Goal: Task Accomplishment & Management: Use online tool/utility

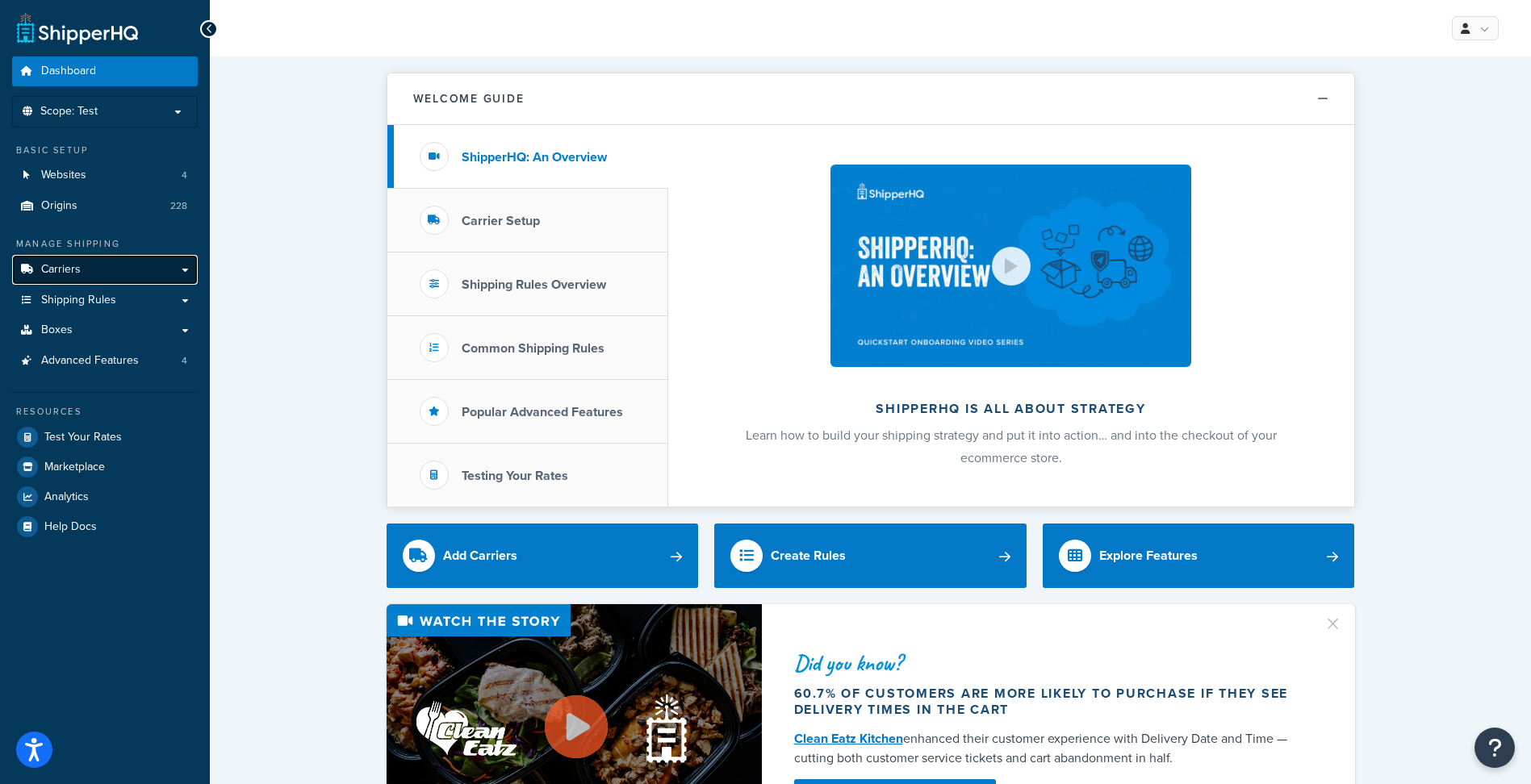
click at [89, 269] on link "Carriers" at bounding box center [105, 269] width 185 height 30
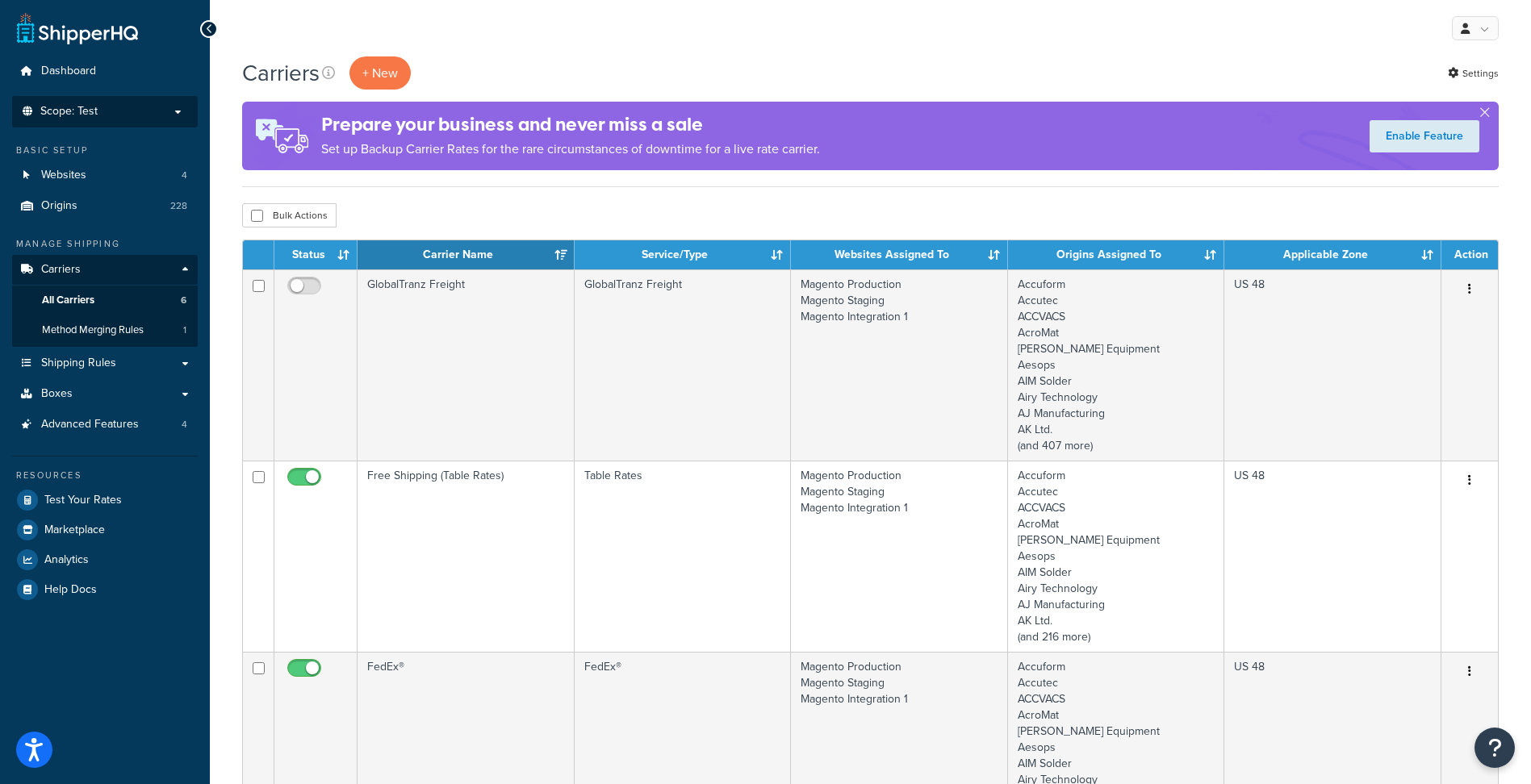
click at [144, 110] on p "Scope: Test" at bounding box center [104, 112] width 171 height 14
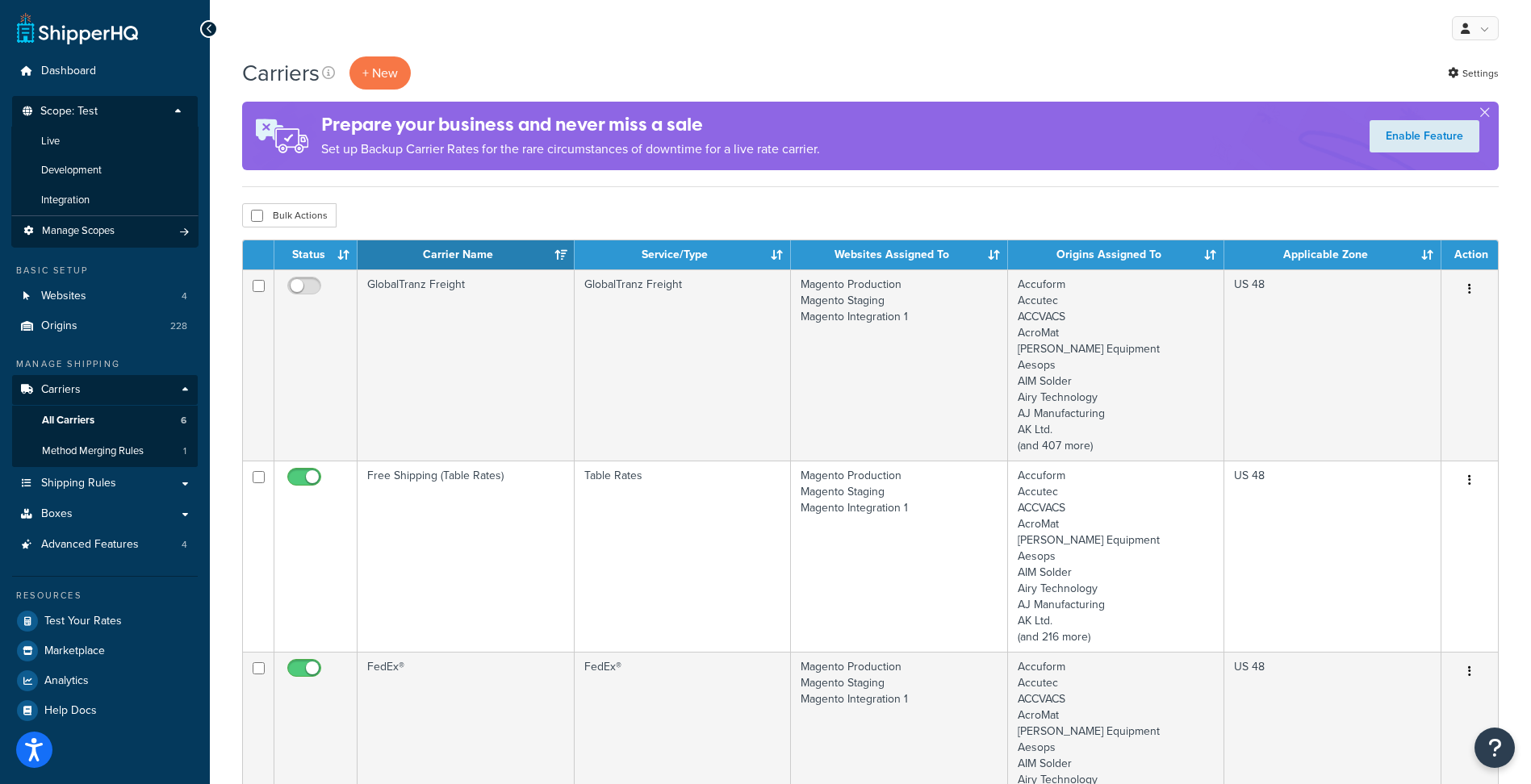
click at [714, 42] on div "My Profile Billing Global Settings Contact Us Logout" at bounding box center [869, 28] width 1321 height 57
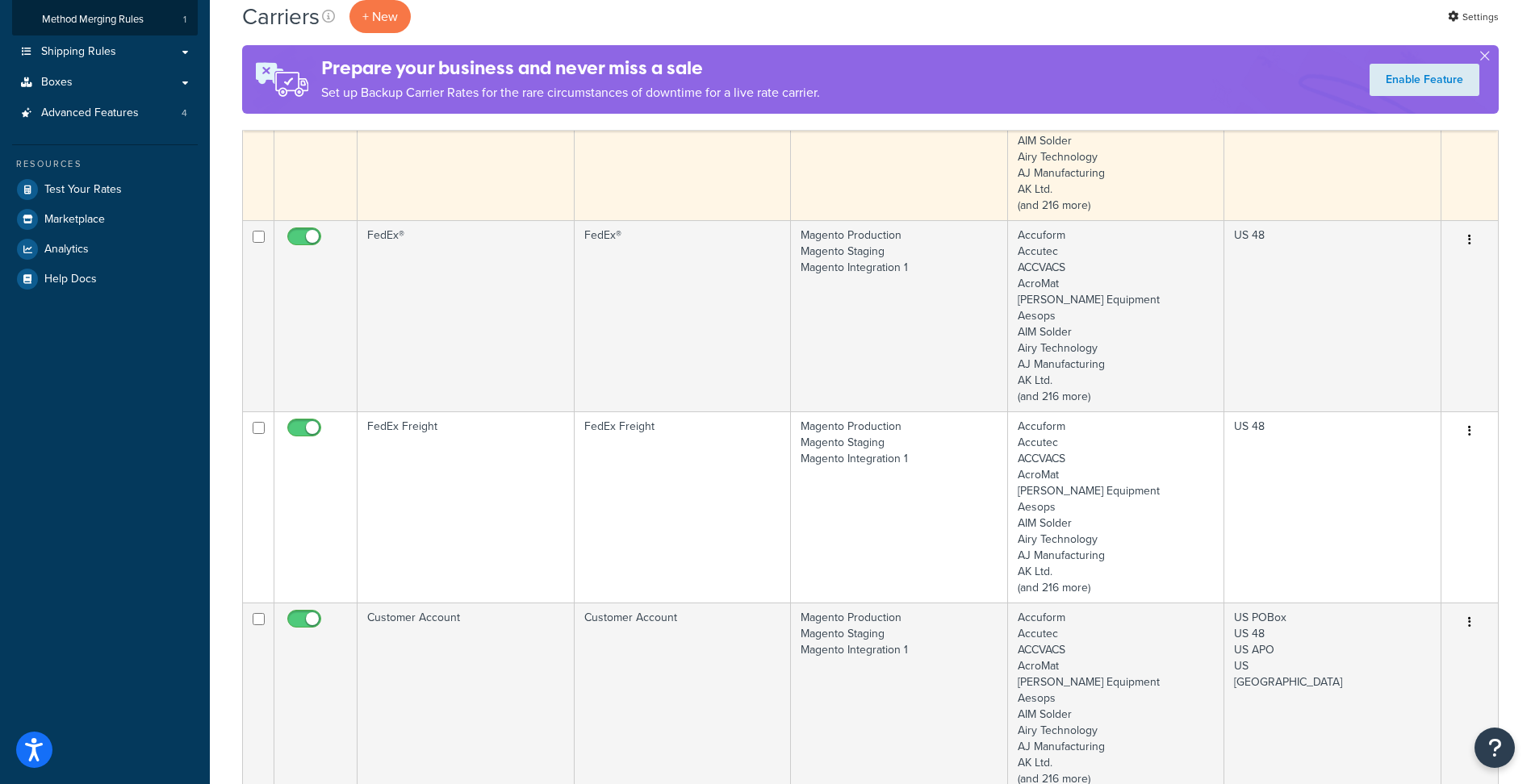
scroll to position [403, 0]
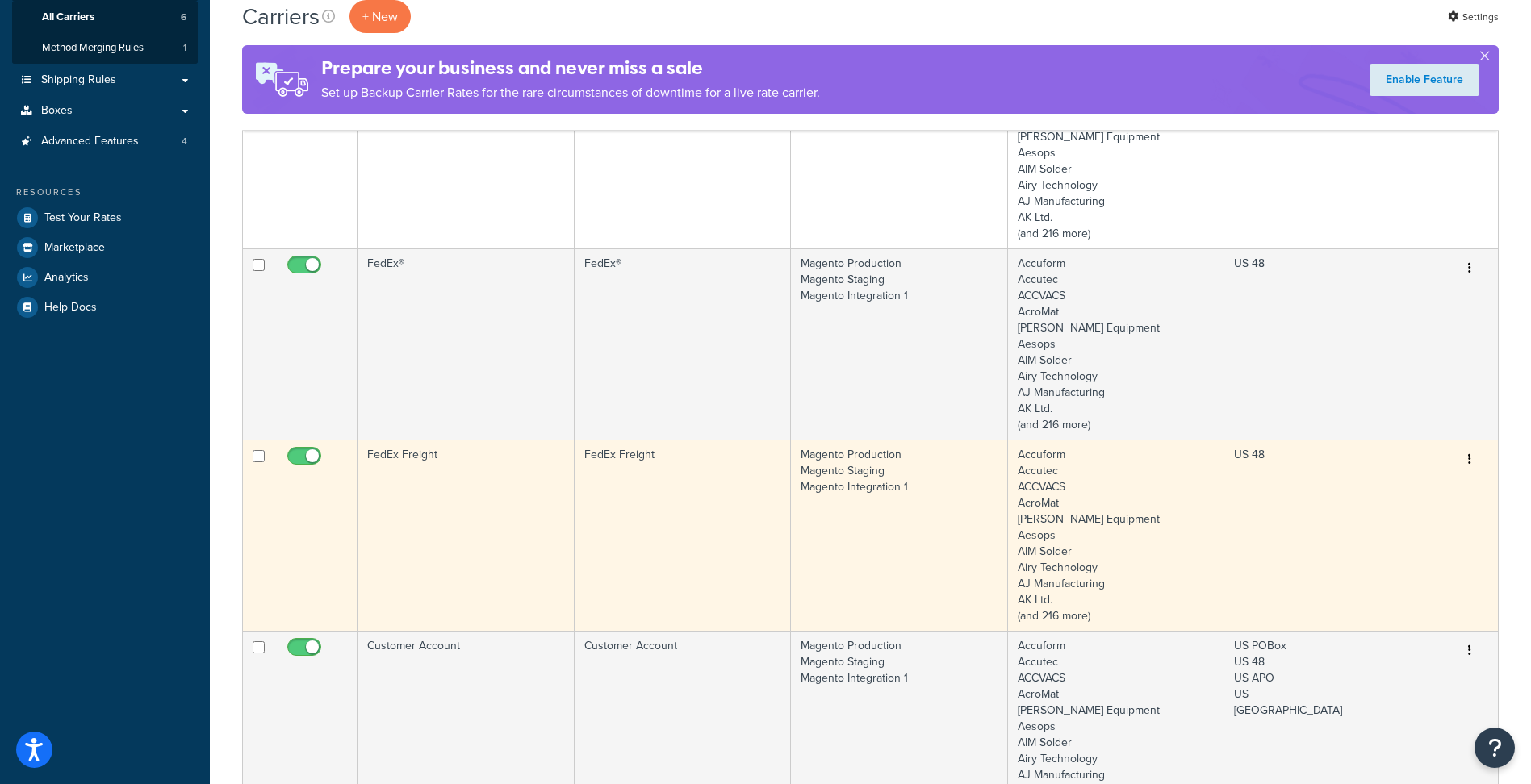
click at [450, 554] on td "FedEx Freight" at bounding box center [466, 535] width 217 height 191
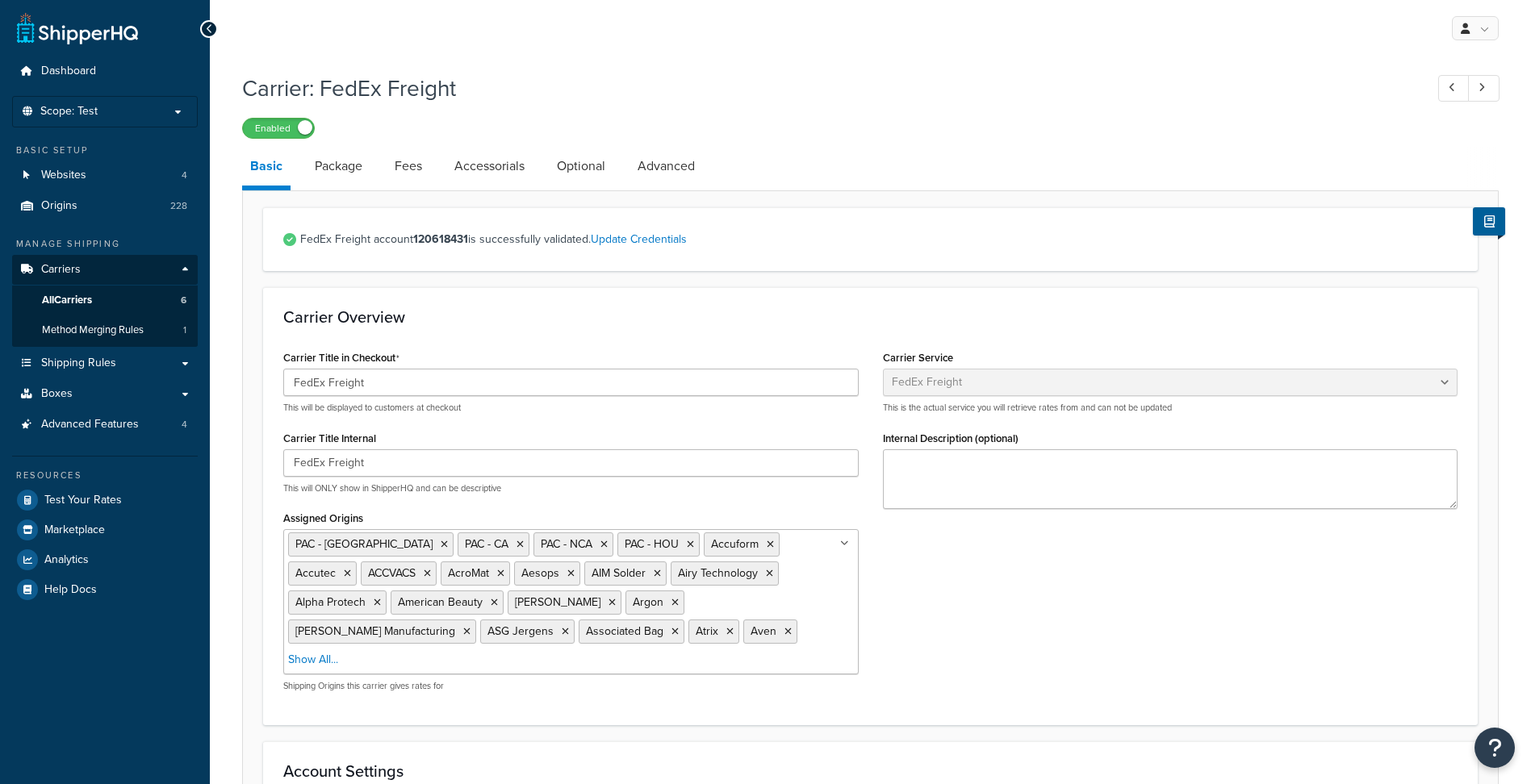
select select "fedExFreight"
click at [598, 165] on link "Optional" at bounding box center [581, 166] width 65 height 39
select select "175"
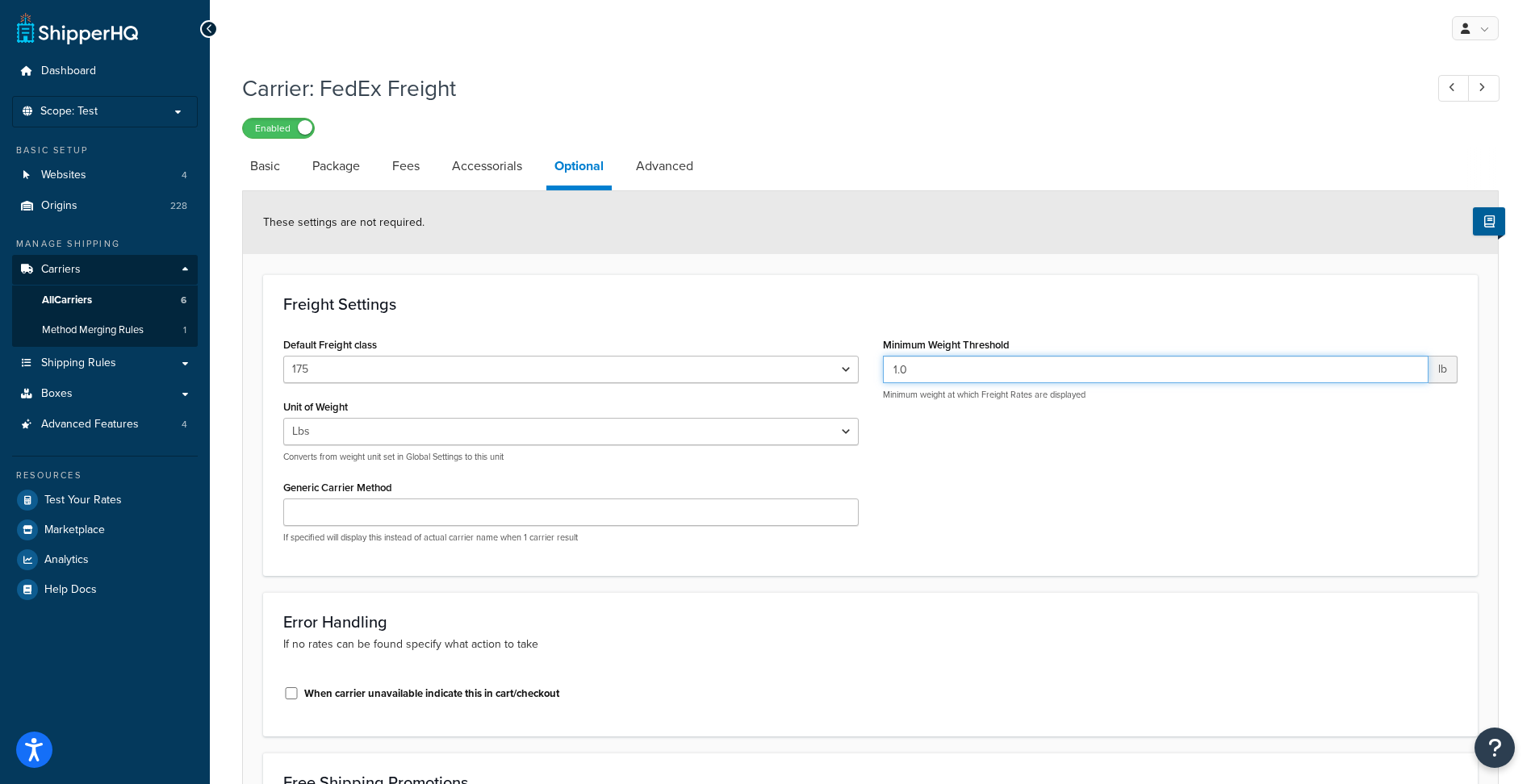
drag, startPoint x: 939, startPoint y: 372, endPoint x: 855, endPoint y: 358, distance: 85.2
click at [855, 358] on div "Default Freight class 50 55 60 65 70 77.5 85 92.5 100 110 125 150 175 200 250 3…" at bounding box center [870, 444] width 1198 height 223
type input "500"
click at [1125, 482] on div "Default Freight class 50 55 60 65 70 77.5 85 92.5 100 110 125 150 175 200 250 3…" at bounding box center [870, 444] width 1198 height 223
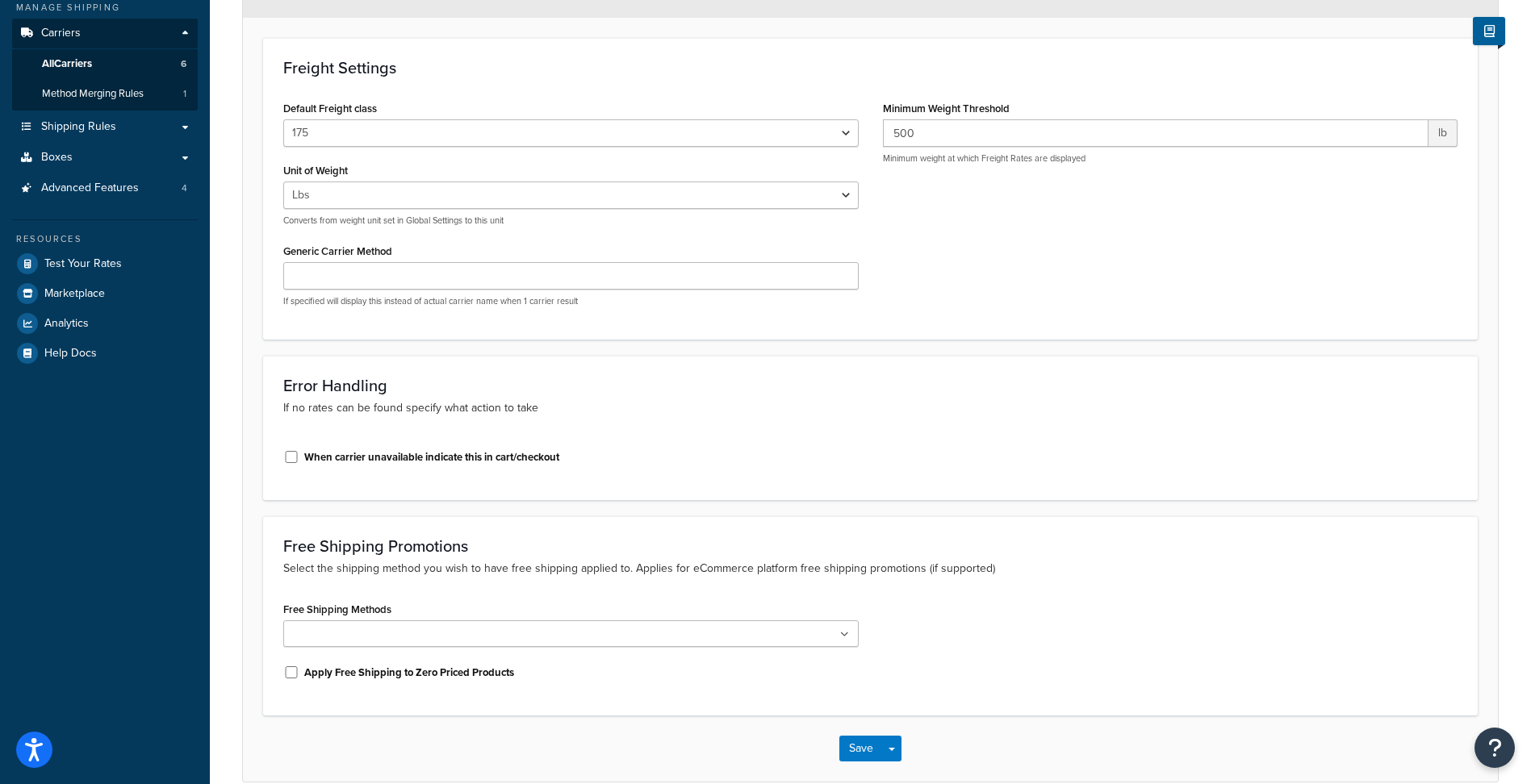
scroll to position [315, 0]
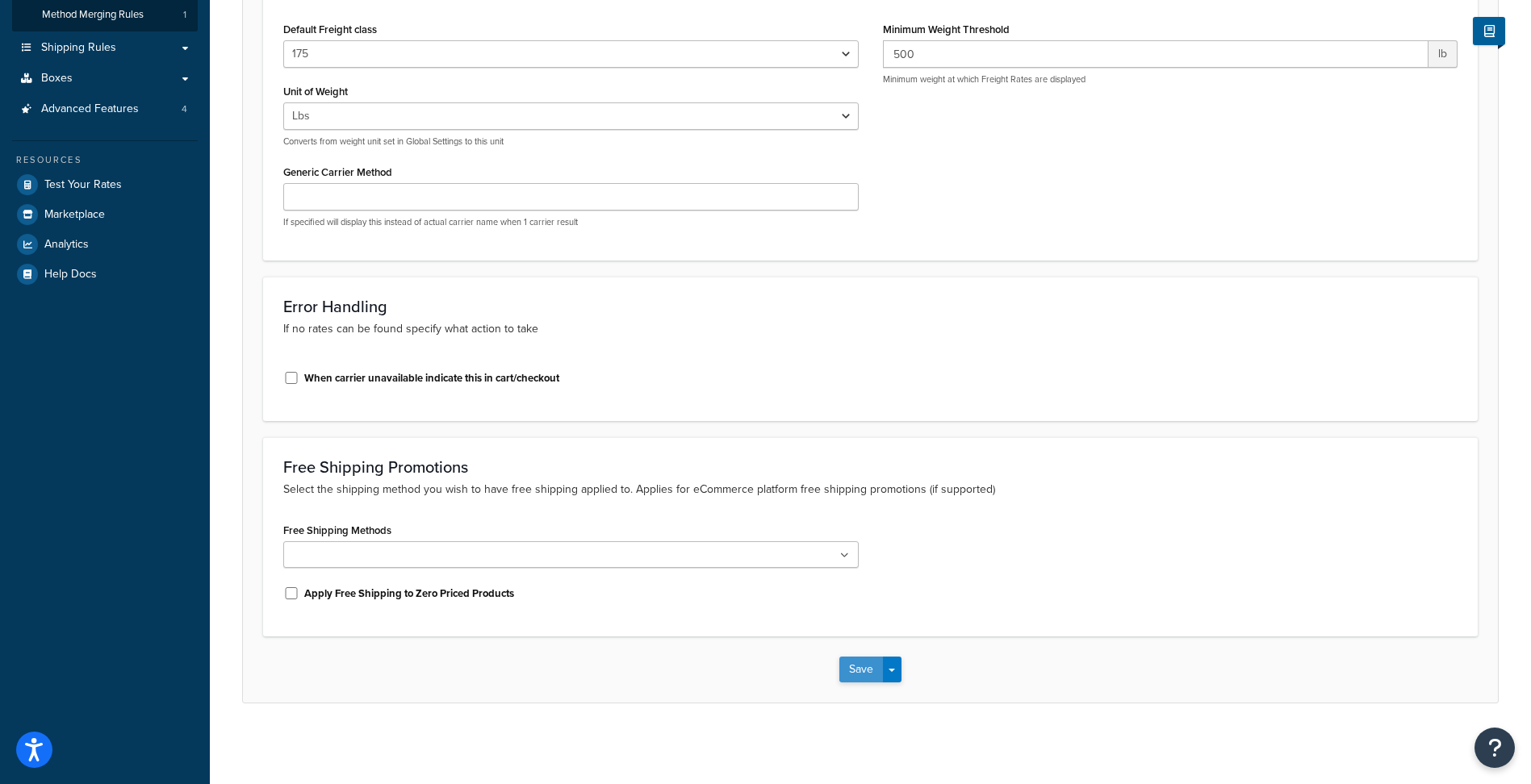
click at [869, 666] on button "Save" at bounding box center [861, 669] width 43 height 26
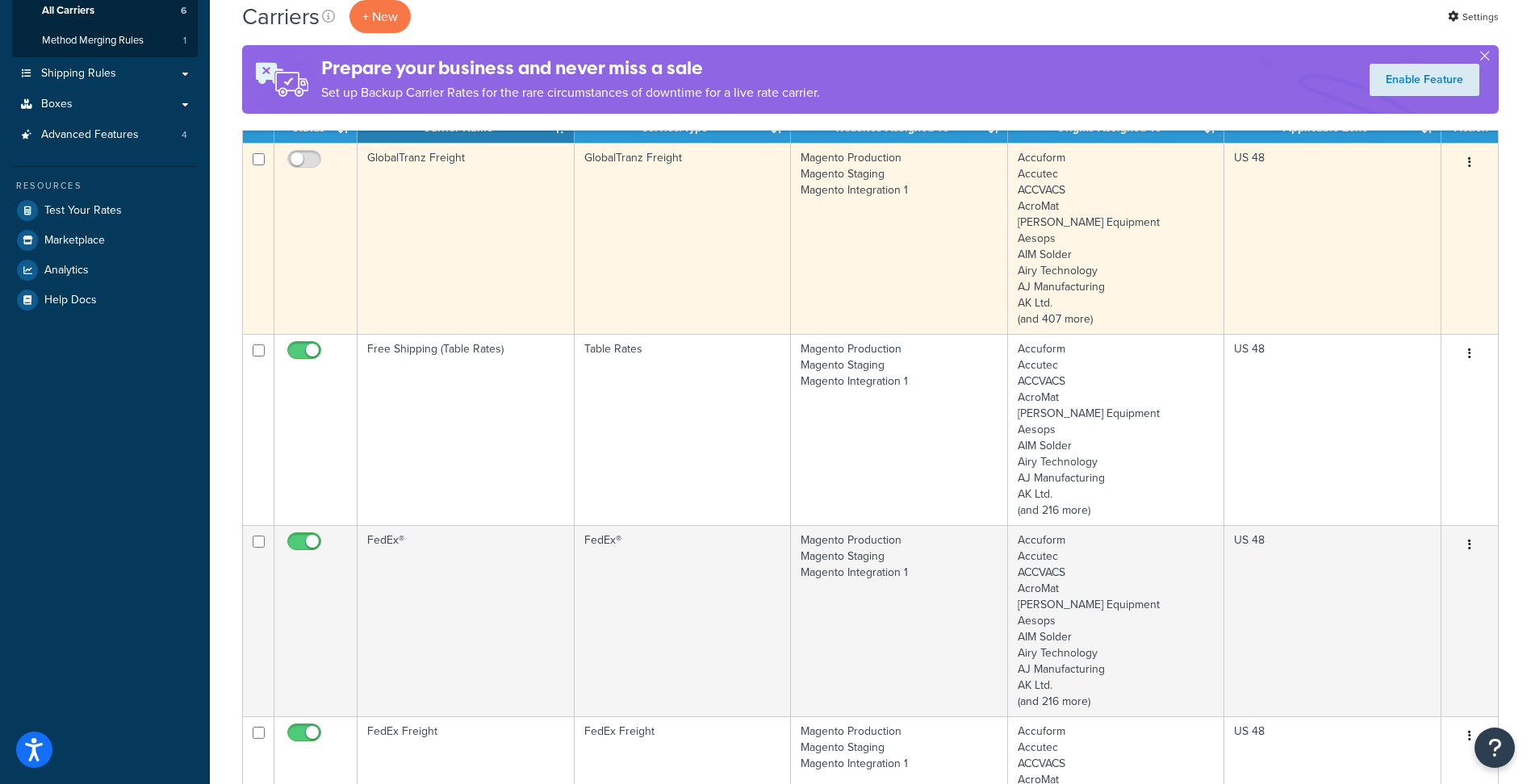
scroll to position [323, 0]
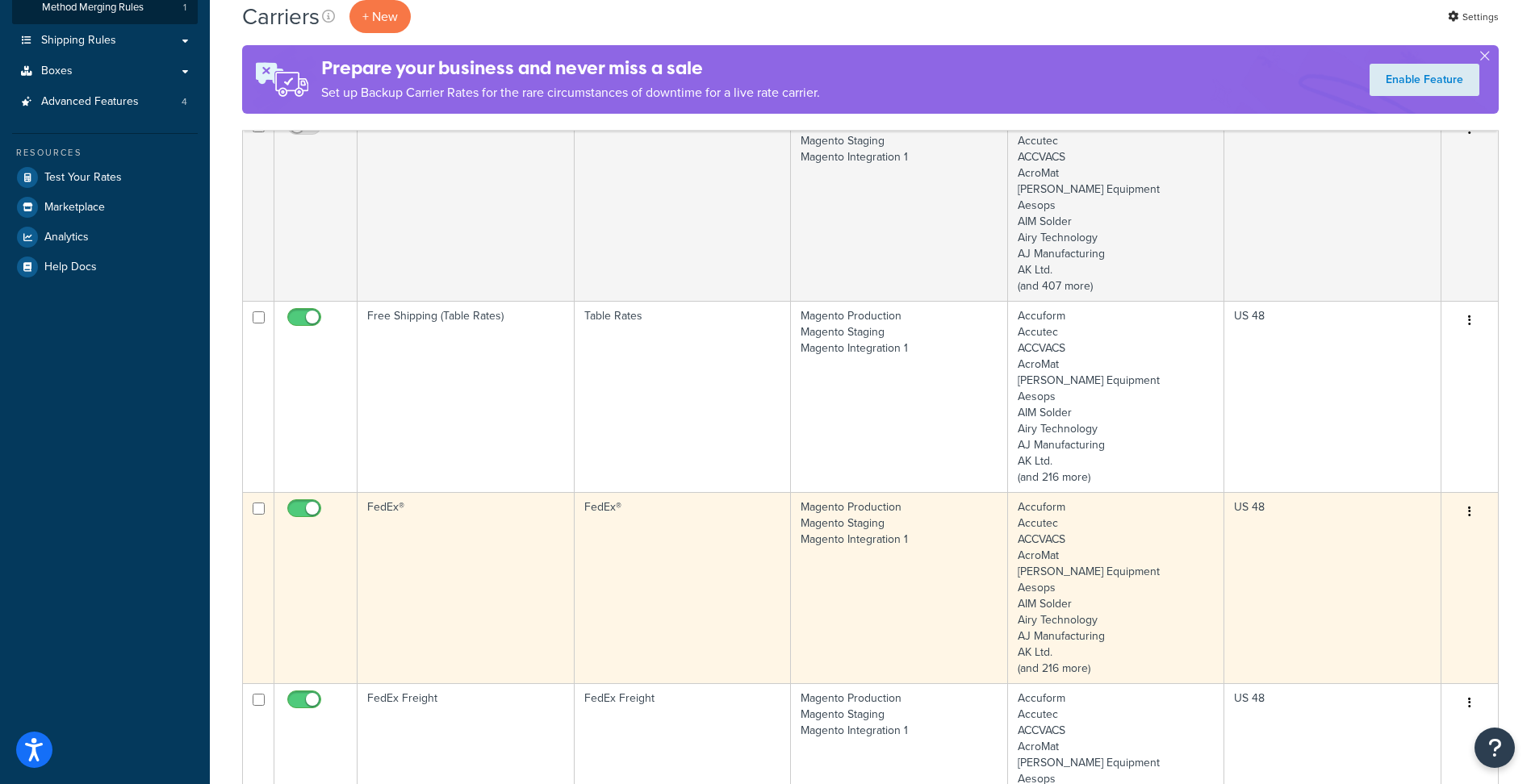
click at [475, 577] on td "FedEx®" at bounding box center [466, 587] width 217 height 191
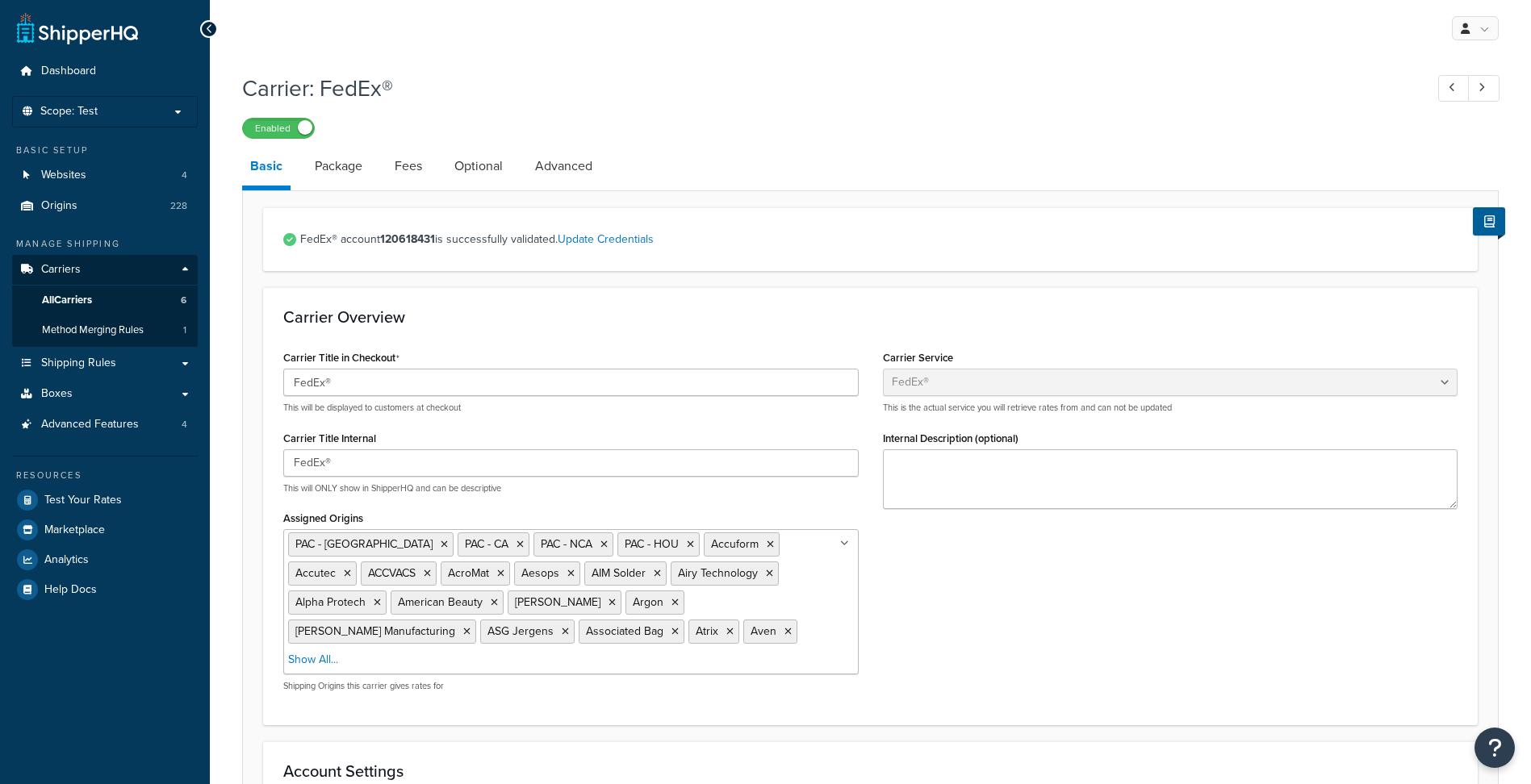
select select "fedEx"
select select "REGULAR_PICKUP"
select select "YOUR_PACKAGING"
click at [493, 165] on link "Optional" at bounding box center [478, 166] width 65 height 39
select select "business"
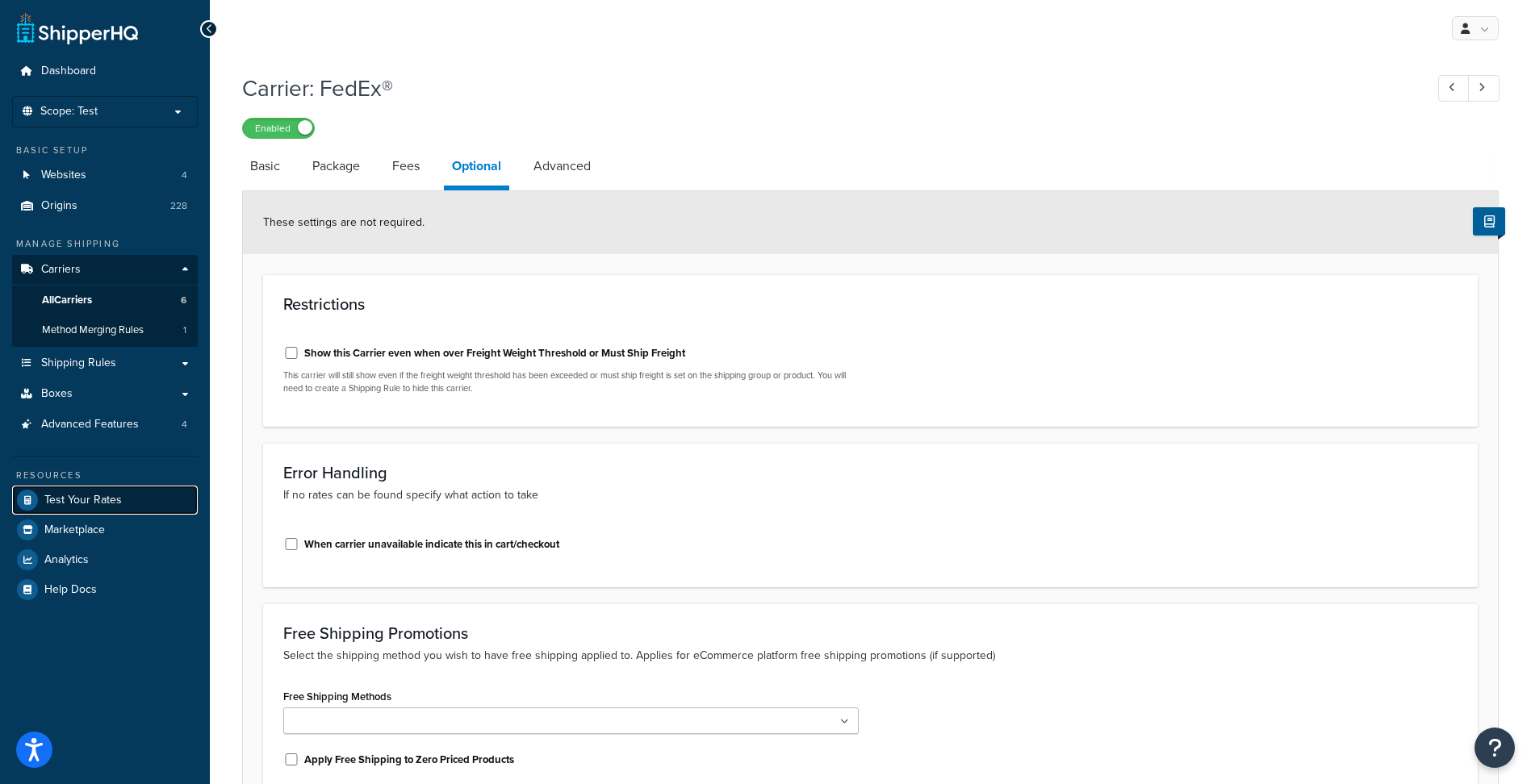
click at [89, 502] on span "Test Your Rates" at bounding box center [83, 500] width 77 height 14
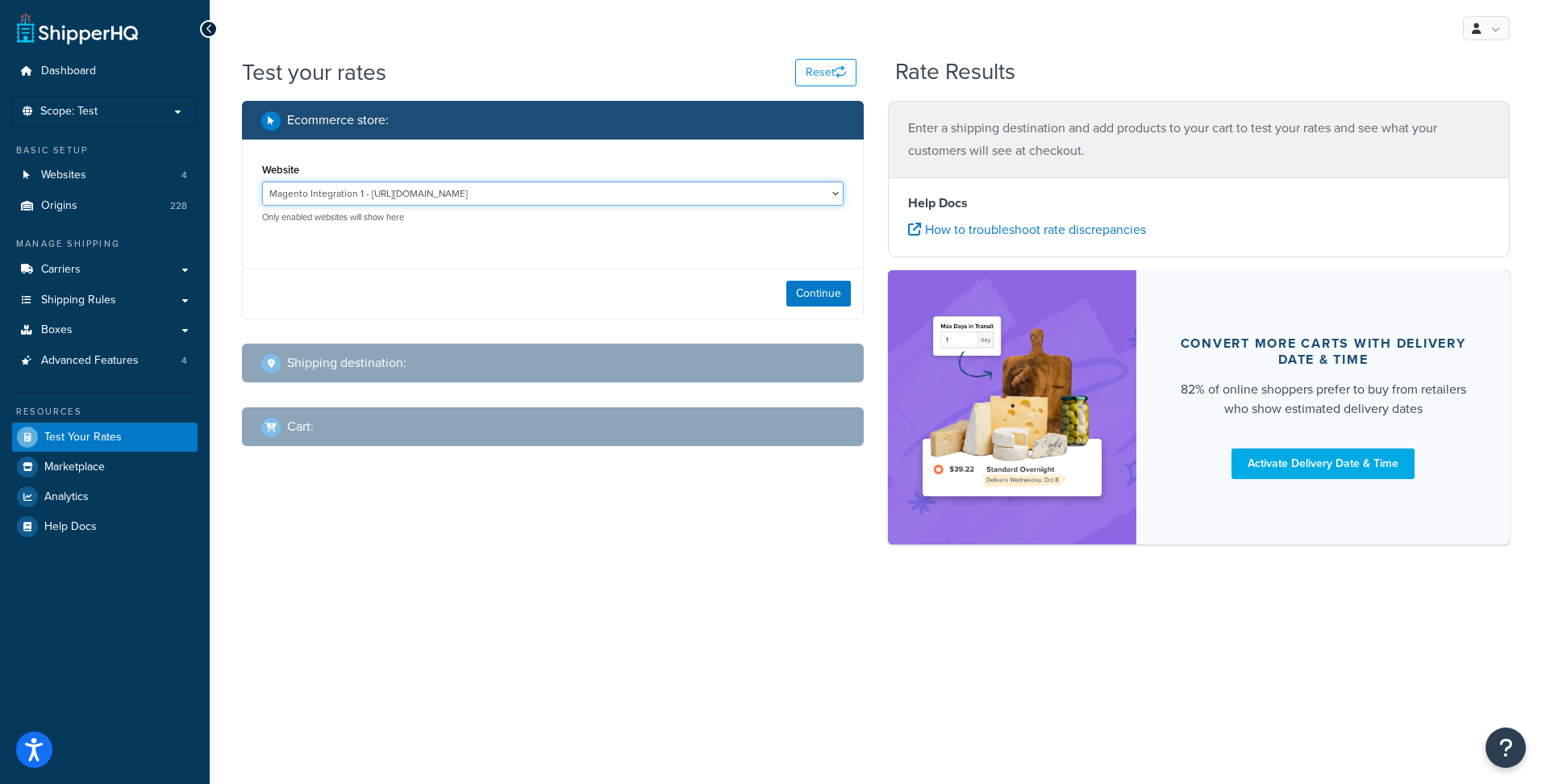
click at [378, 193] on select "Magento Integration 1 - [URL][DOMAIN_NAME] Magento Production - [URL][DOMAIN_NA…" at bounding box center [553, 193] width 582 height 24
select select "4d7f1bdc9ff80fdba1b86186808618a0"
click at [262, 181] on select "Magento Integration 1 - [URL][DOMAIN_NAME] Magento Production - [URL][DOMAIN_NA…" at bounding box center [553, 193] width 582 height 24
click at [817, 288] on button "Continue" at bounding box center [819, 293] width 65 height 26
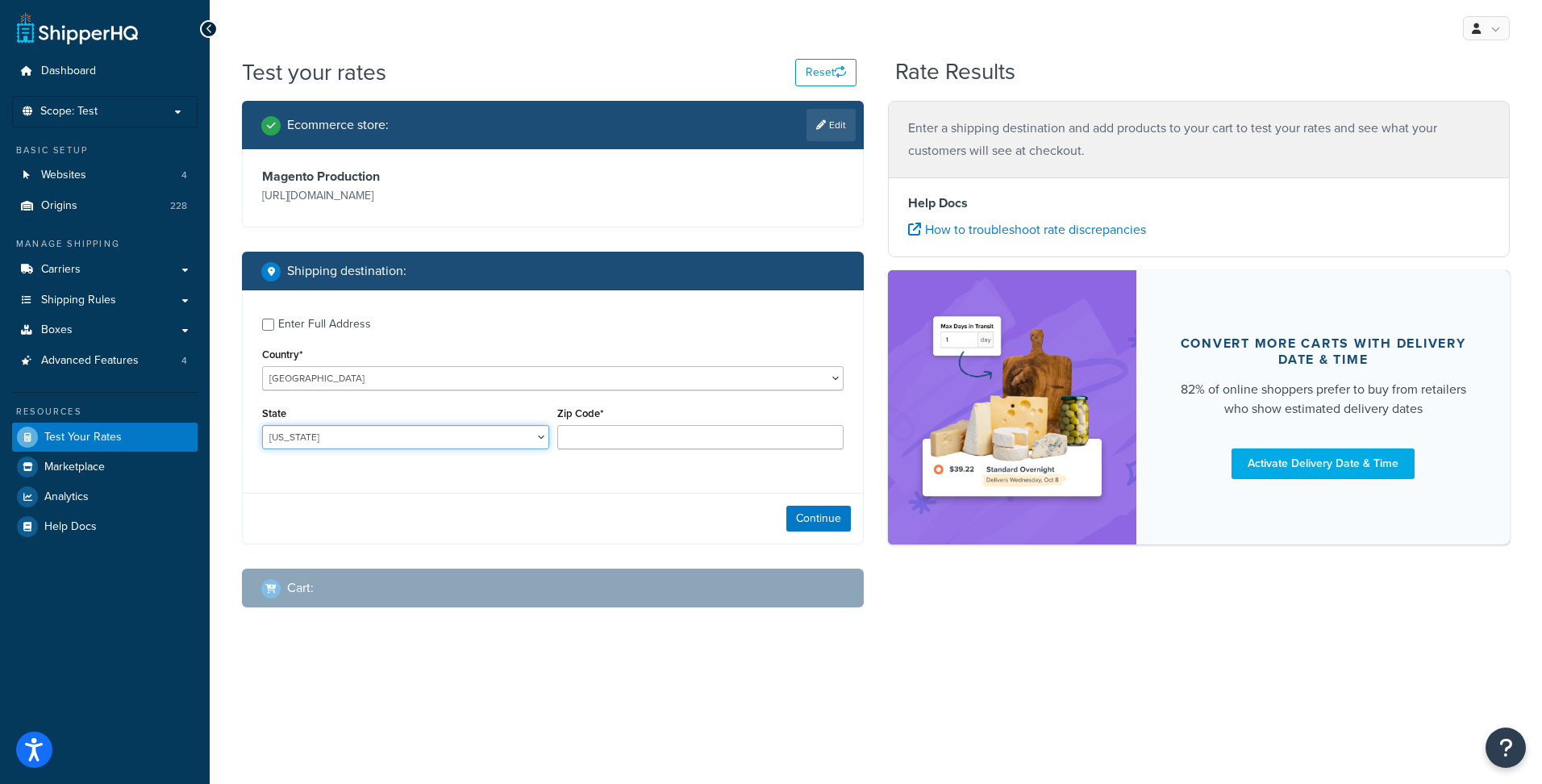
drag, startPoint x: 290, startPoint y: 434, endPoint x: 301, endPoint y: 437, distance: 11.4
click at [290, 434] on select "[US_STATE] [US_STATE] [US_STATE] [US_STATE] [US_STATE] Armed Forces Americas Ar…" at bounding box center [406, 437] width 287 height 24
select select "MN"
click at [262, 425] on select "[US_STATE] [US_STATE] [US_STATE] [US_STATE] [US_STATE] Armed Forces Americas Ar…" at bounding box center [406, 437] width 287 height 24
click at [626, 436] on input "Zip Code*" at bounding box center [701, 437] width 287 height 24
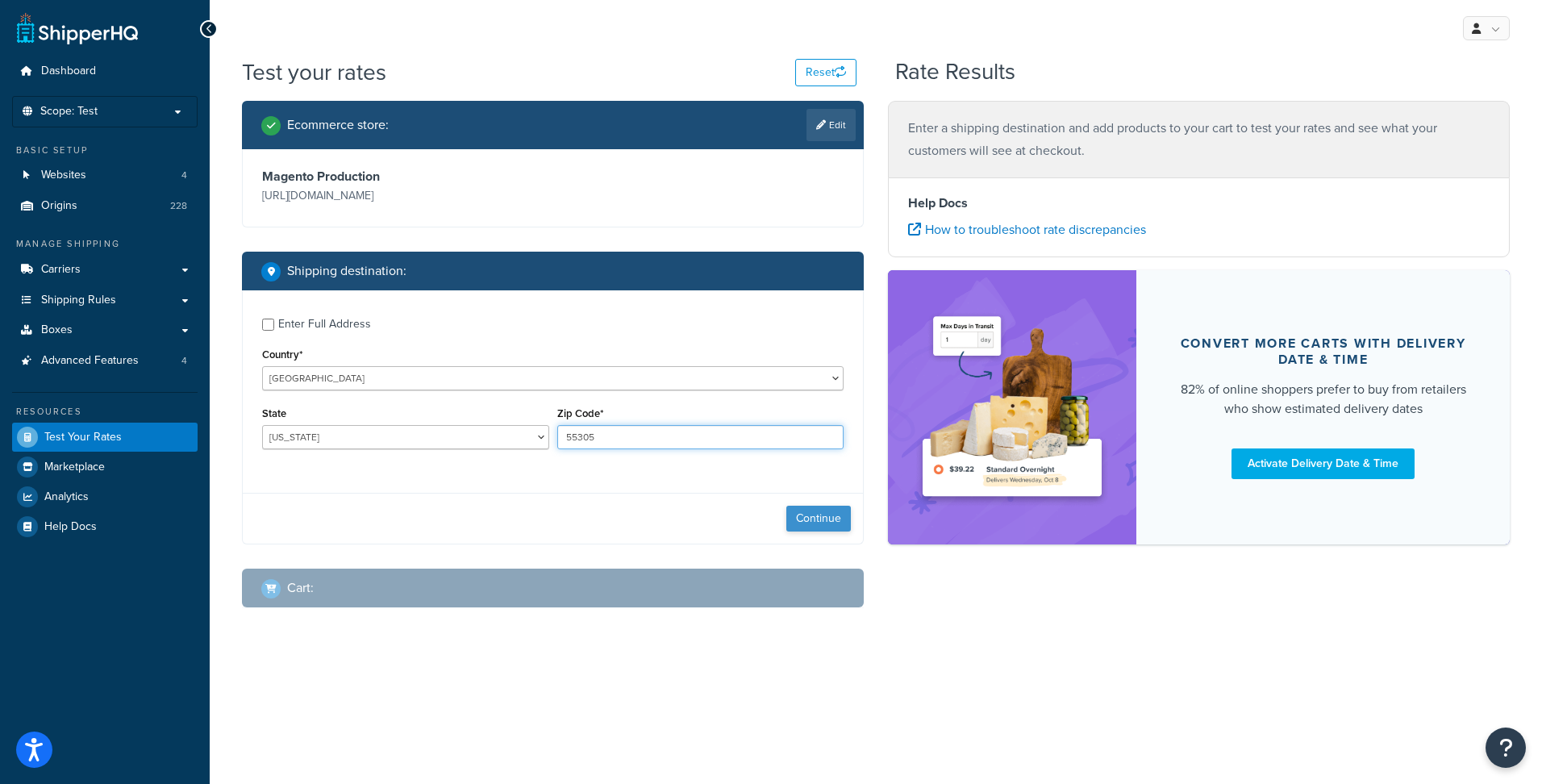
type input "55305"
click at [809, 524] on button "Continue" at bounding box center [819, 518] width 65 height 26
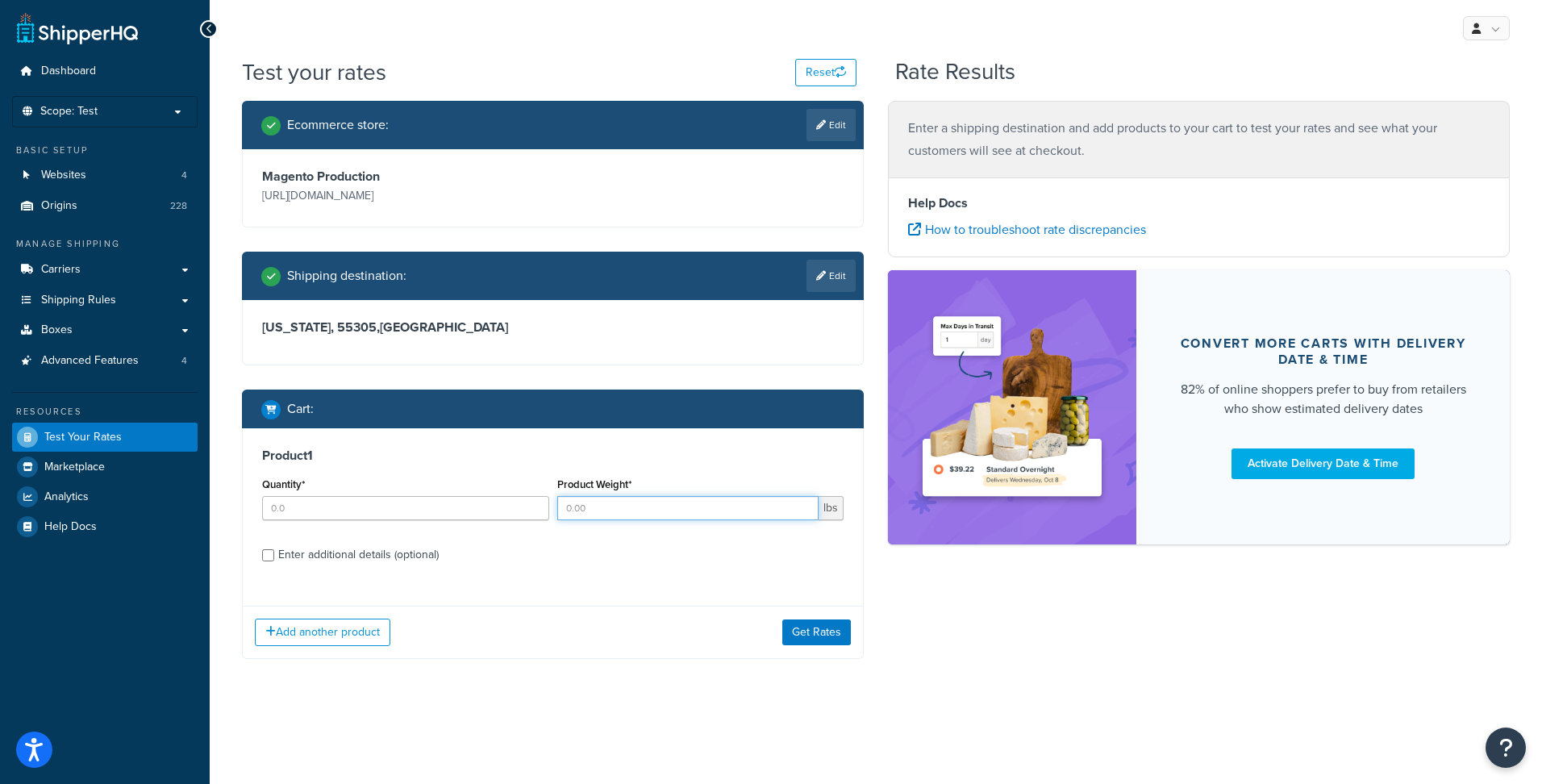
click at [687, 510] on input "Product Weight*" at bounding box center [689, 507] width 262 height 24
type input ".6"
click at [470, 510] on input "Quantity*" at bounding box center [406, 507] width 287 height 24
type input "1"
click at [797, 626] on button "Get Rates" at bounding box center [816, 632] width 68 height 26
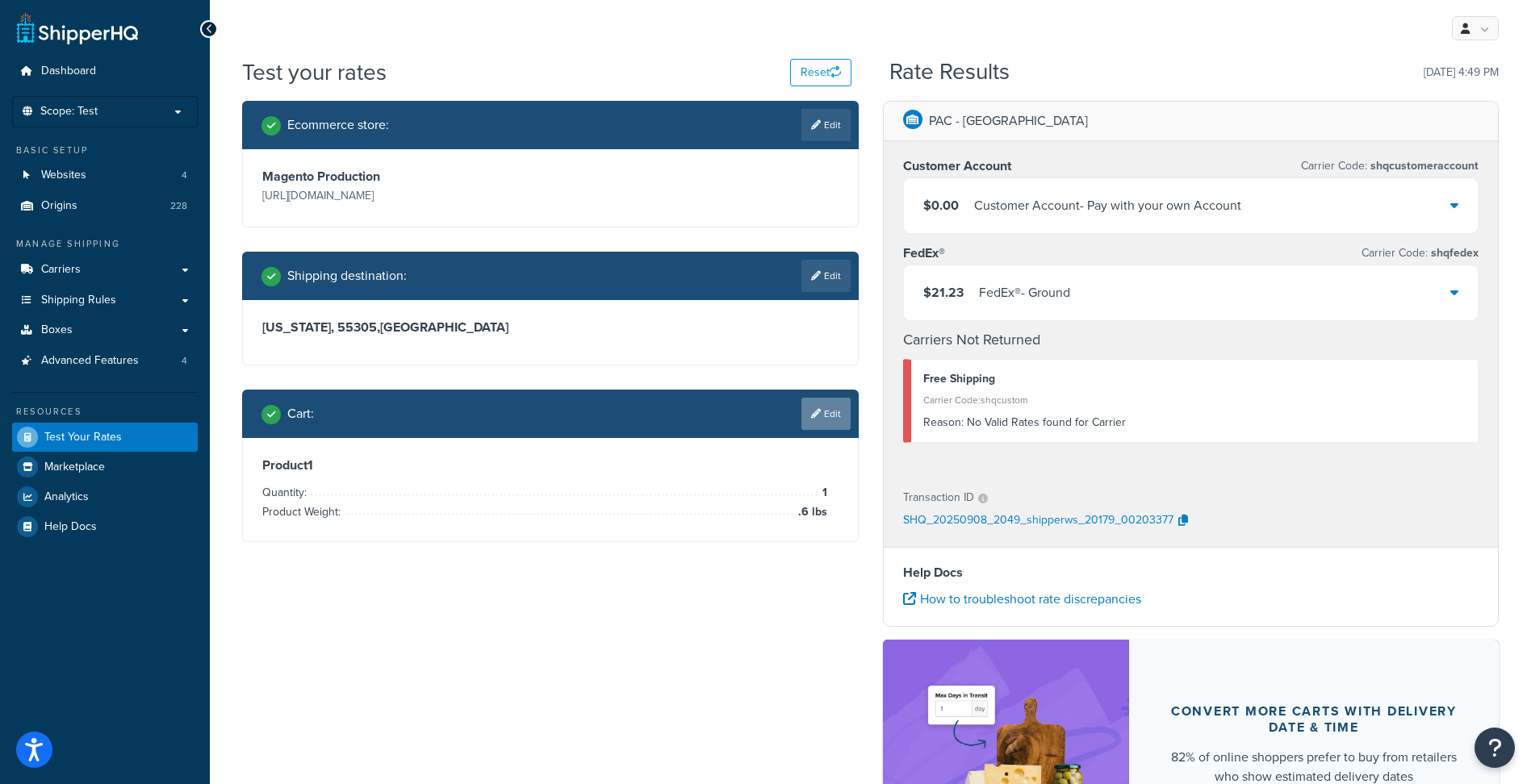
click at [834, 416] on link "Edit" at bounding box center [826, 413] width 49 height 32
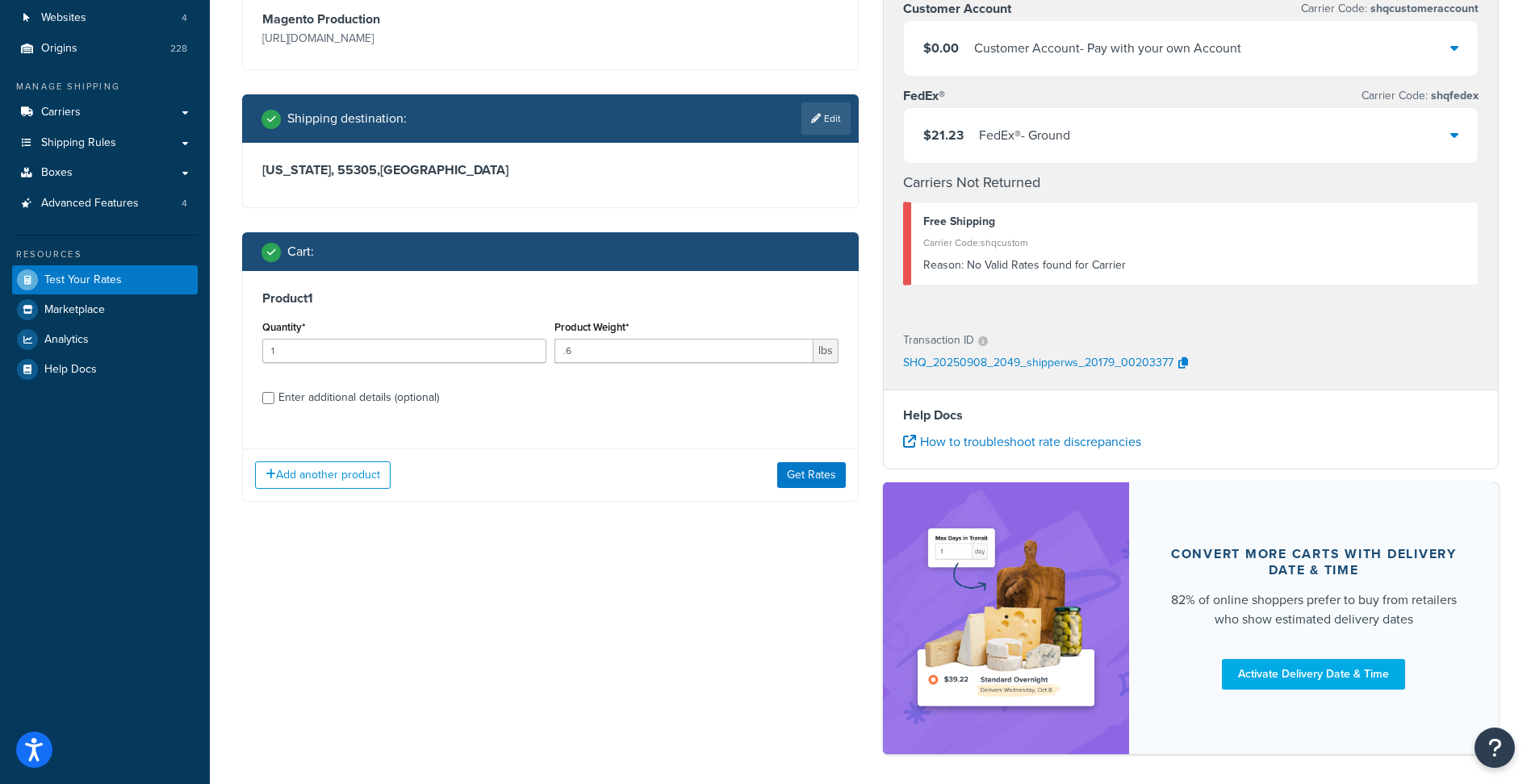
scroll to position [161, 0]
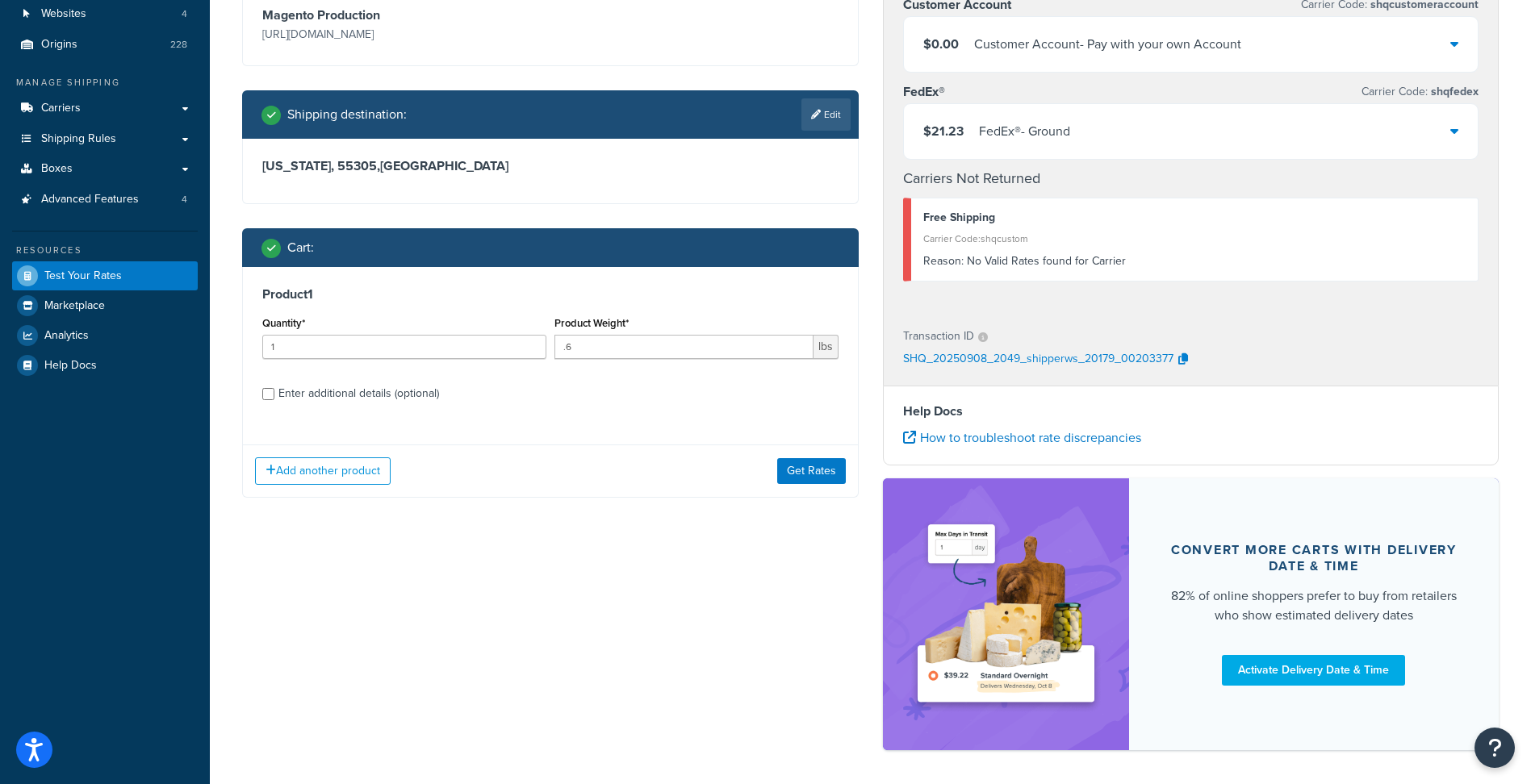
click at [355, 391] on div "Enter additional details (optional)" at bounding box center [359, 393] width 160 height 22
click at [274, 391] on input "Enter additional details (optional)" at bounding box center [268, 393] width 13 height 13
checkbox input "true"
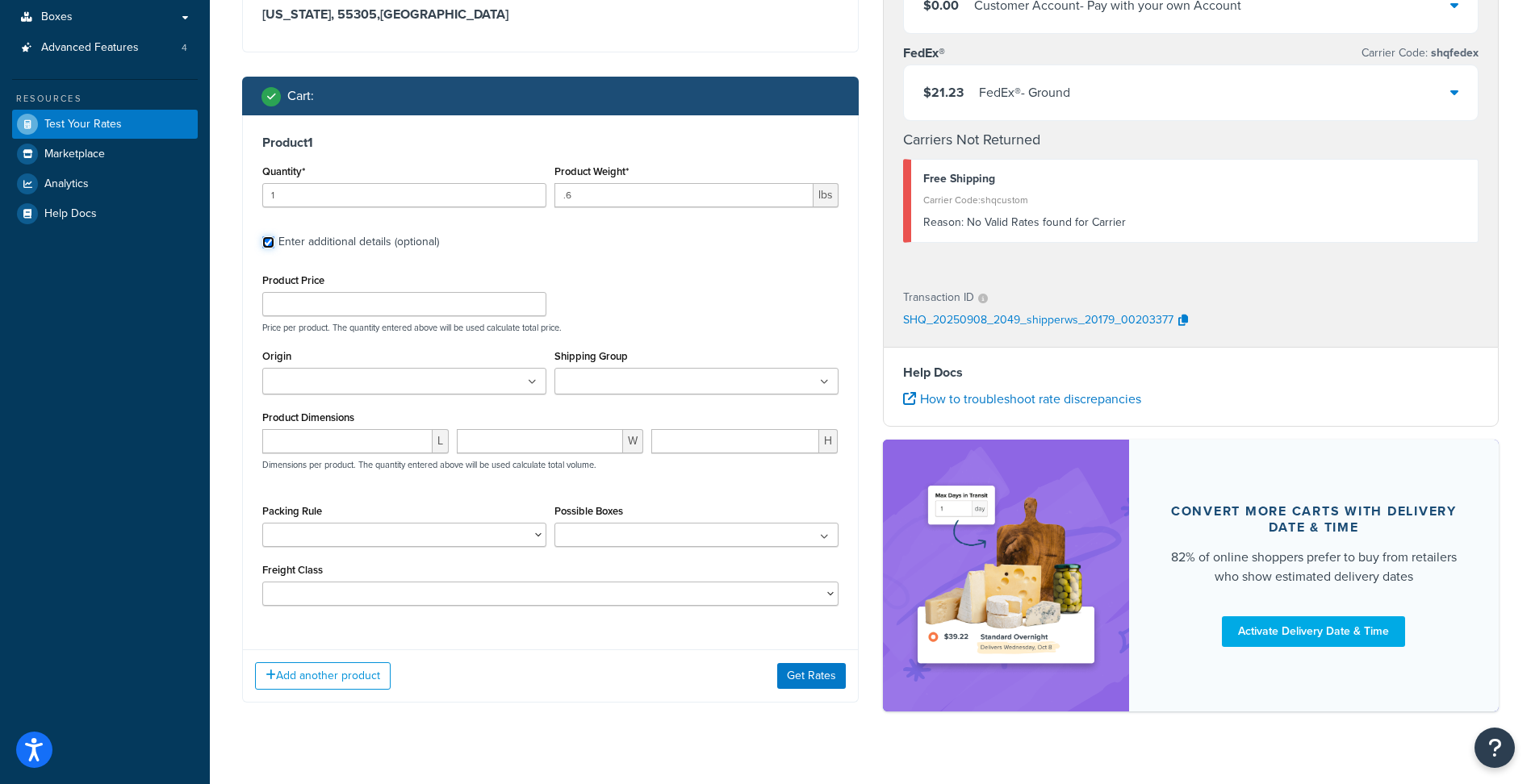
scroll to position [323, 0]
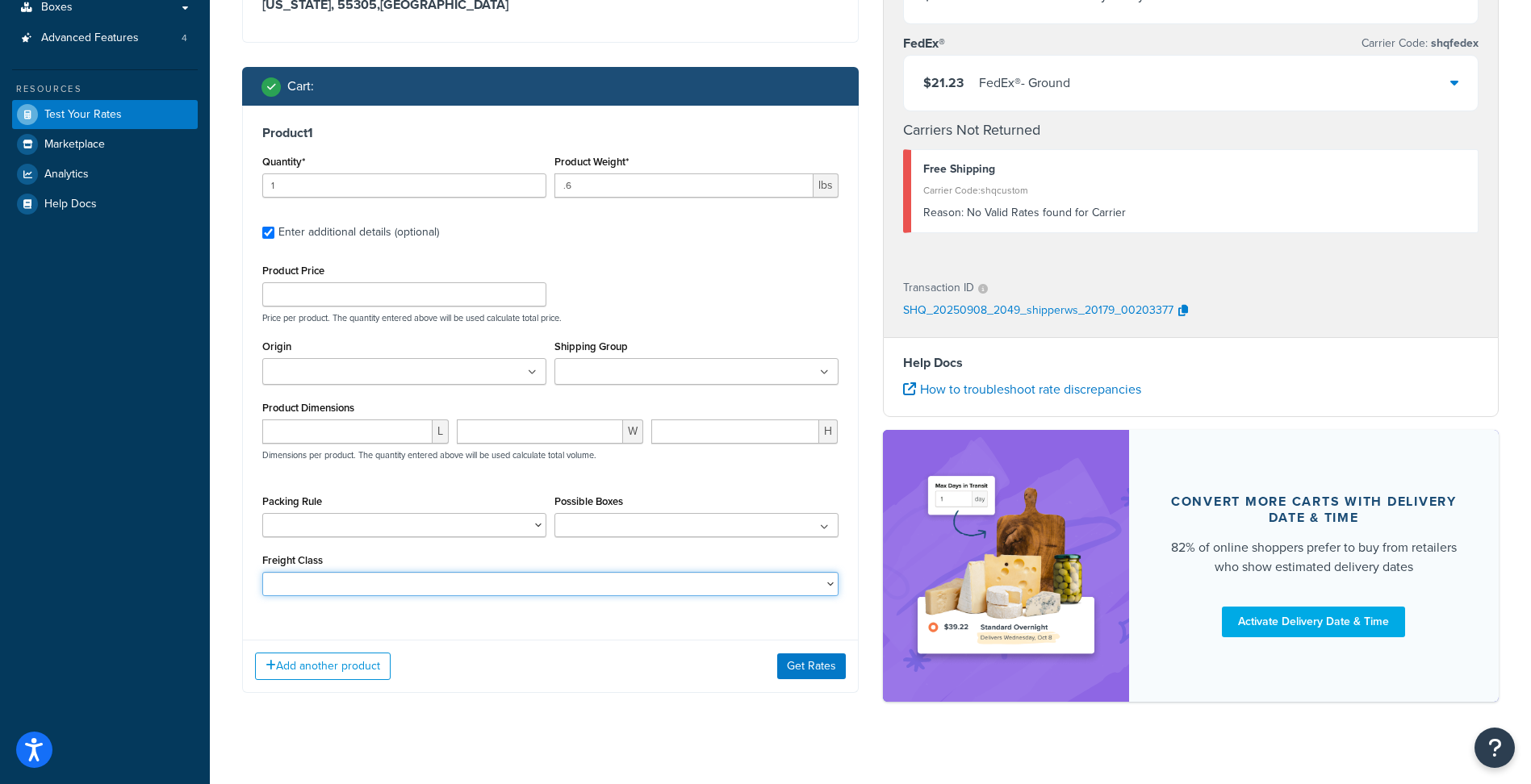
click at [472, 589] on select "50 55 60 65 70 77.5 85 92.5 100 110 125 150 175 200 250 300 400 500" at bounding box center [550, 583] width 576 height 24
select select "250"
click at [262, 572] on select "50 55 60 65 70 77.5 85 92.5 100 110 125 150 175 200 250 300 400 500" at bounding box center [550, 583] width 576 height 24
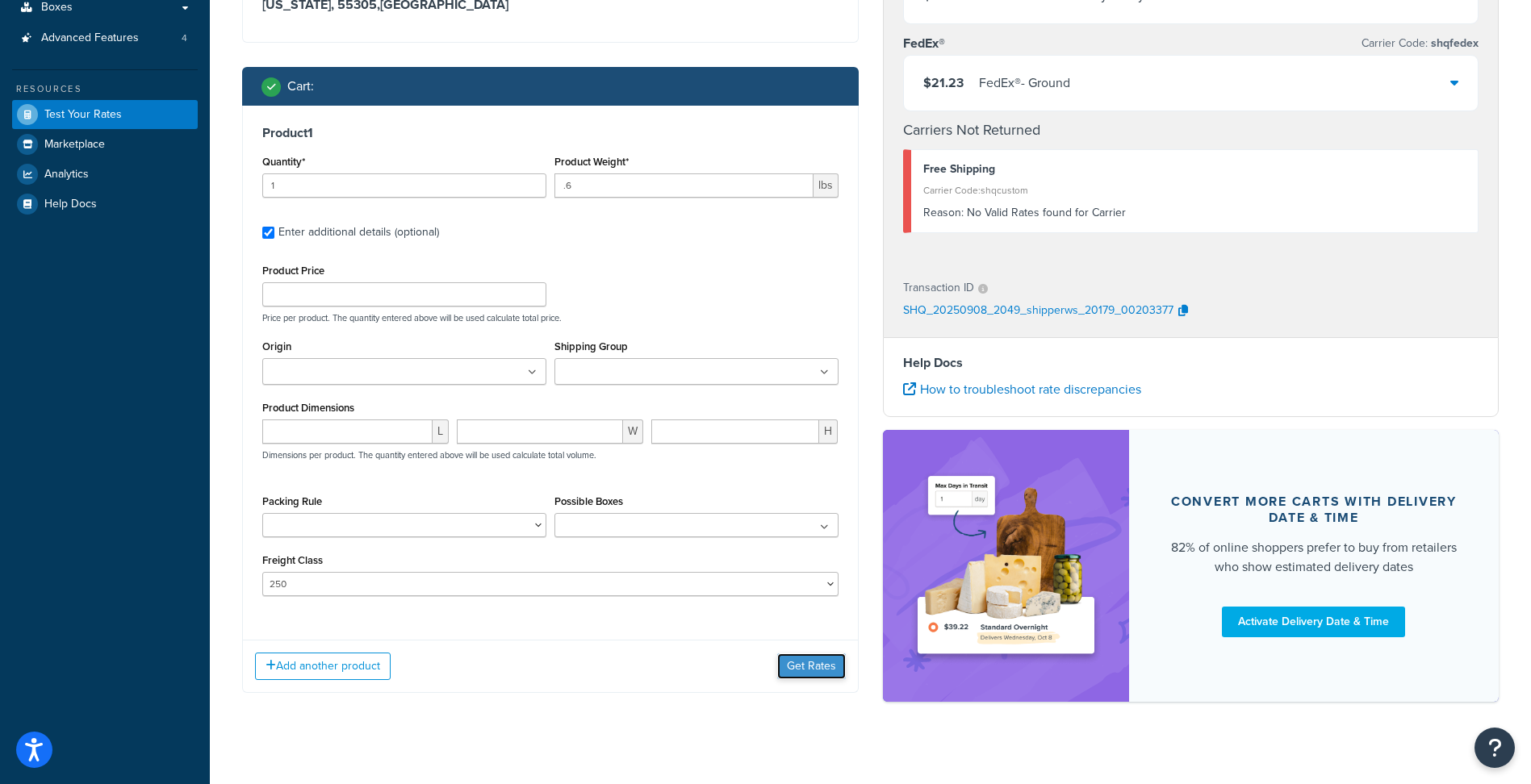
click at [836, 673] on button "Get Rates" at bounding box center [811, 666] width 68 height 26
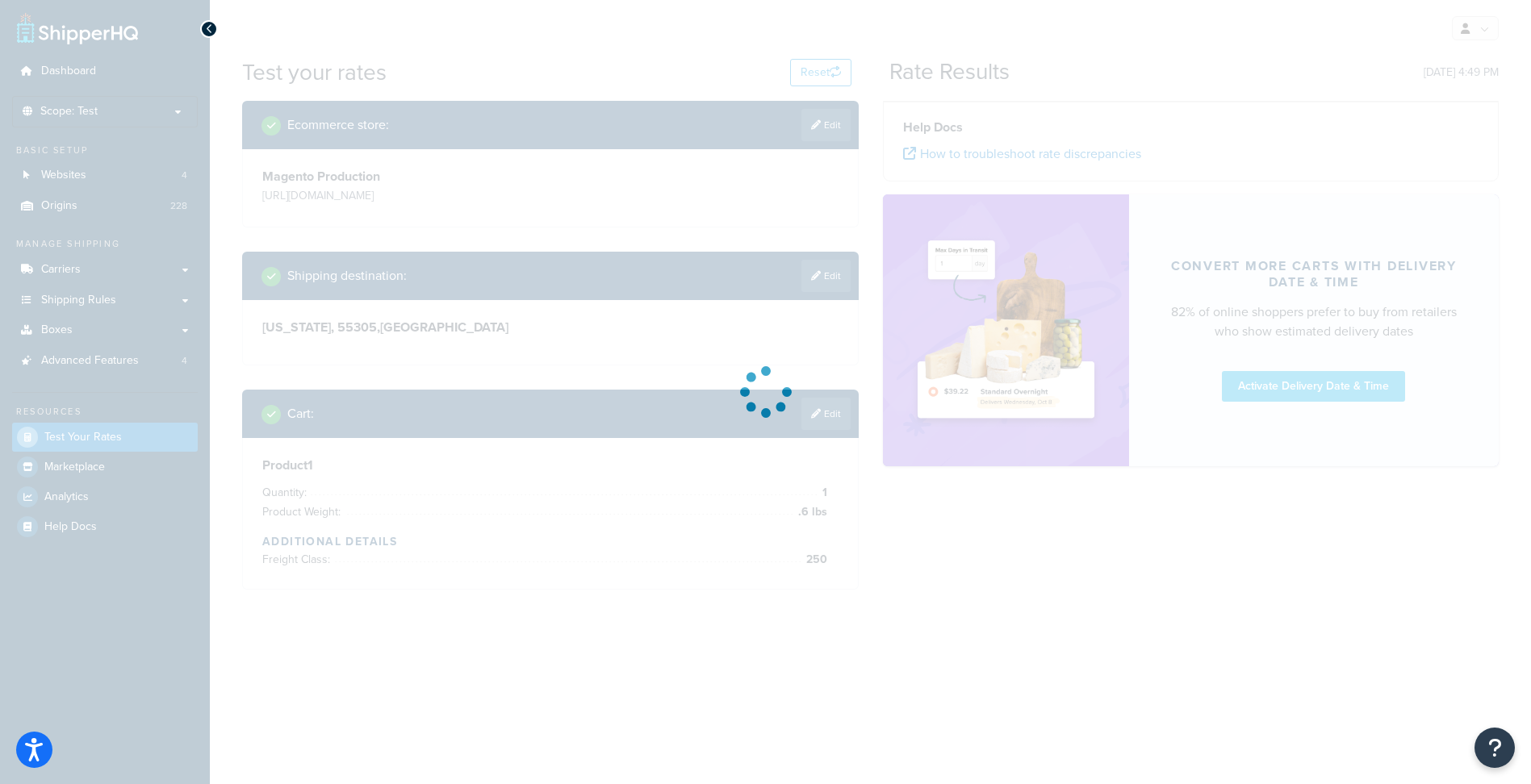
scroll to position [0, 0]
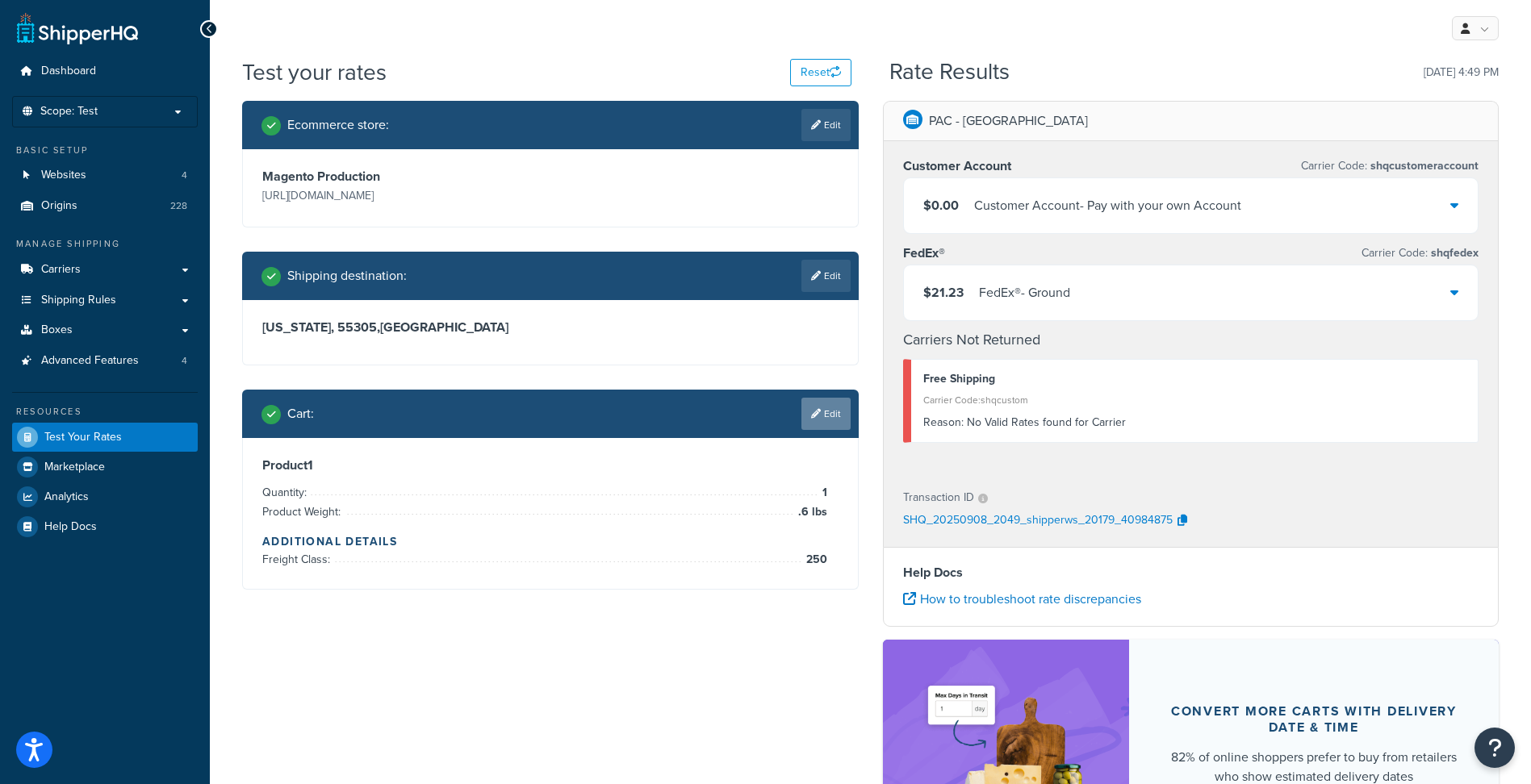
click at [838, 411] on link "Edit" at bounding box center [826, 413] width 49 height 32
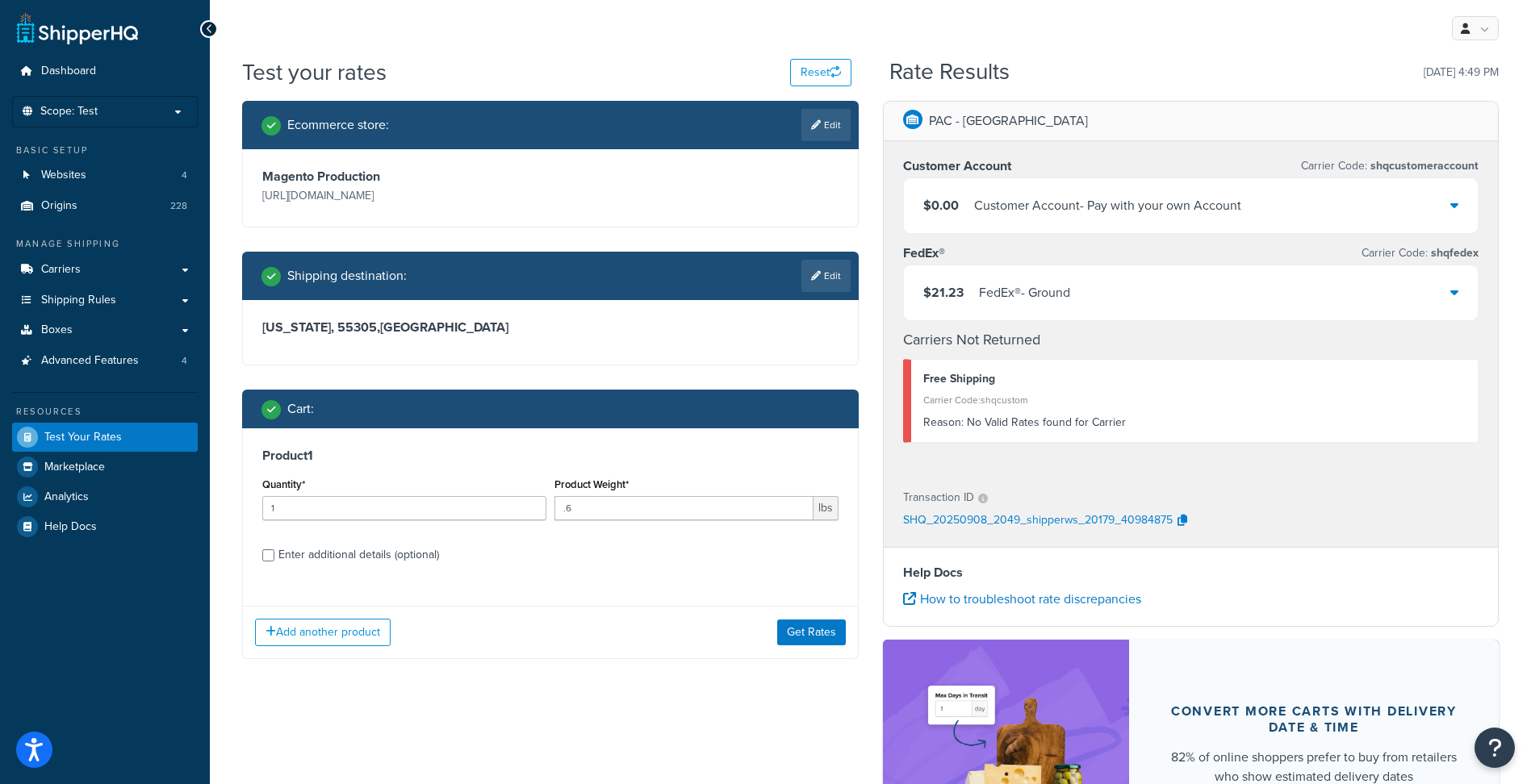
click at [289, 555] on div "Enter additional details (optional)" at bounding box center [359, 554] width 160 height 22
click at [274, 555] on input "Enter additional details (optional)" at bounding box center [268, 555] width 13 height 13
checkbox input "true"
select select "250"
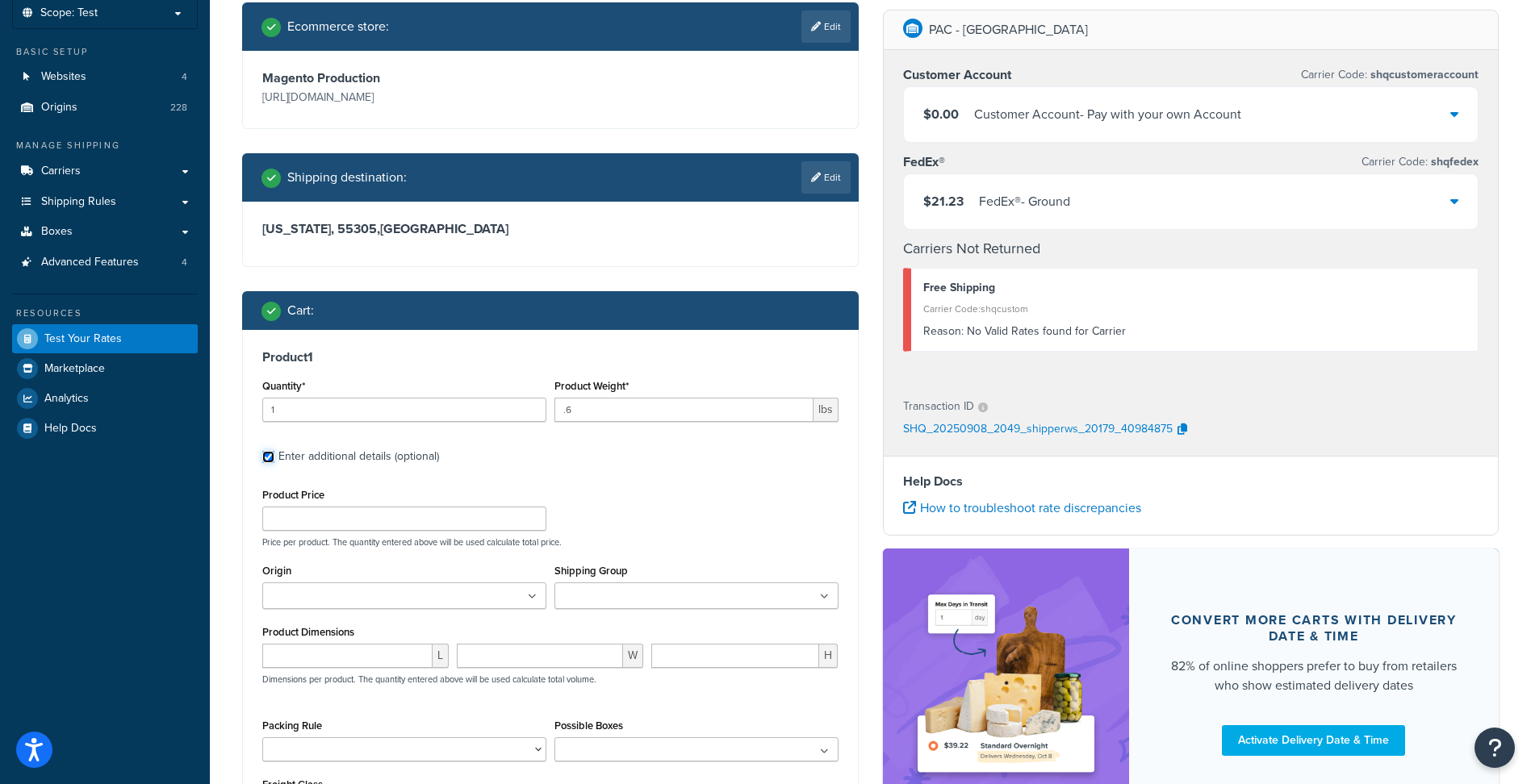
scroll to position [242, 0]
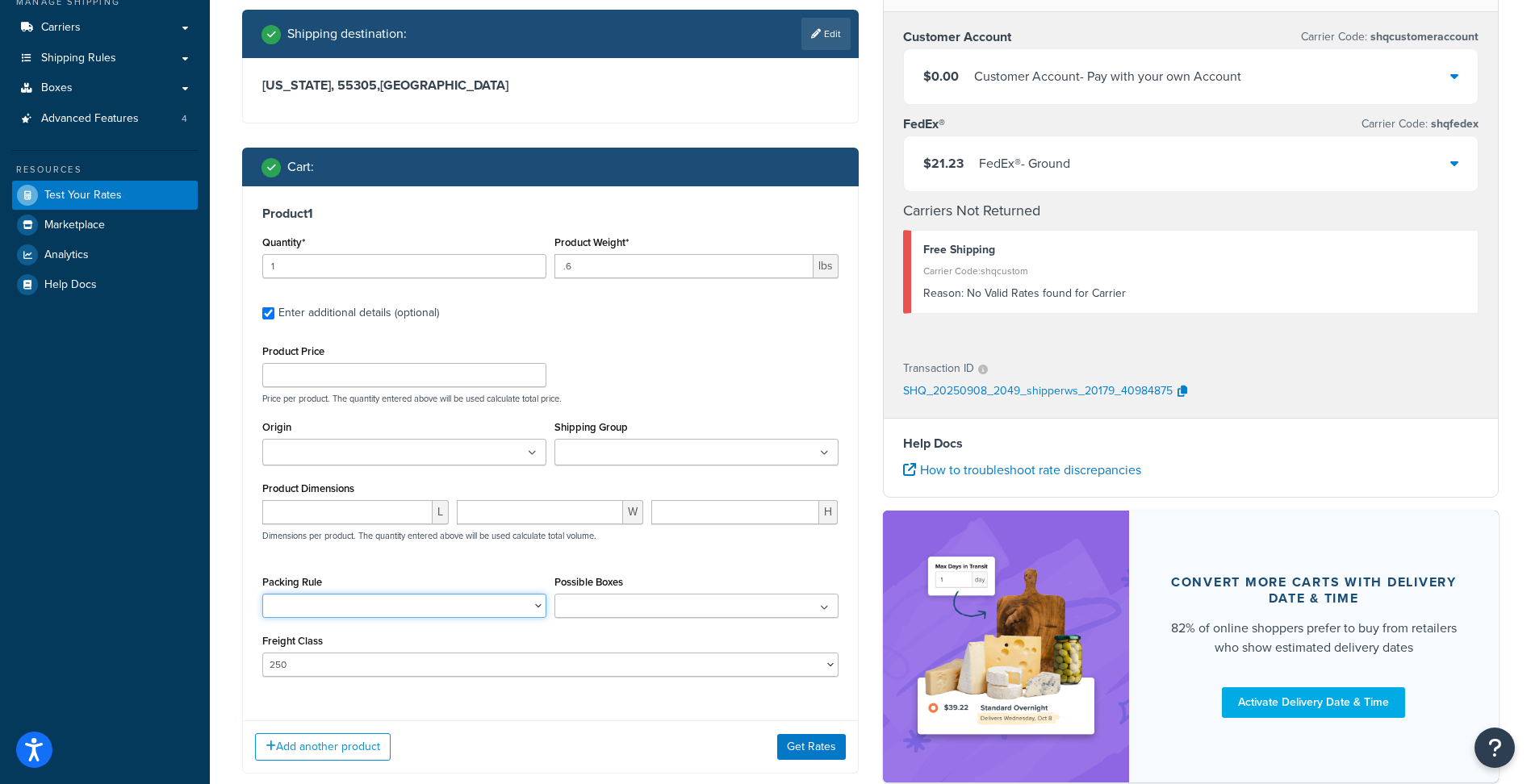
click at [422, 608] on select "Packing Rule" at bounding box center [404, 606] width 284 height 24
click at [721, 611] on ul at bounding box center [697, 606] width 284 height 24
click at [631, 563] on div "Product Price Price per product. The quantity entered above will be used calcul…" at bounding box center [550, 508] width 576 height 337
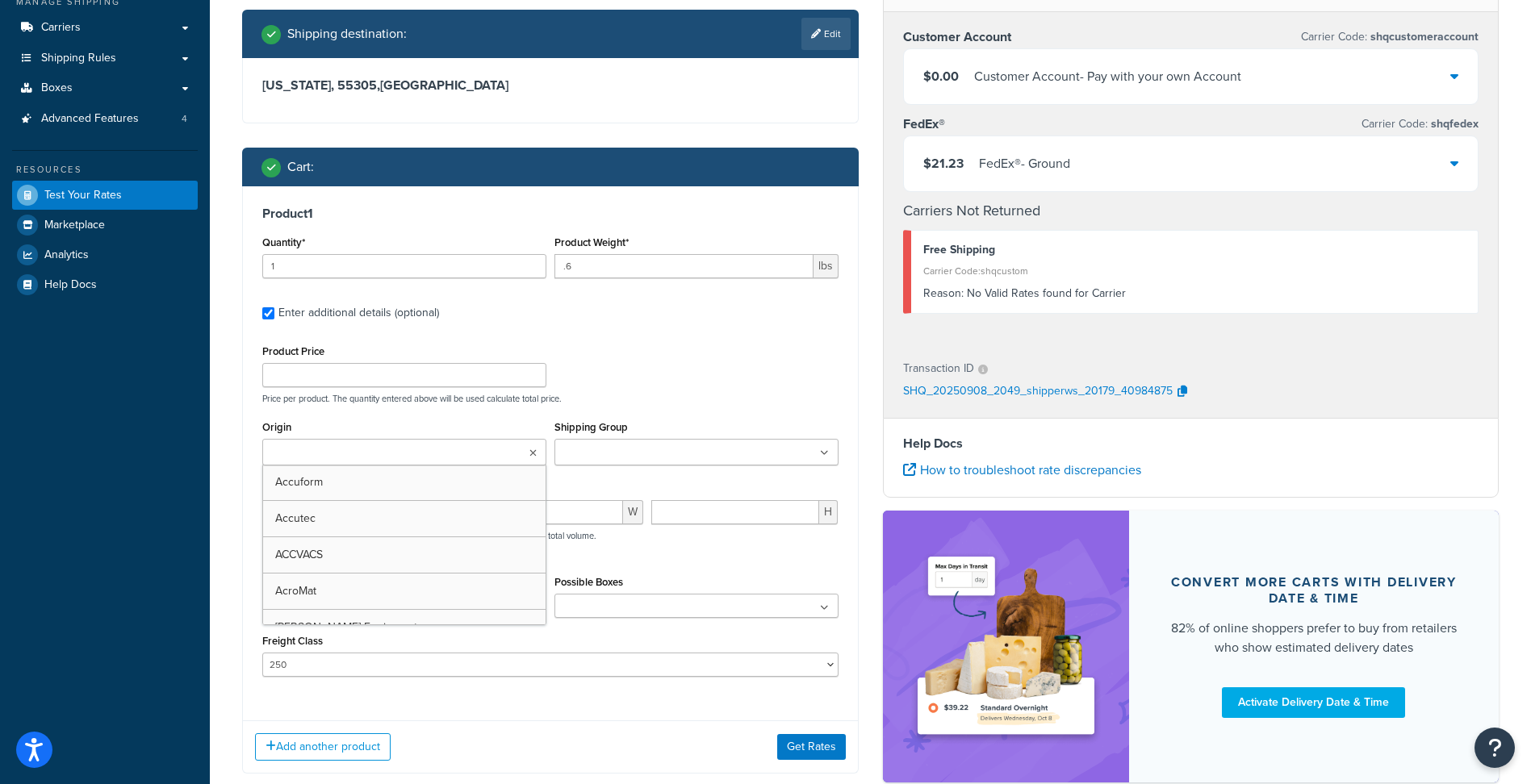
click at [372, 457] on input "Origin" at bounding box center [339, 453] width 143 height 17
click at [372, 456] on input "Origin" at bounding box center [339, 453] width 143 height 17
click at [625, 460] on input "Shipping Group" at bounding box center [631, 453] width 143 height 17
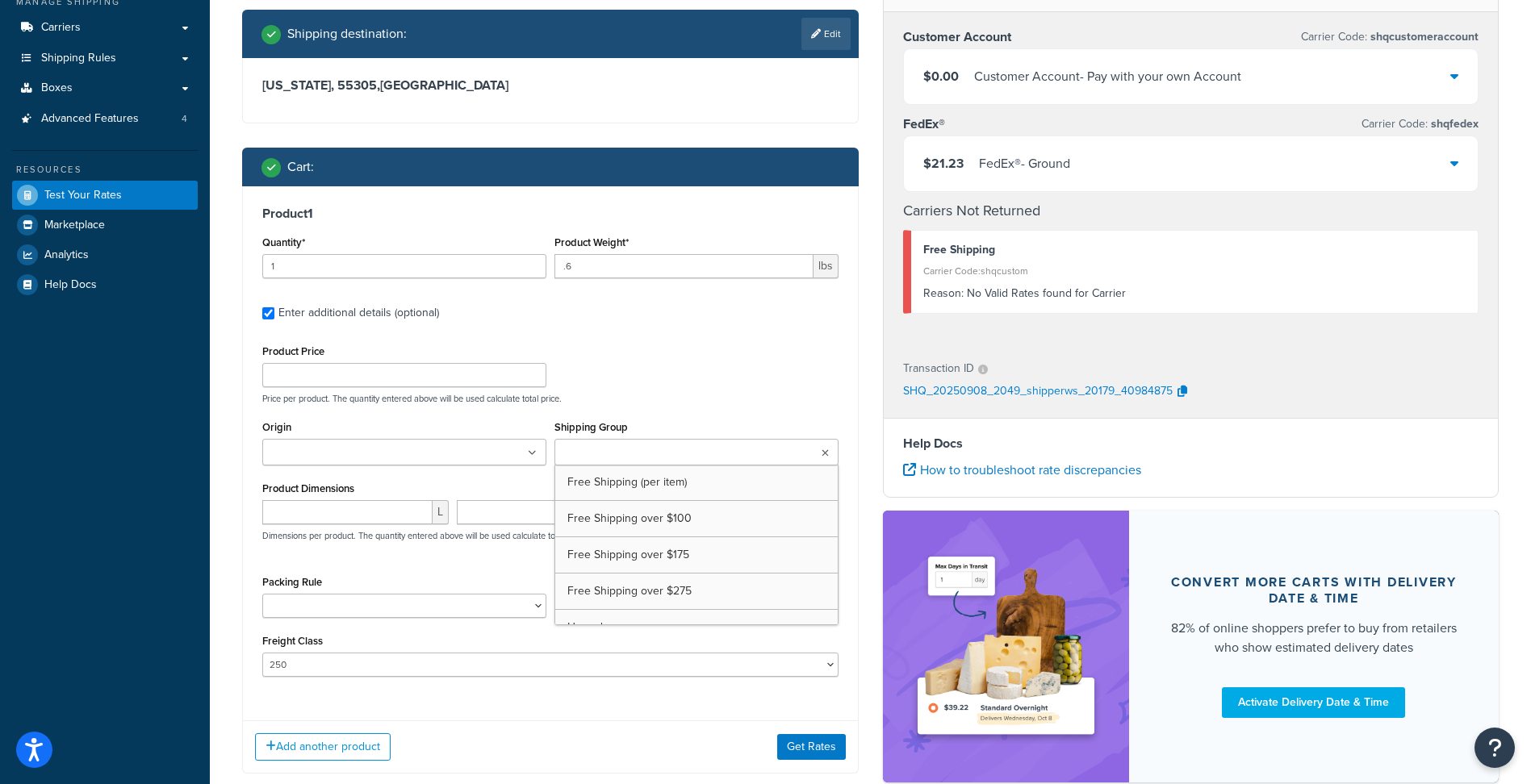
click at [625, 460] on input "Shipping Group" at bounding box center [631, 453] width 143 height 17
click at [661, 396] on p "Price per product. The quantity entered above will be used calculate total pric…" at bounding box center [551, 398] width 585 height 12
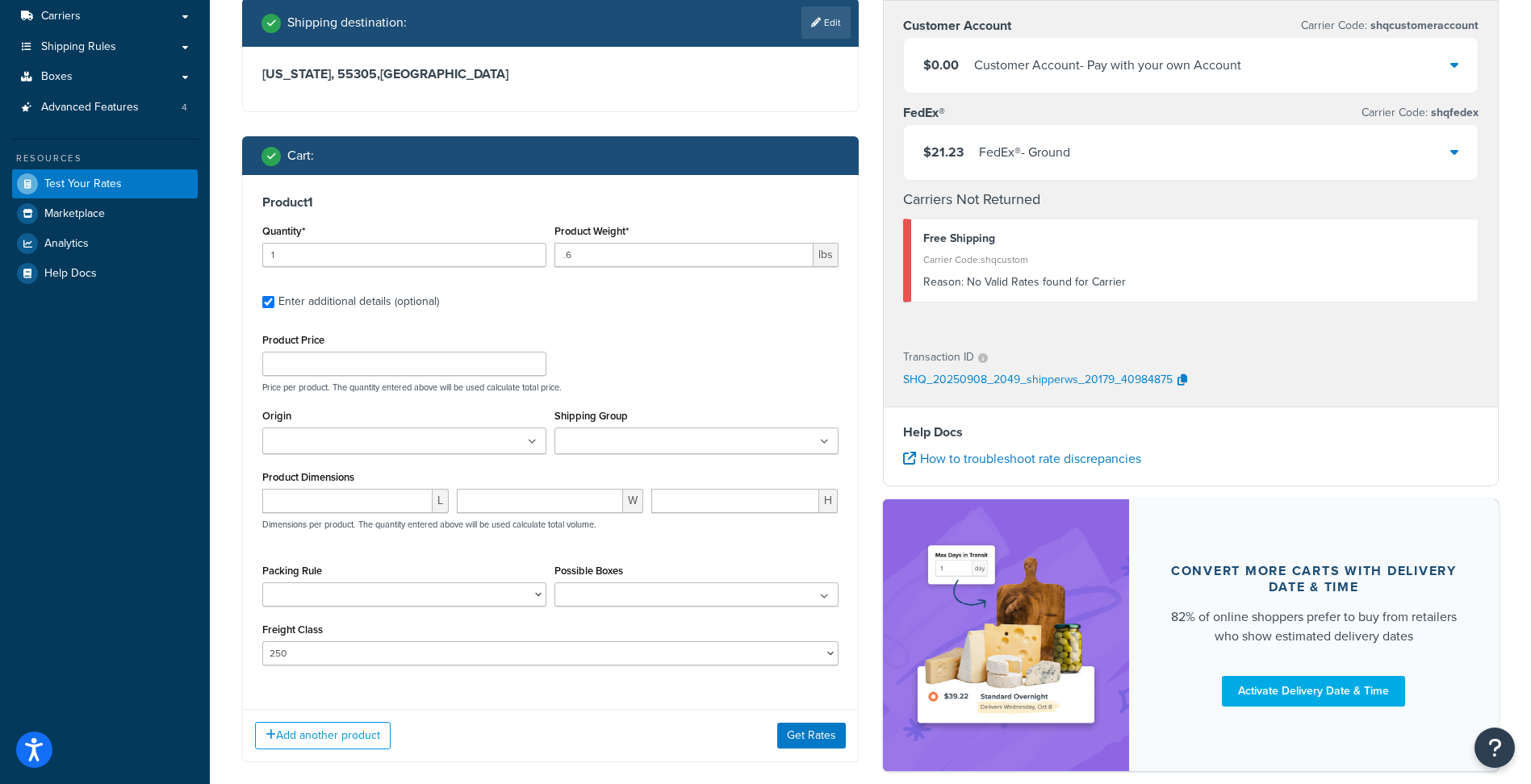
scroll to position [176, 0]
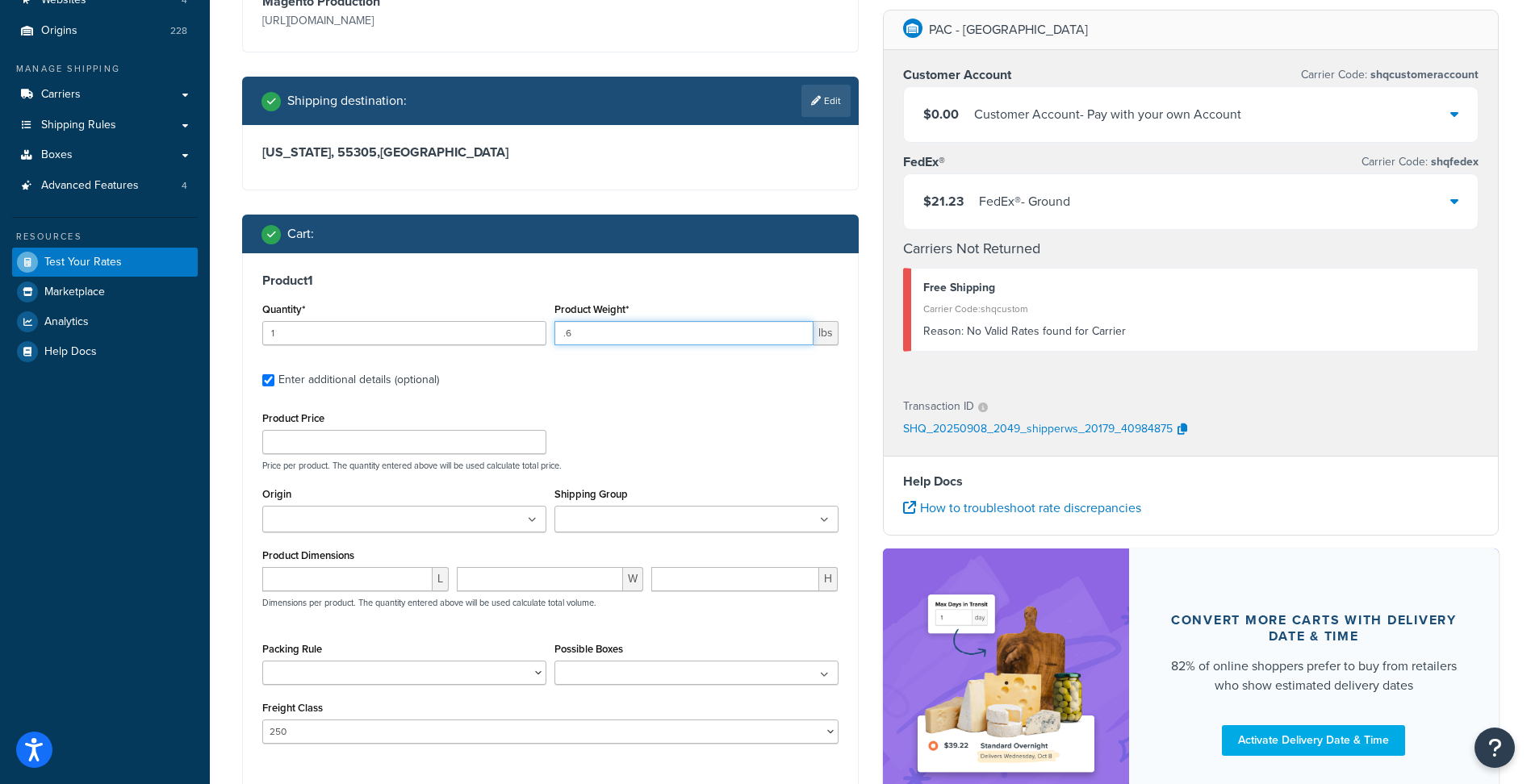
drag, startPoint x: 606, startPoint y: 332, endPoint x: 481, endPoint y: 323, distance: 125.3
click at [481, 323] on div "Quantity* 1 Product Weight* .6 lbs" at bounding box center [551, 328] width 585 height 59
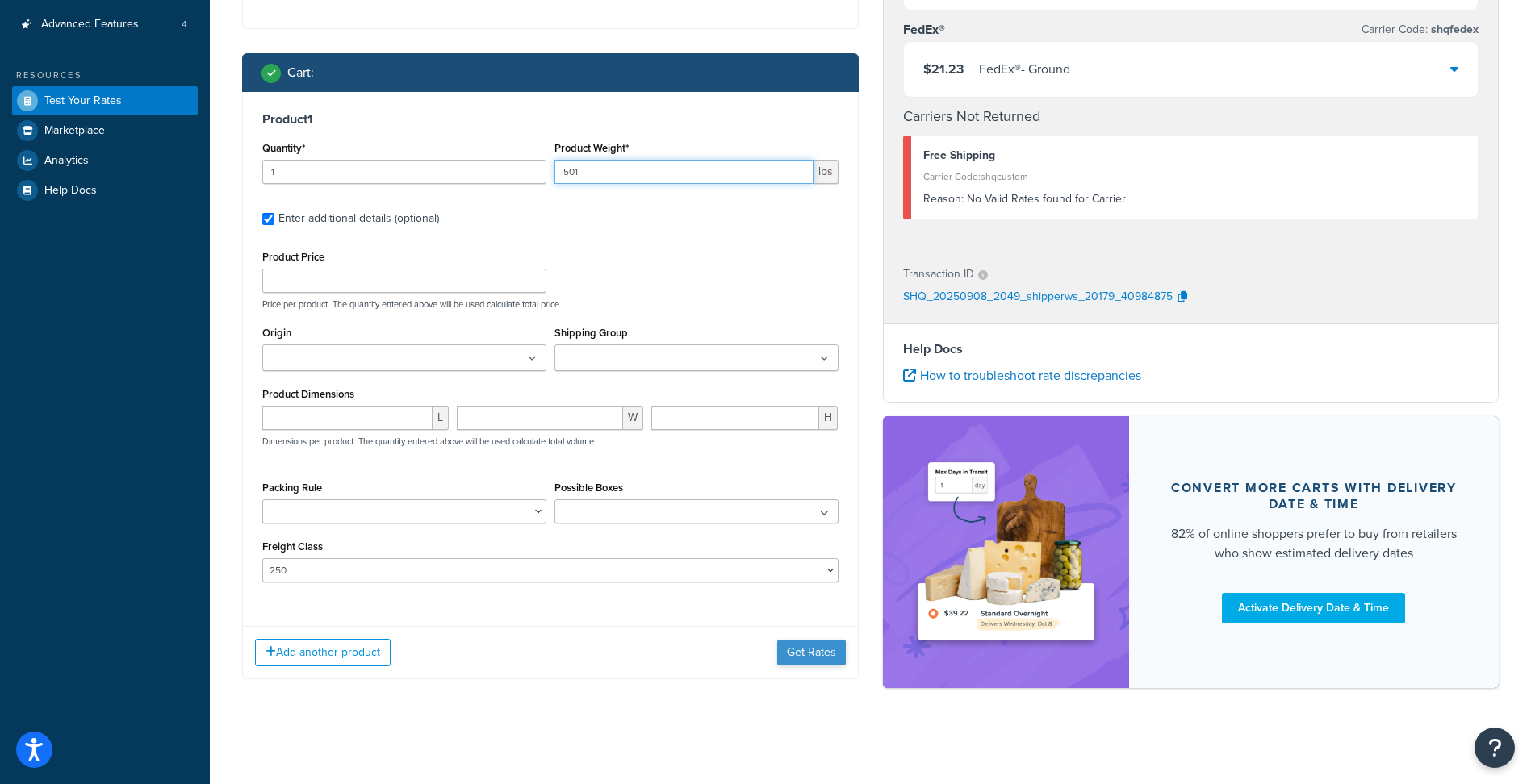
type input "501"
click at [834, 657] on button "Get Rates" at bounding box center [811, 652] width 68 height 26
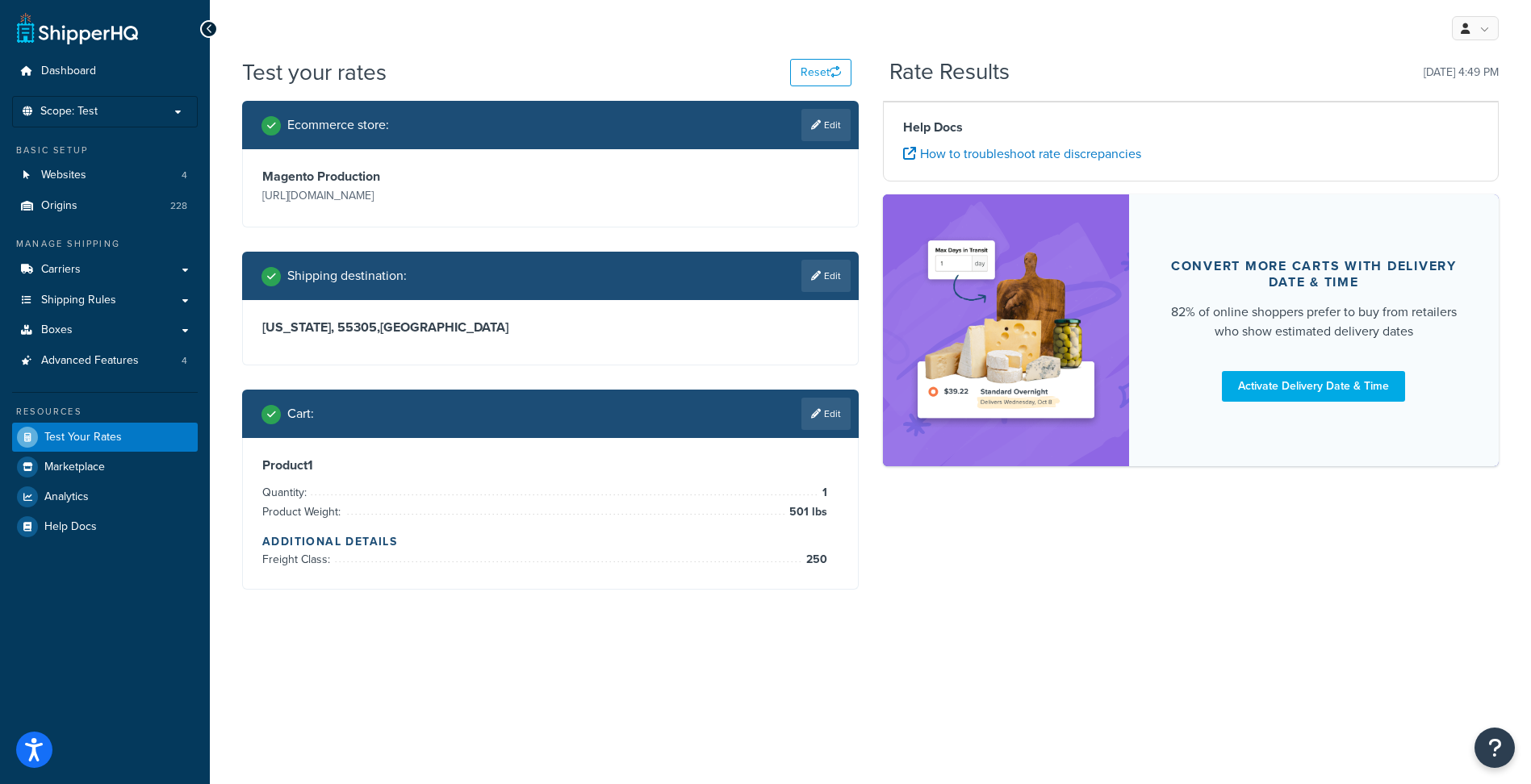
scroll to position [0, 0]
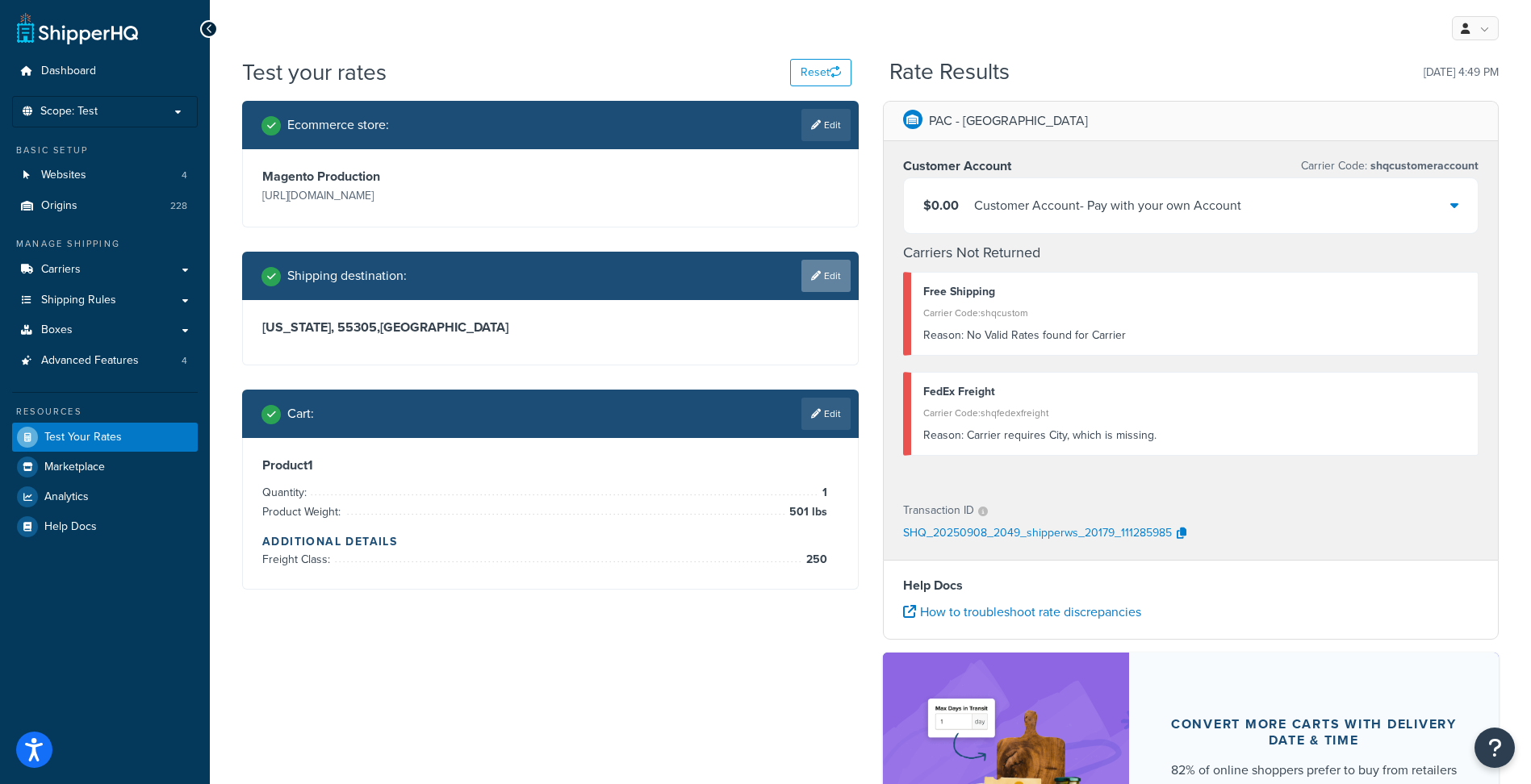
click at [841, 281] on link "Edit" at bounding box center [826, 275] width 49 height 32
select select "MN"
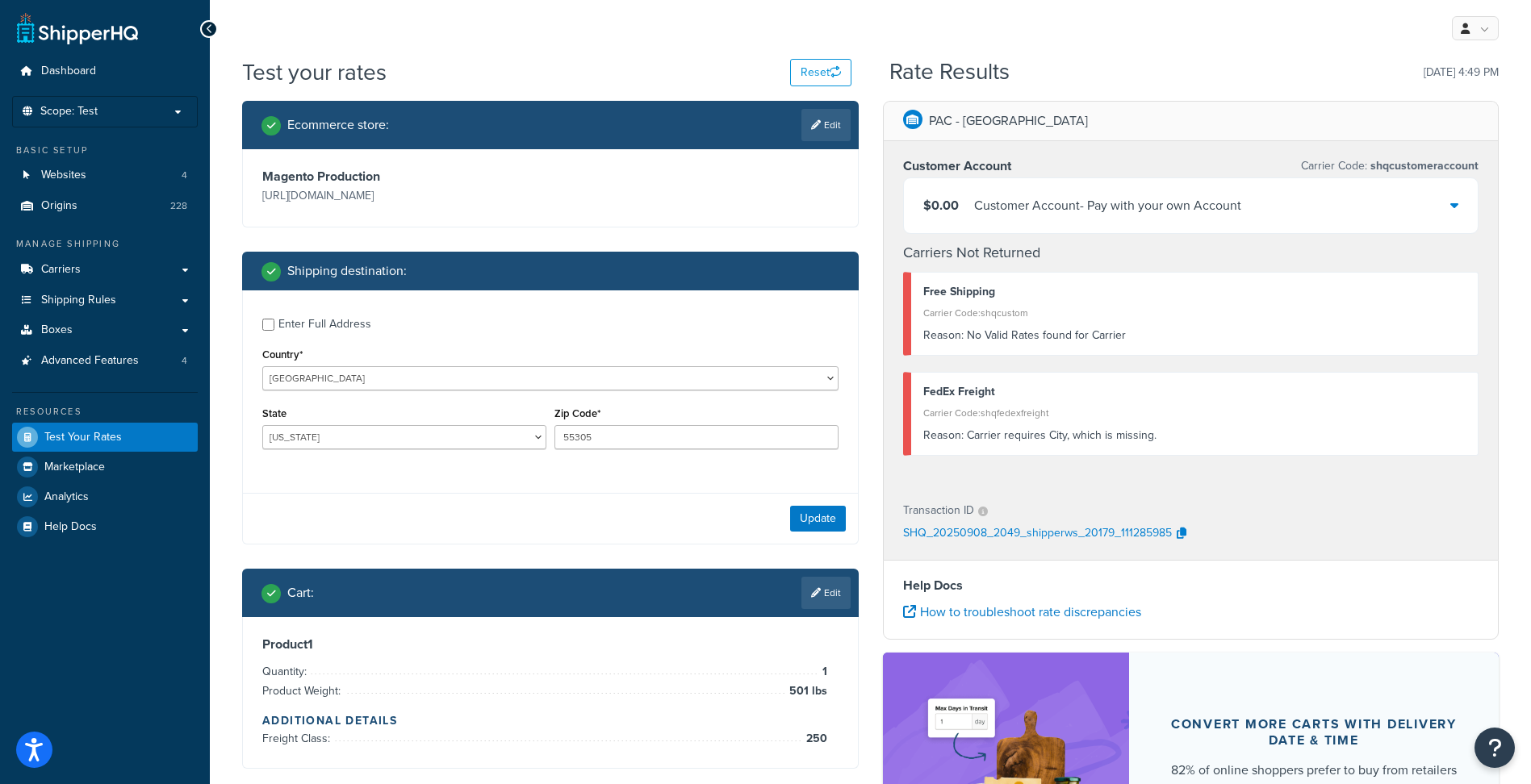
click at [302, 325] on div "Enter Full Address" at bounding box center [325, 324] width 93 height 22
click at [274, 325] on input "Enter Full Address" at bounding box center [268, 324] width 13 height 13
checkbox input "true"
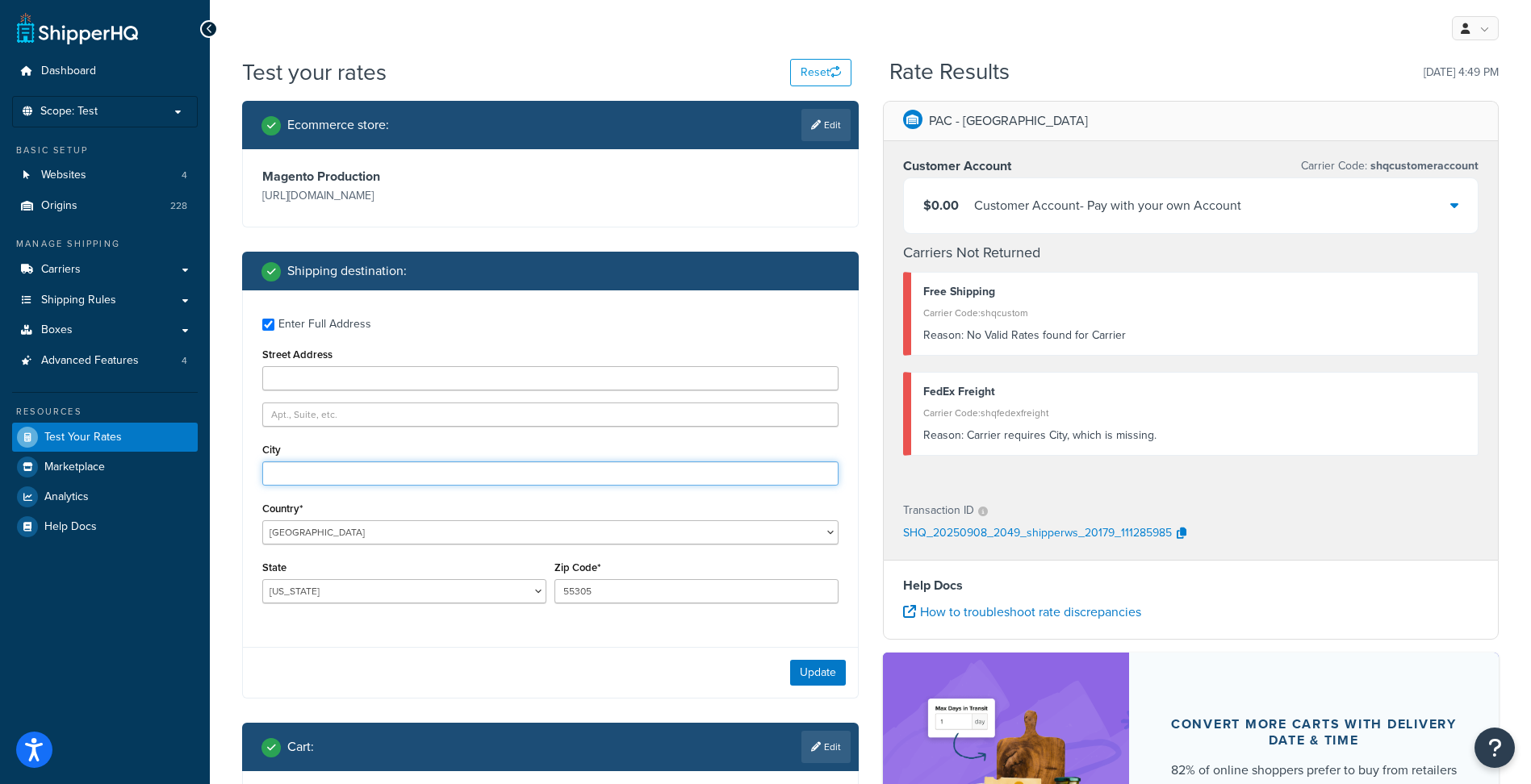
click at [333, 476] on input "City" at bounding box center [550, 473] width 576 height 24
type input "Minnetonka"
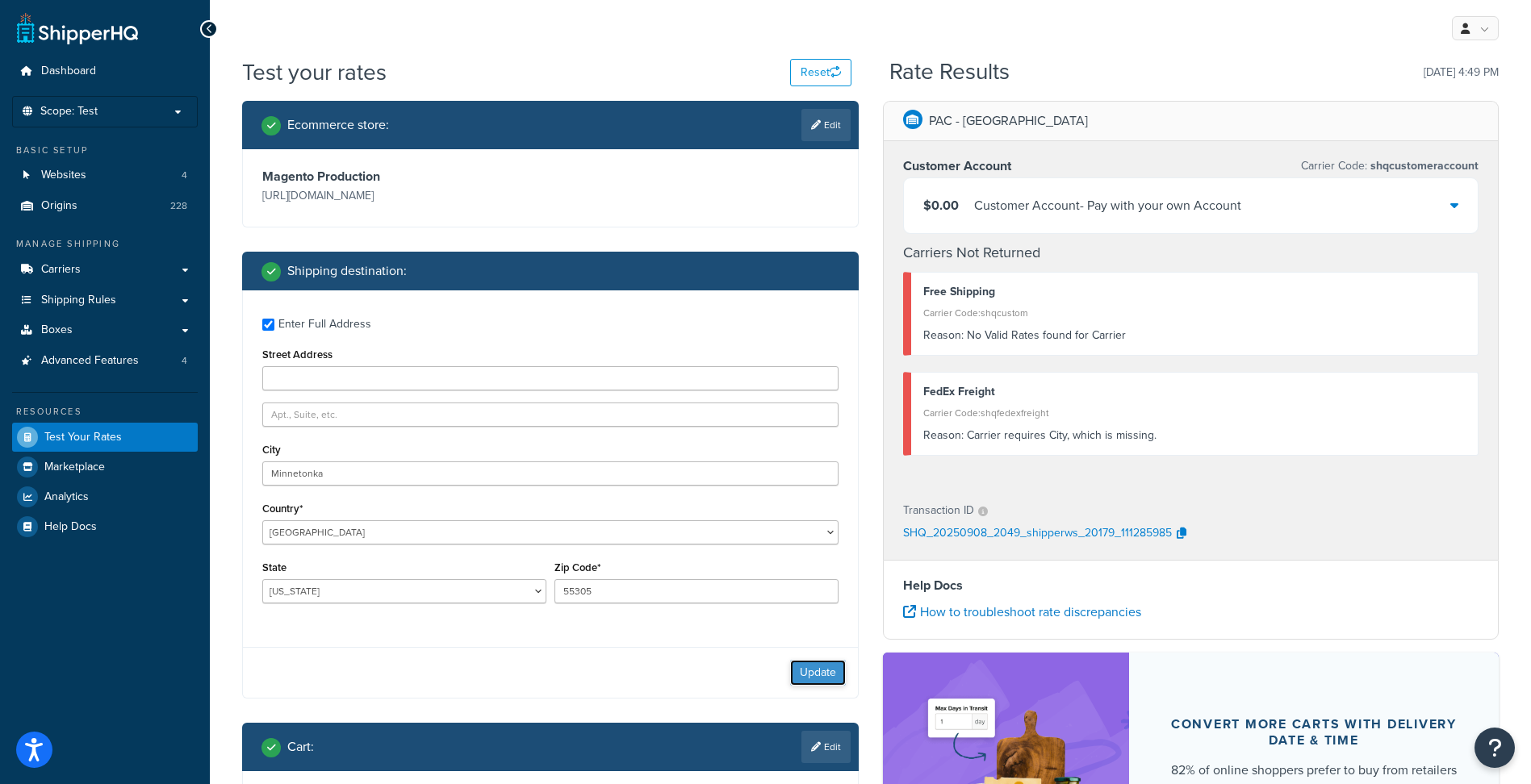
click at [816, 667] on button "Update" at bounding box center [818, 672] width 56 height 26
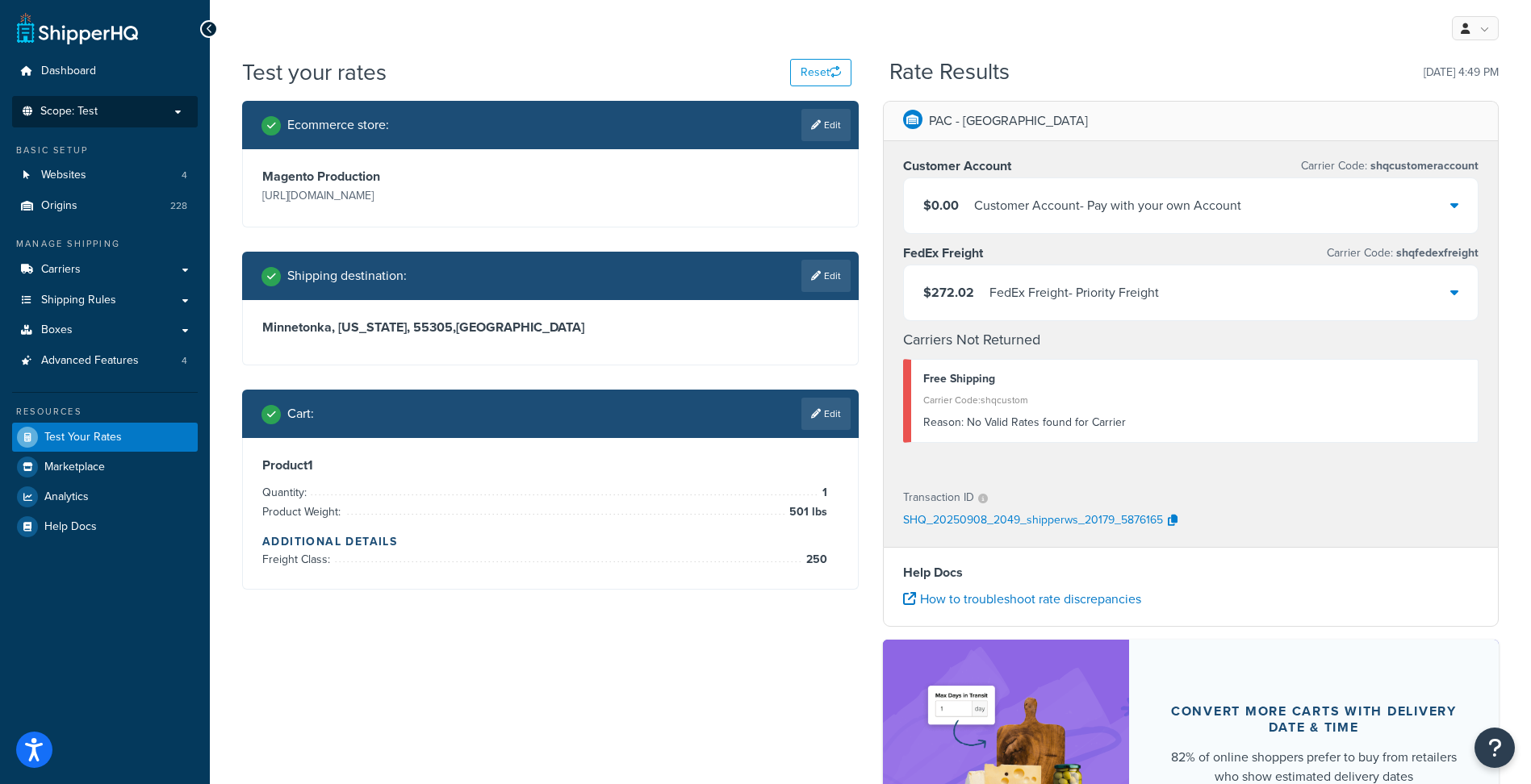
click at [178, 110] on p "Scope: Test" at bounding box center [104, 112] width 171 height 14
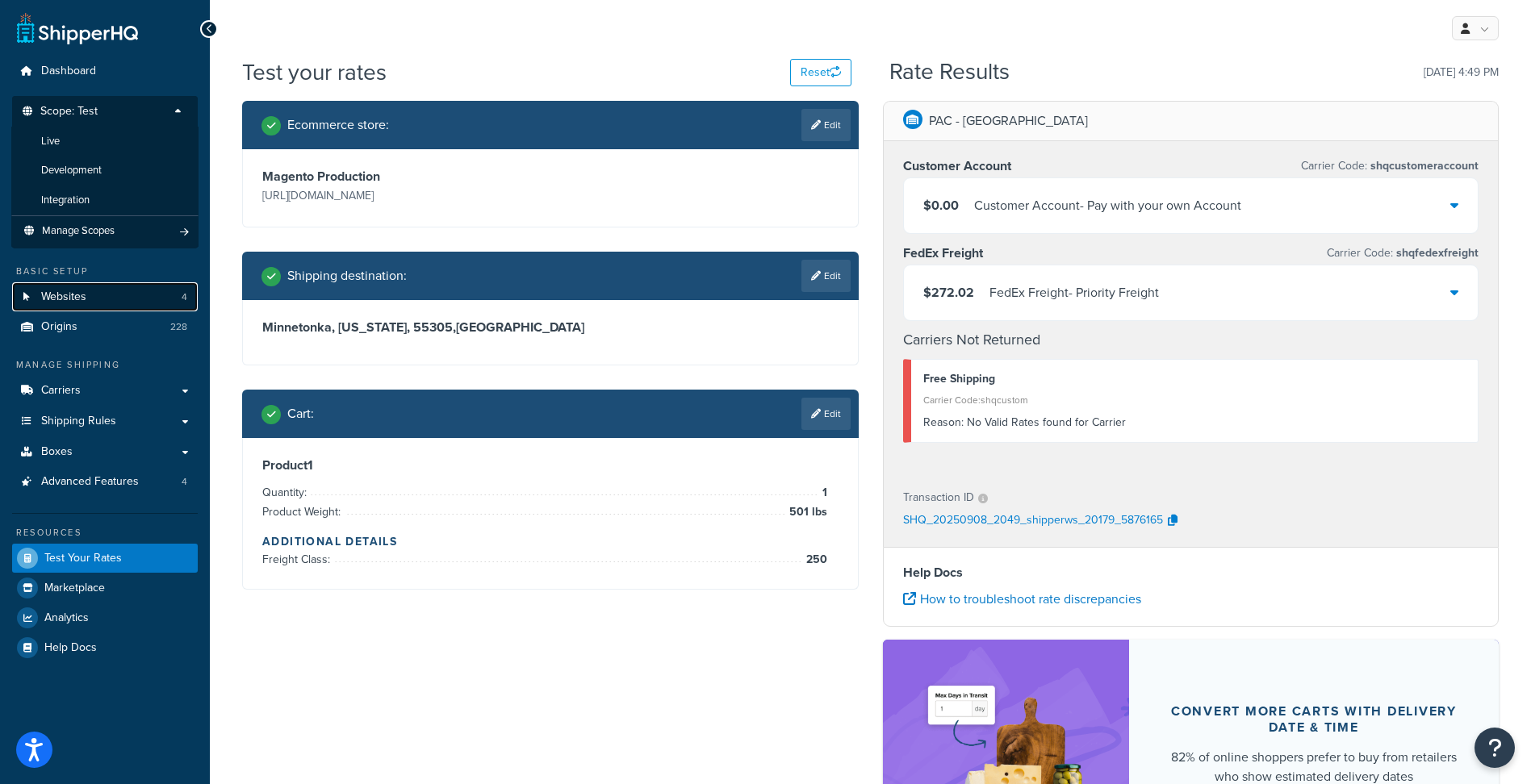
click at [97, 302] on link "Websites 4" at bounding box center [105, 297] width 185 height 30
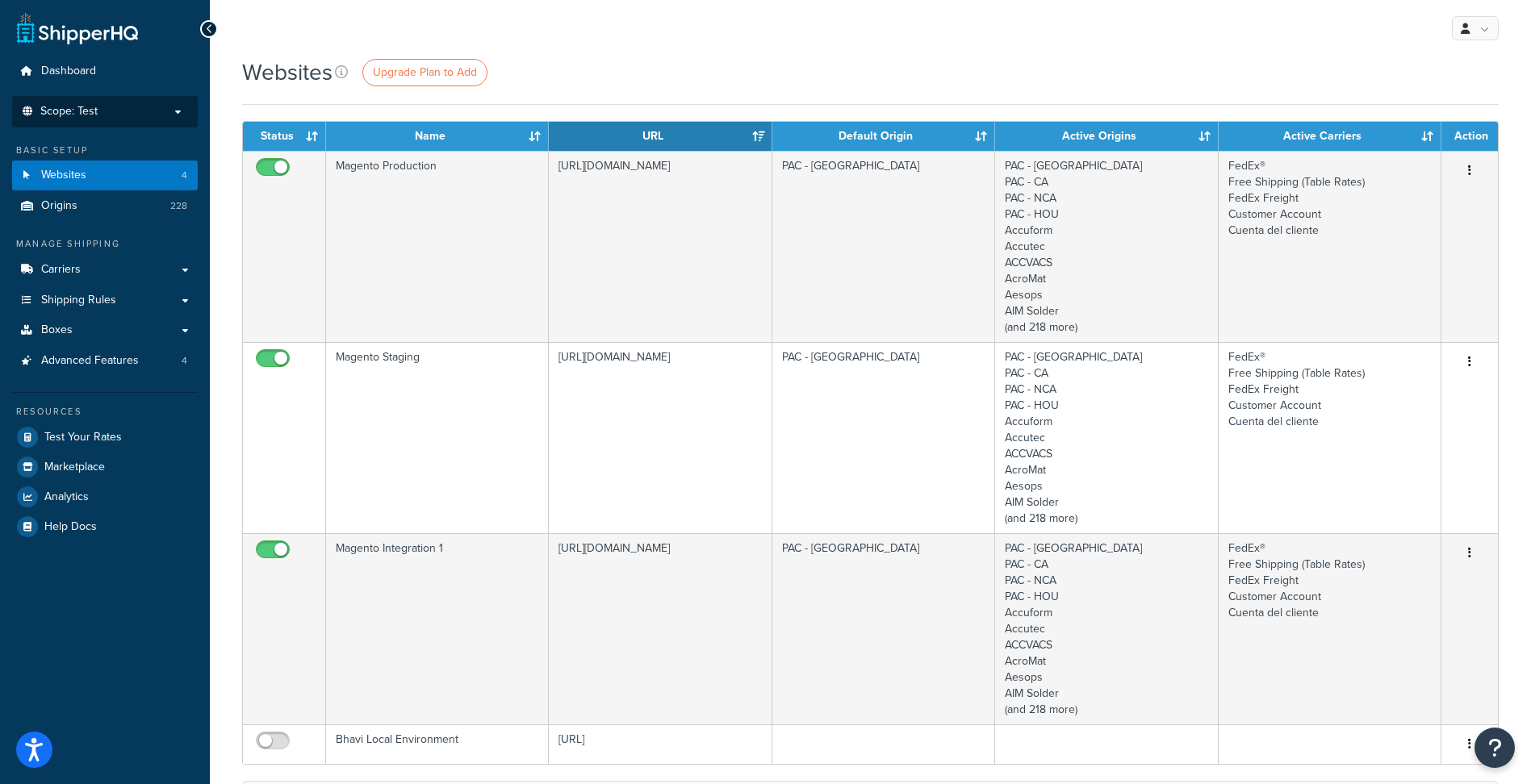
click at [100, 119] on li "Scope: Test Live Development Integration Manage Scopes" at bounding box center [105, 112] width 185 height 32
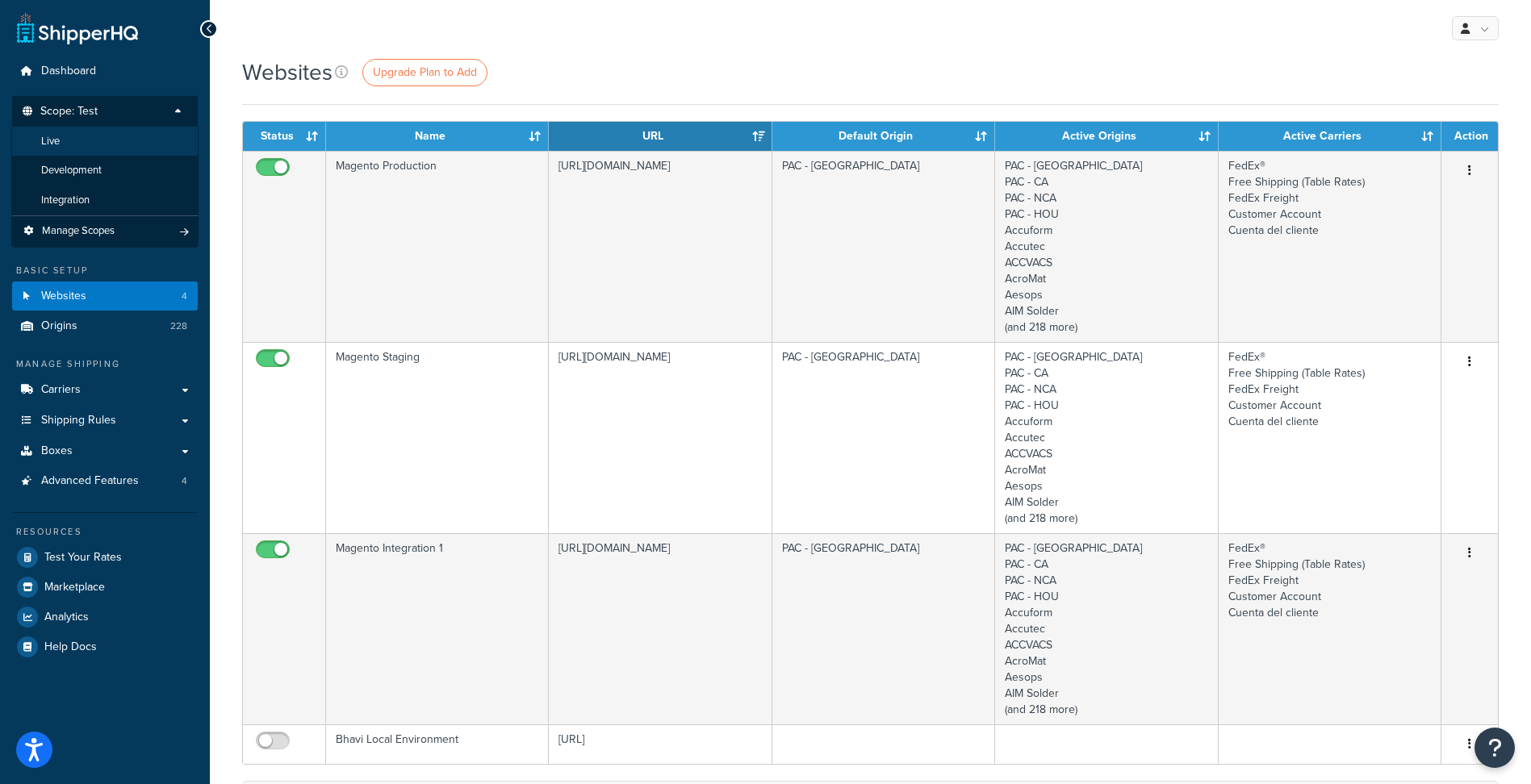
click at [101, 147] on li "Live" at bounding box center [105, 141] width 187 height 30
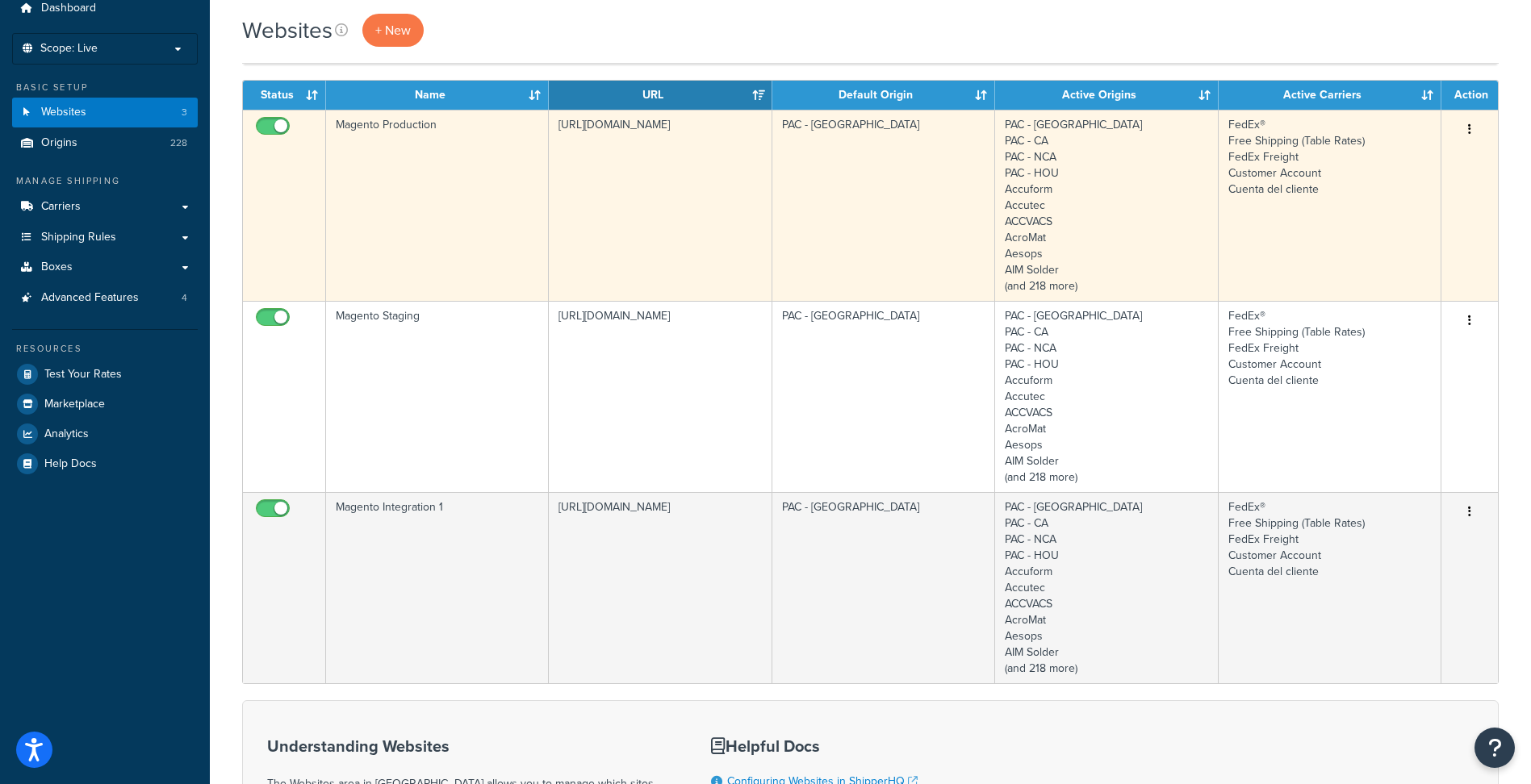
scroll to position [81, 0]
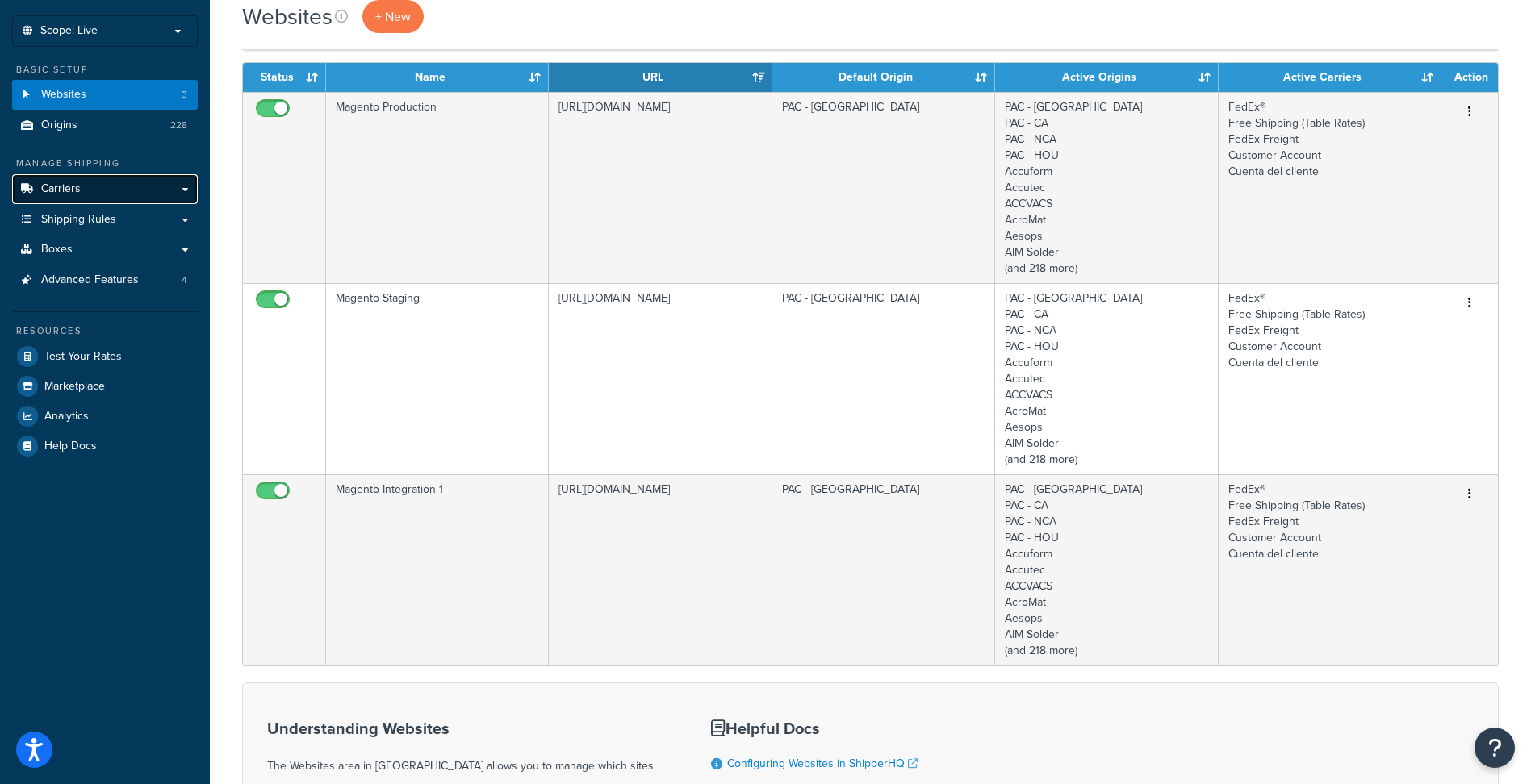
click at [113, 195] on link "Carriers" at bounding box center [105, 189] width 185 height 30
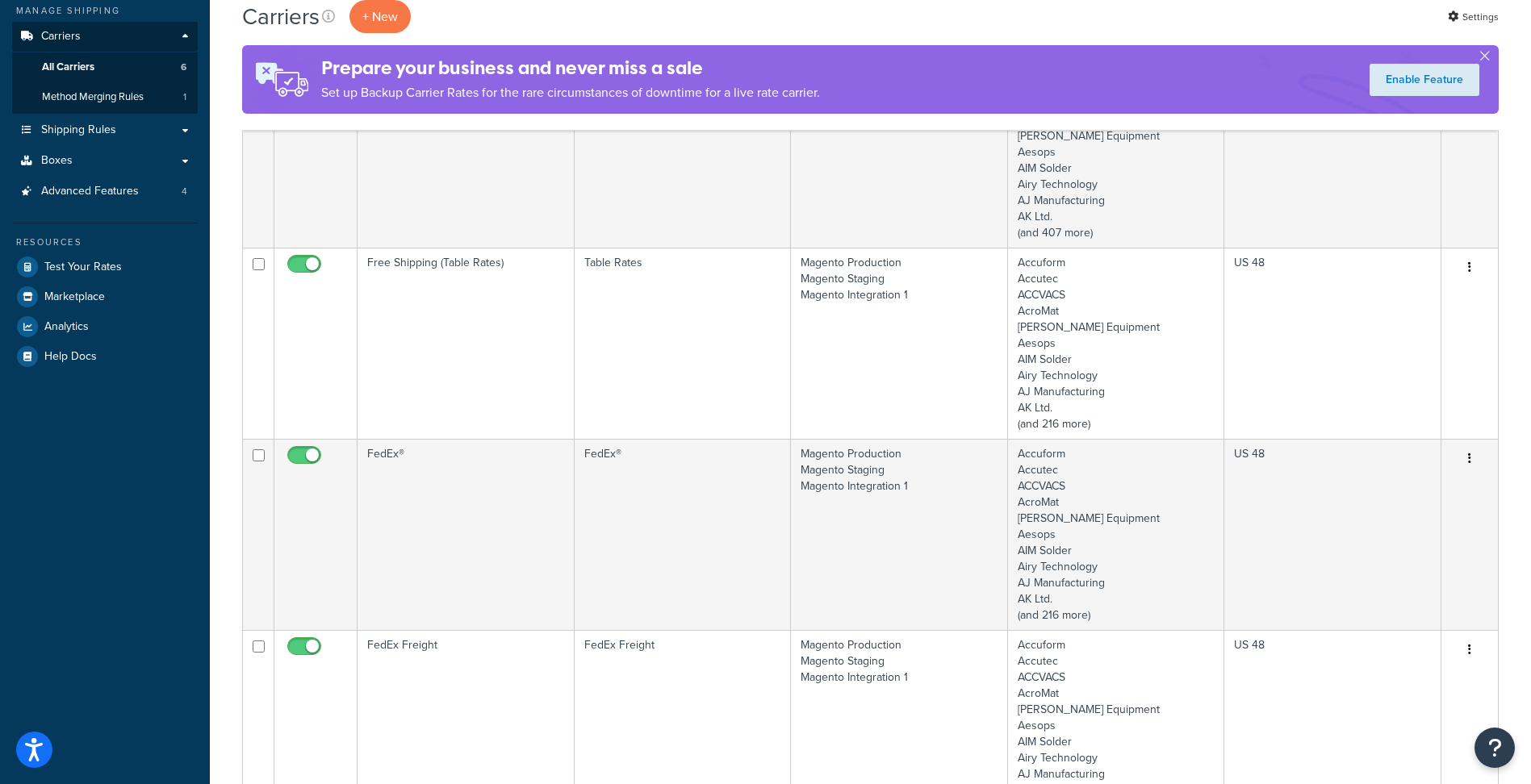
scroll to position [323, 0]
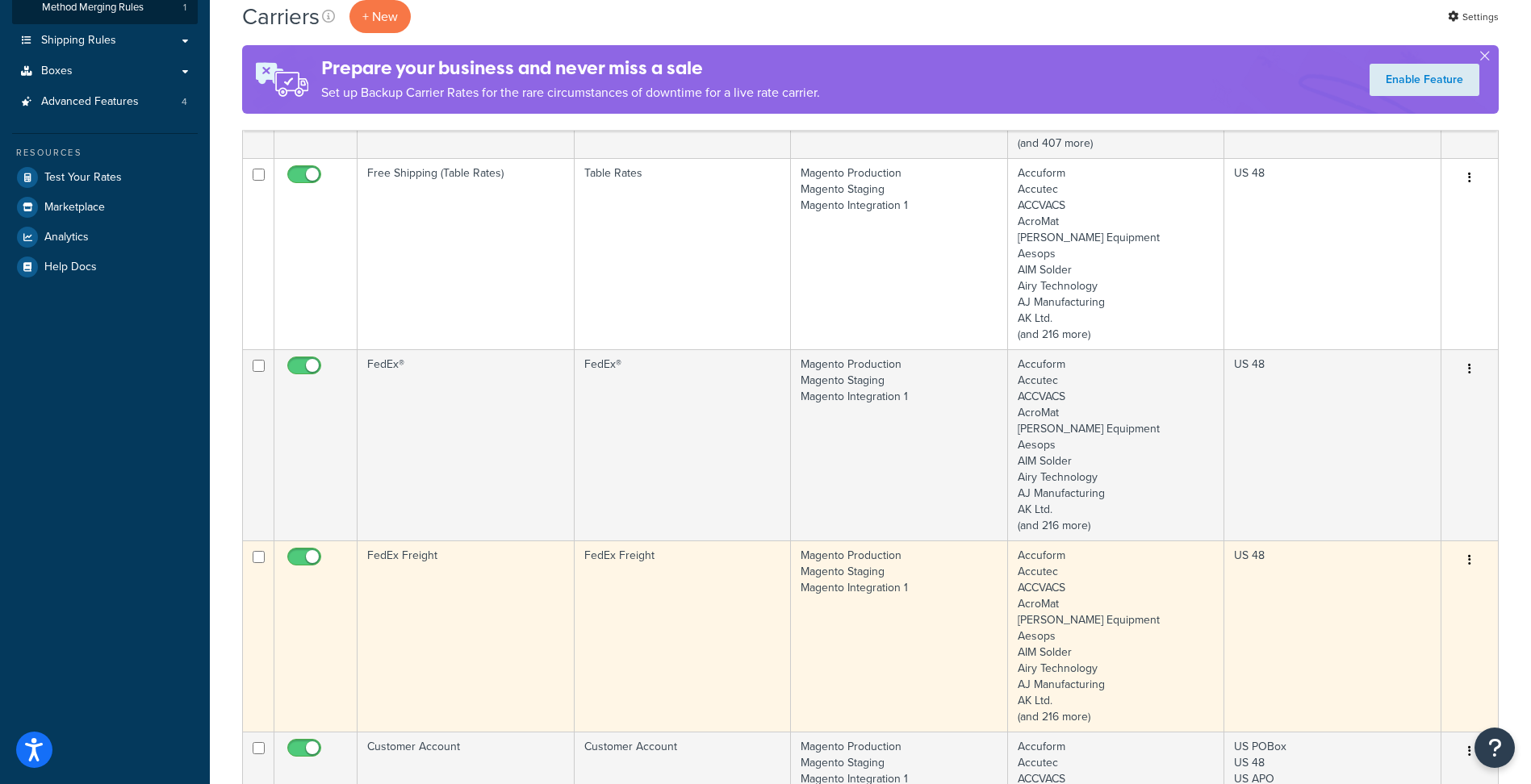
click at [487, 610] on td "FedEx Freight" at bounding box center [466, 635] width 217 height 191
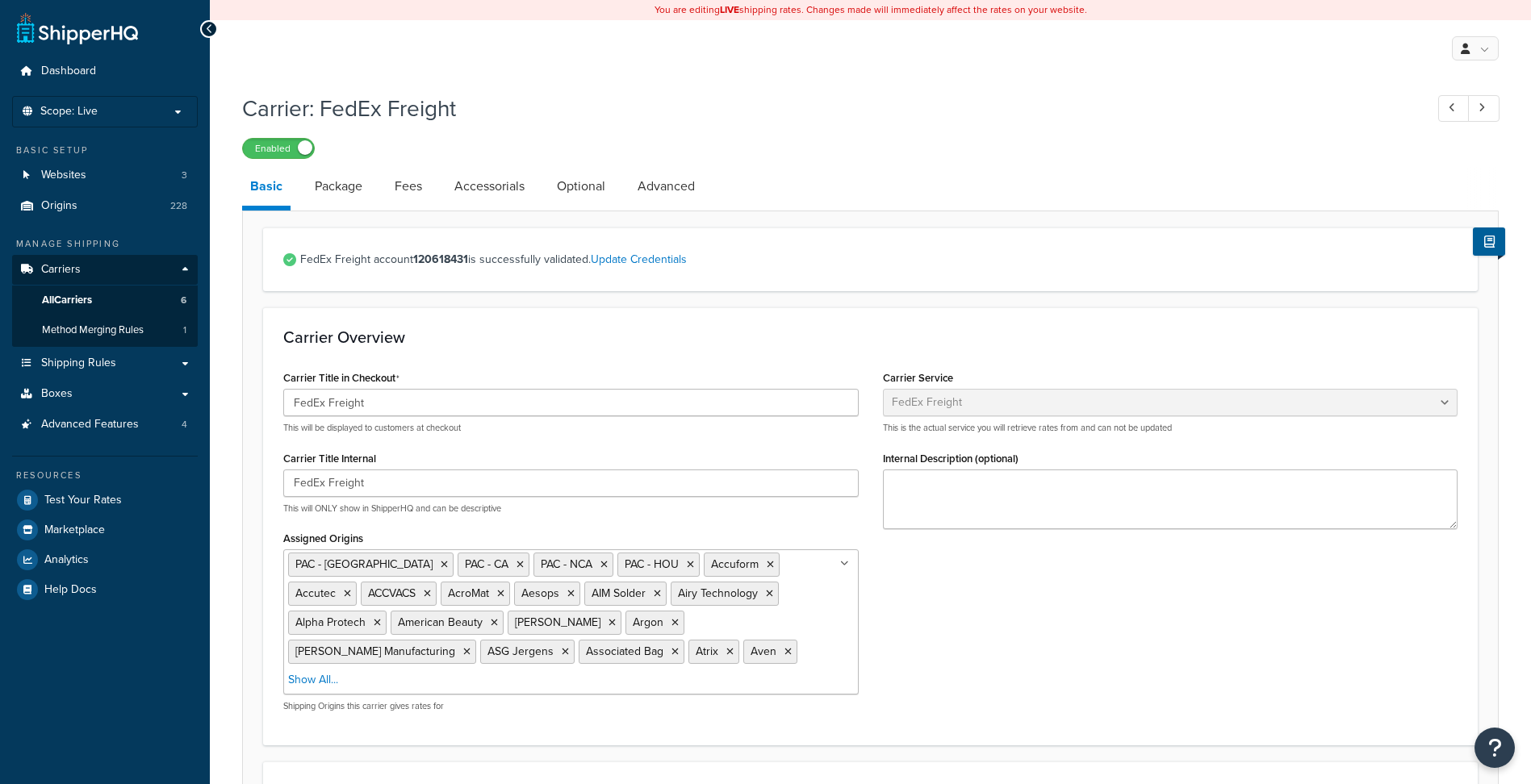
select select "fedExFreight"
click at [587, 191] on link "Optional" at bounding box center [581, 186] width 65 height 39
select select "175"
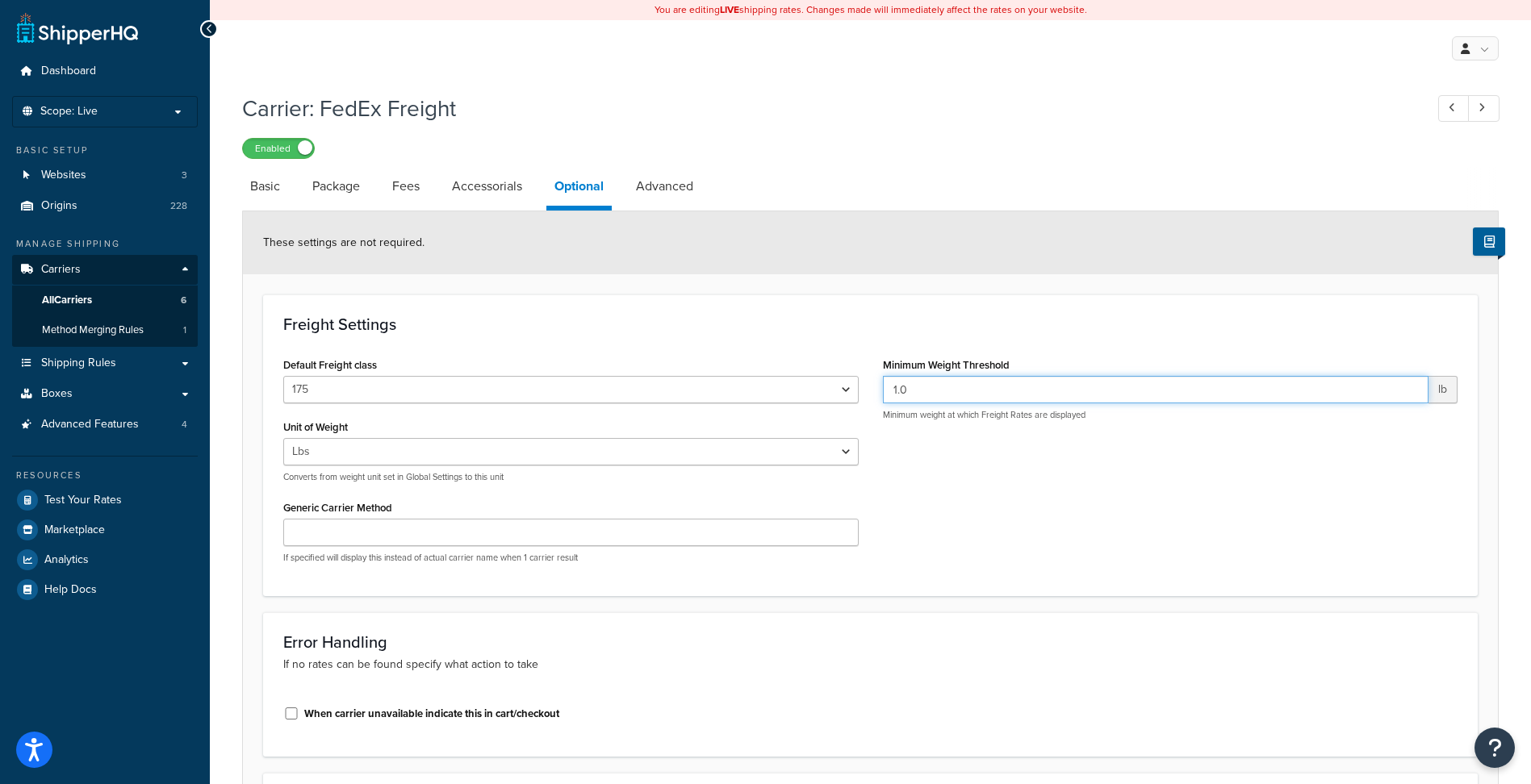
drag, startPoint x: 945, startPoint y: 392, endPoint x: 852, endPoint y: 383, distance: 93.4
click at [852, 383] on div "Default Freight class 50 55 60 65 70 77.5 85 92.5 100 110 125 150 175 200 250 3…" at bounding box center [870, 464] width 1198 height 223
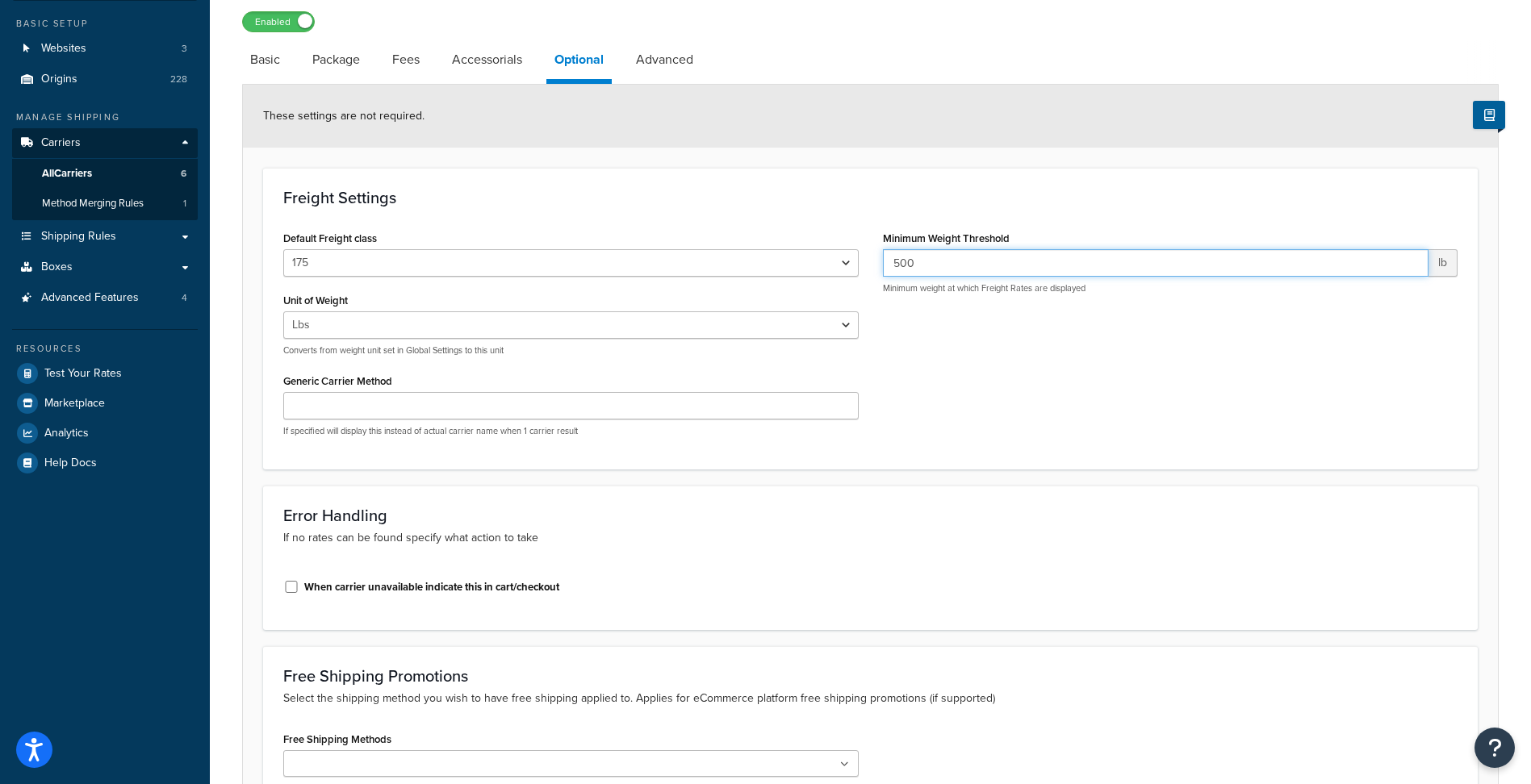
scroll to position [336, 0]
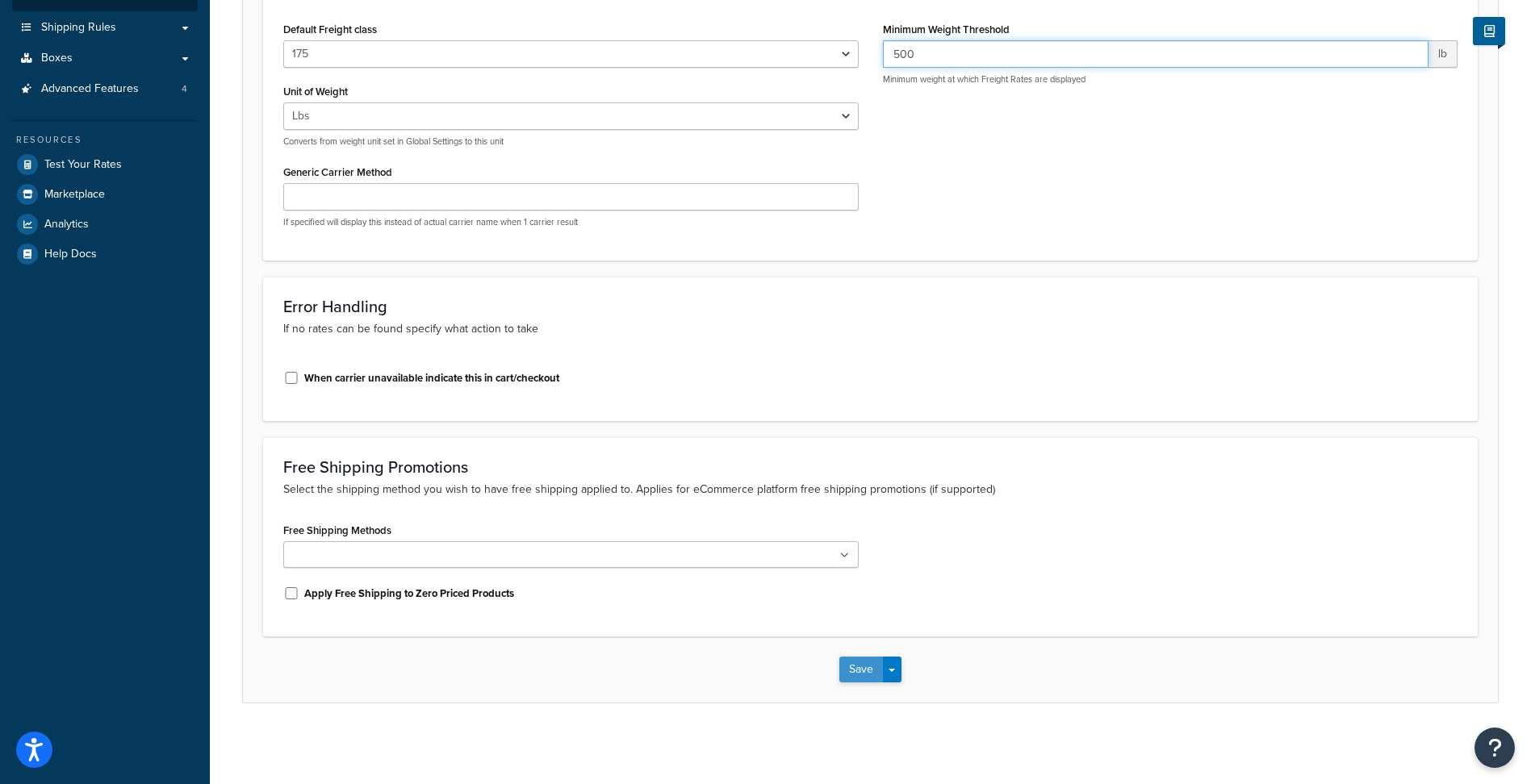
type input "500"
click at [861, 679] on button "Save" at bounding box center [861, 669] width 43 height 26
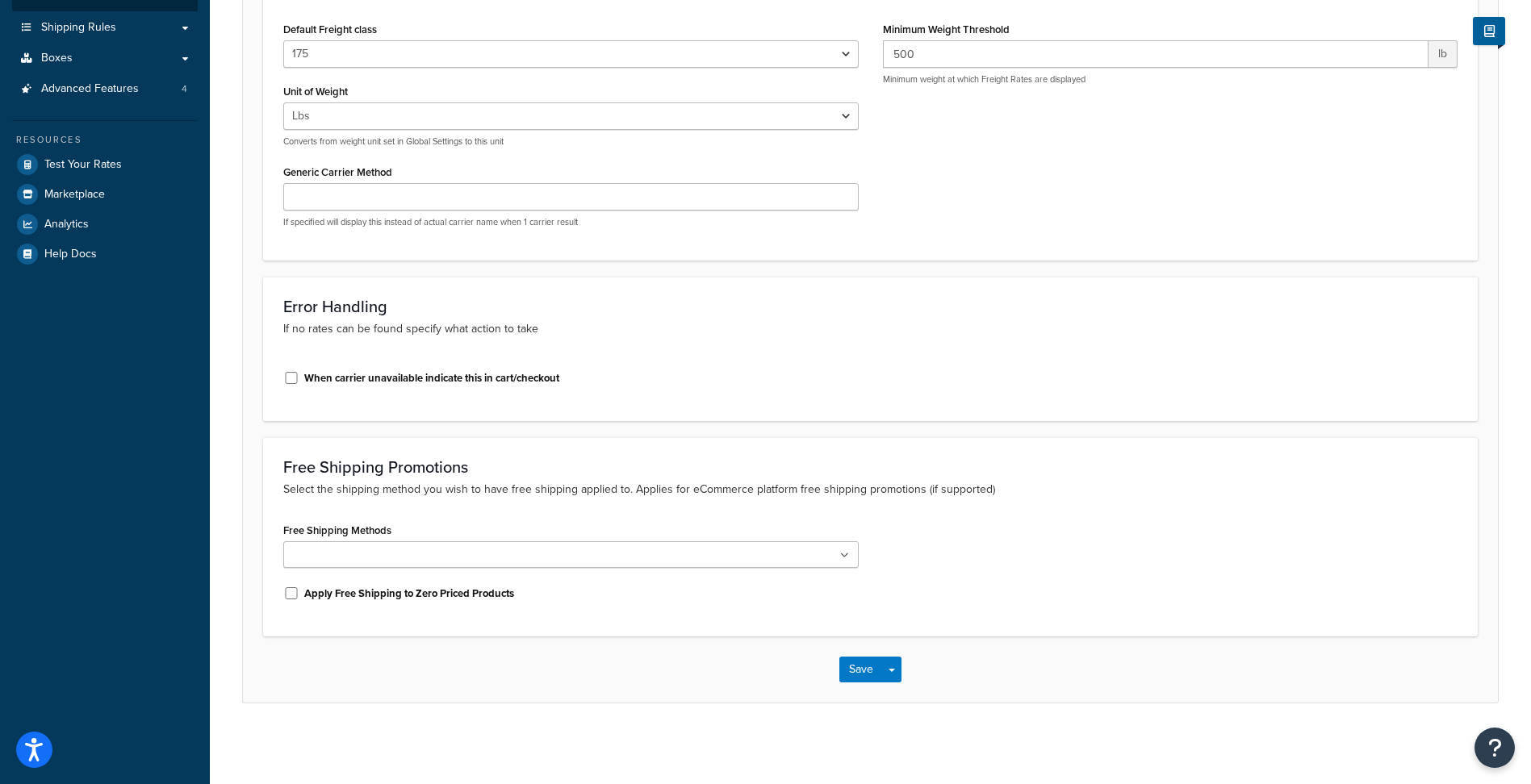
scroll to position [0, 0]
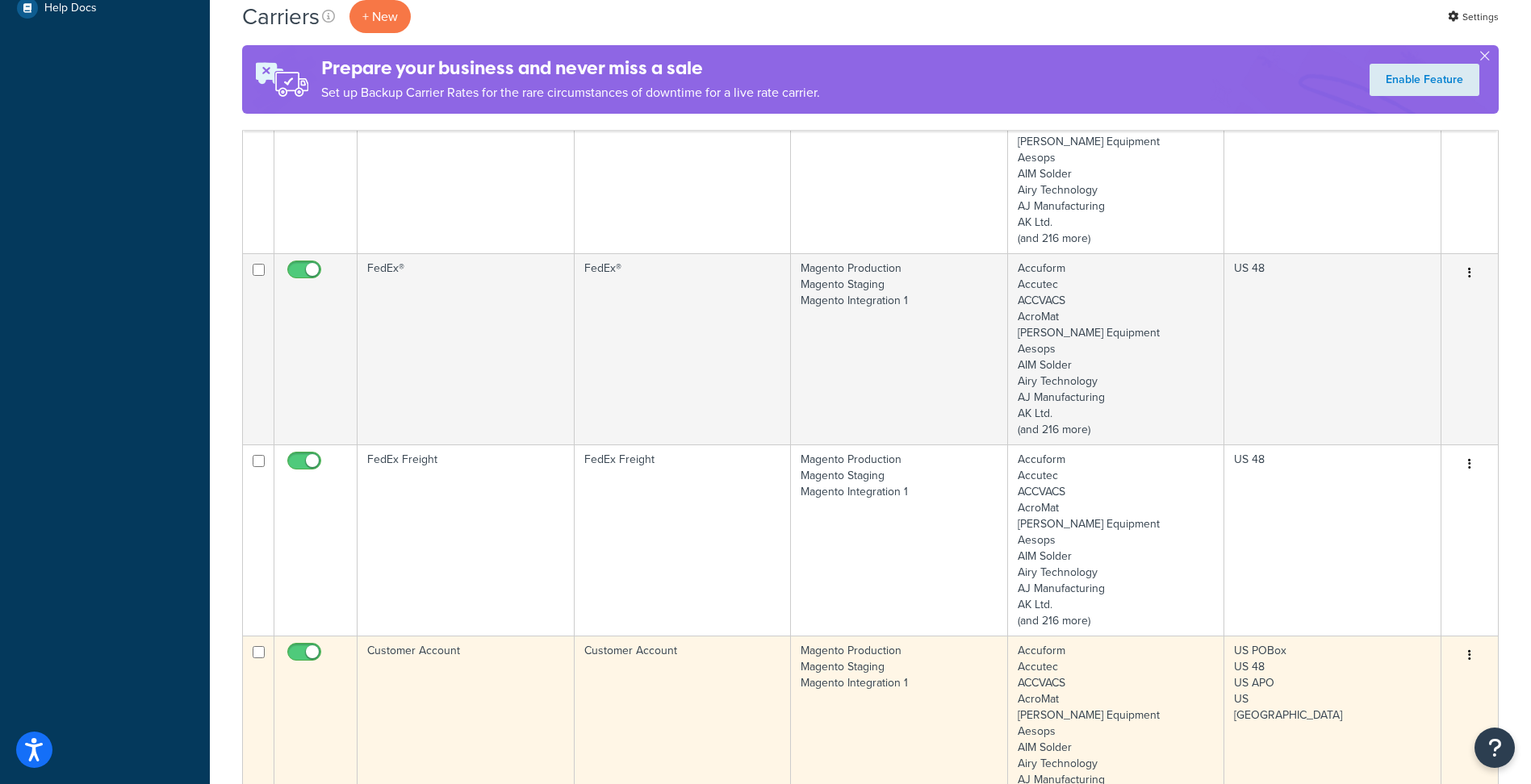
scroll to position [807, 0]
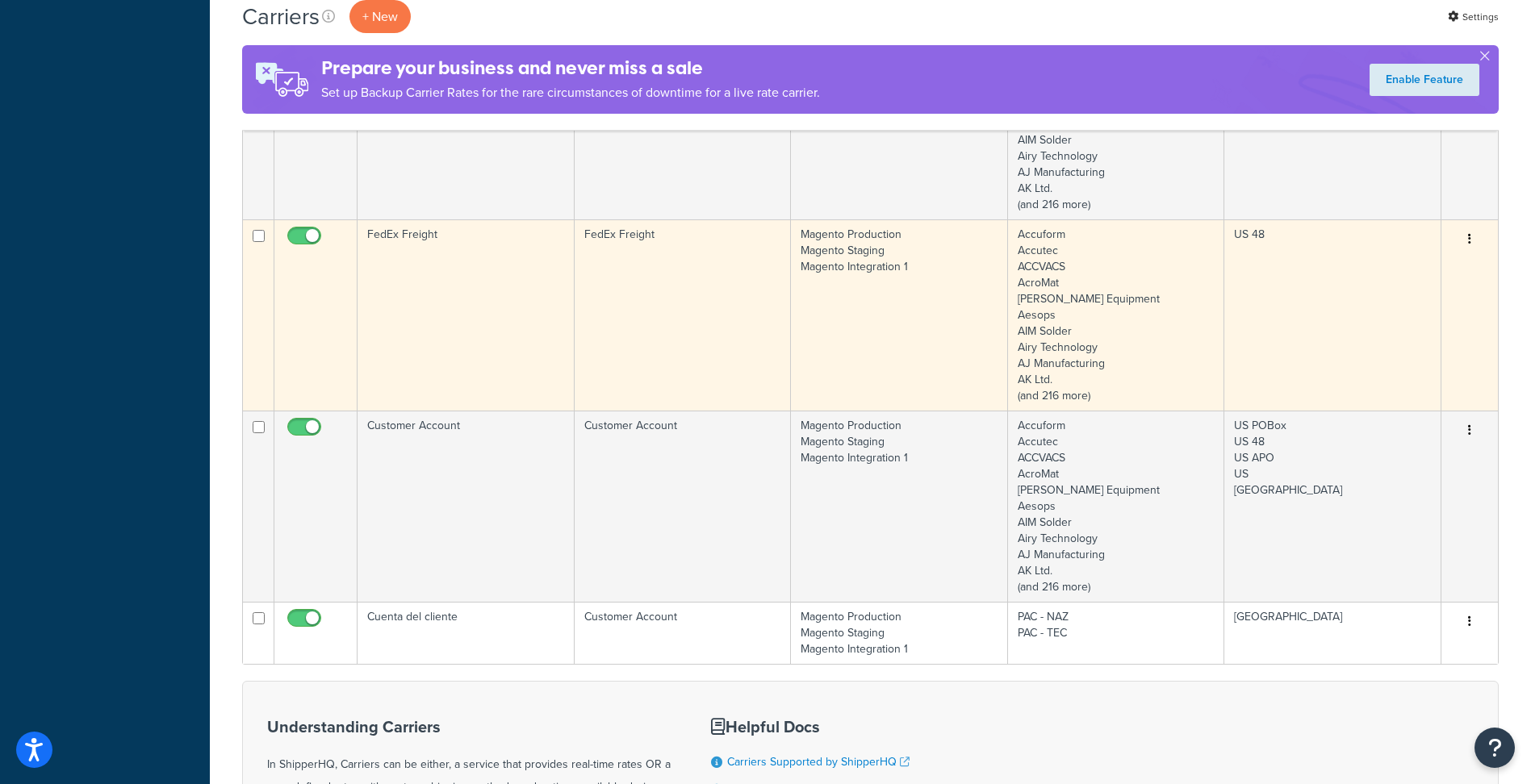
click at [473, 334] on td "FedEx Freight" at bounding box center [466, 315] width 217 height 191
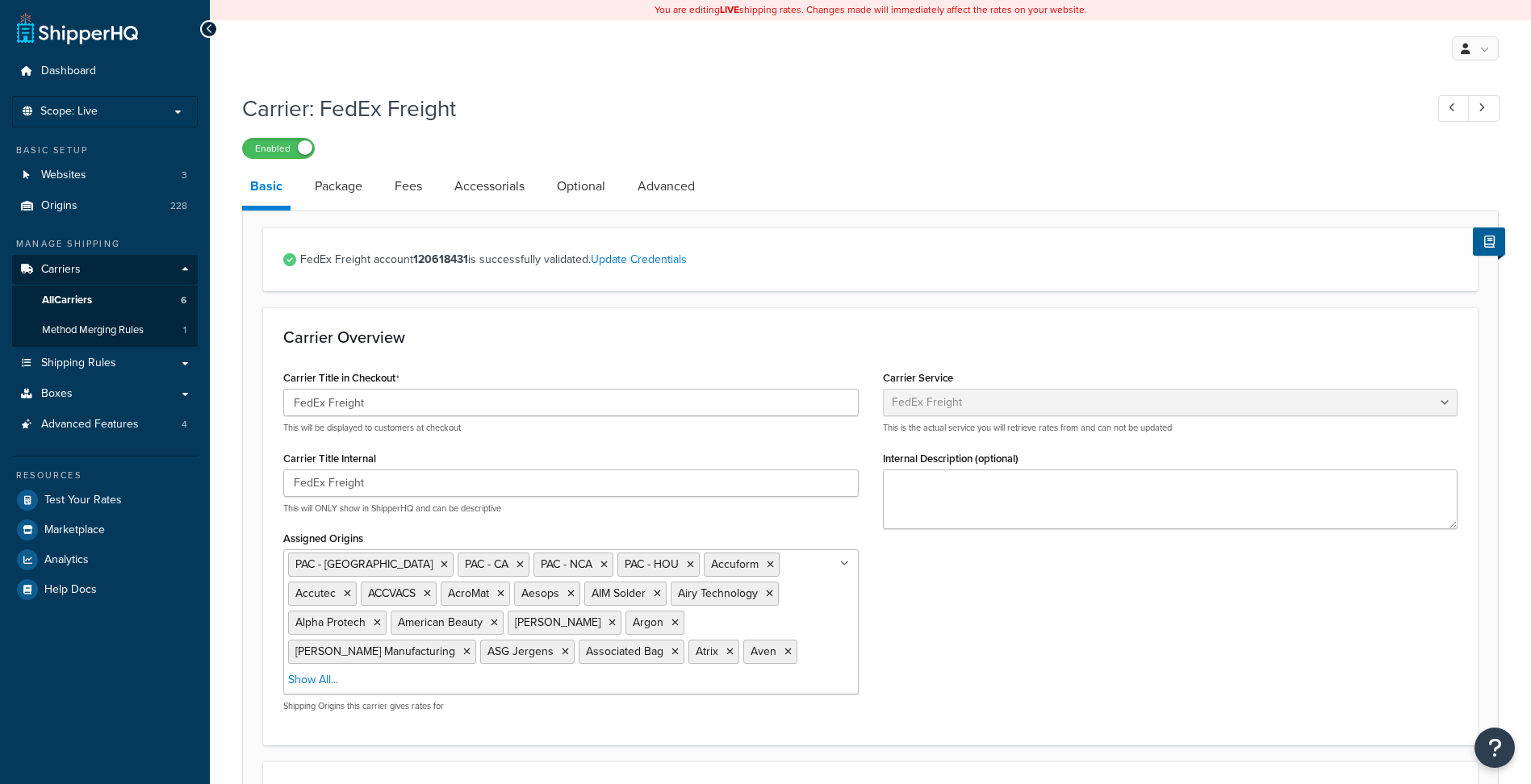
select select "fedExFreight"
click at [576, 189] on link "Optional" at bounding box center [581, 186] width 65 height 39
select select "175"
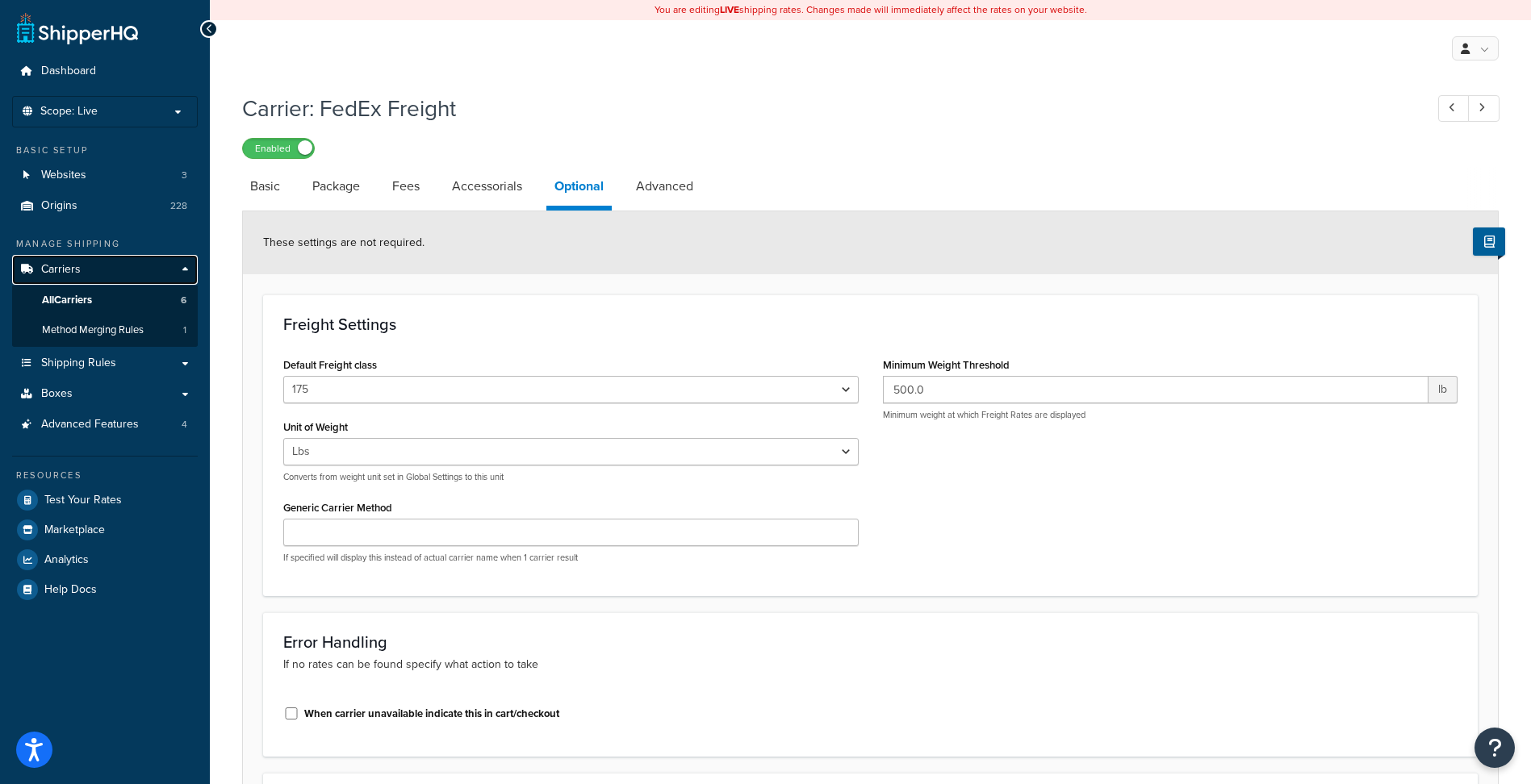
click at [99, 268] on link "Carriers" at bounding box center [105, 269] width 185 height 30
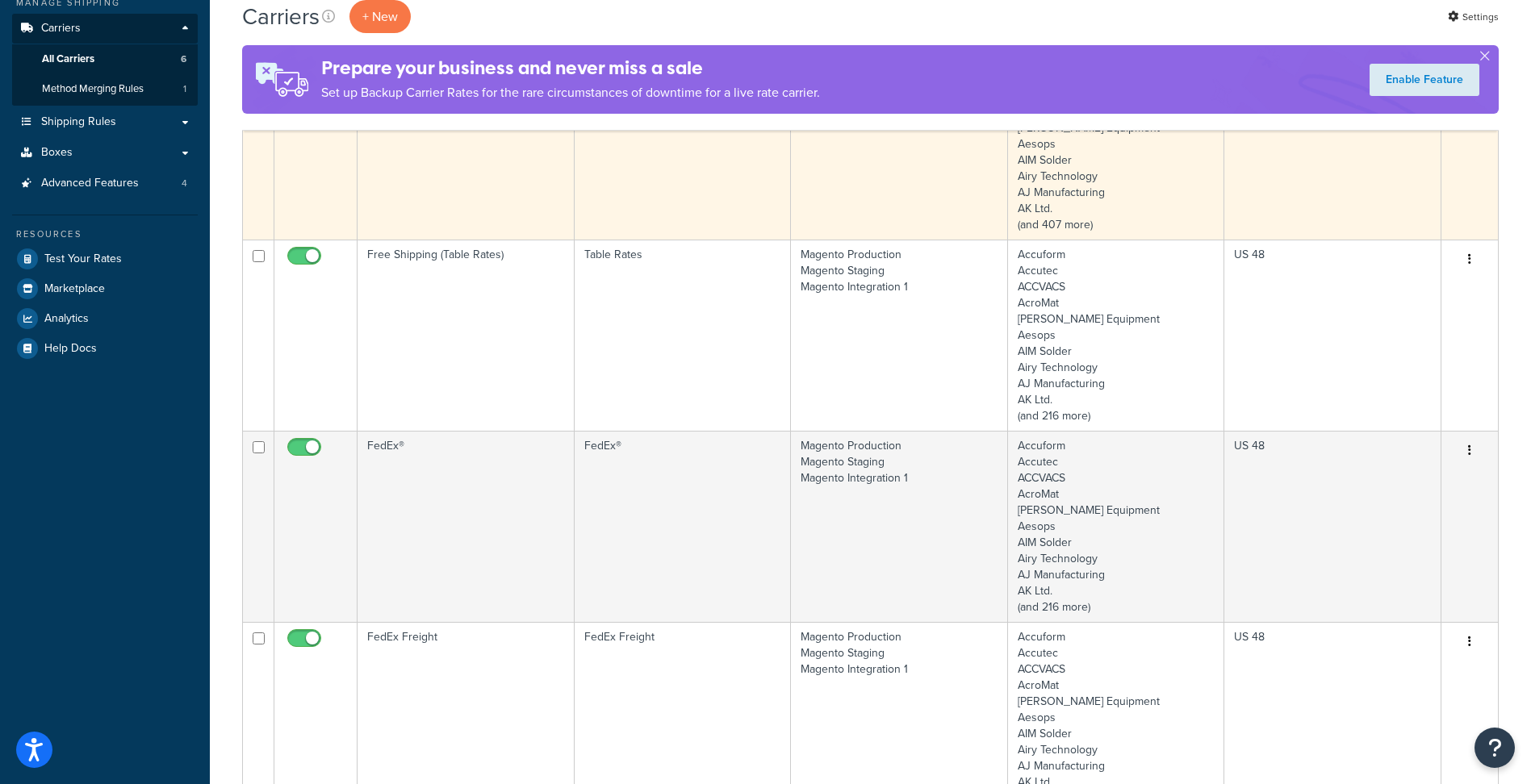
scroll to position [242, 0]
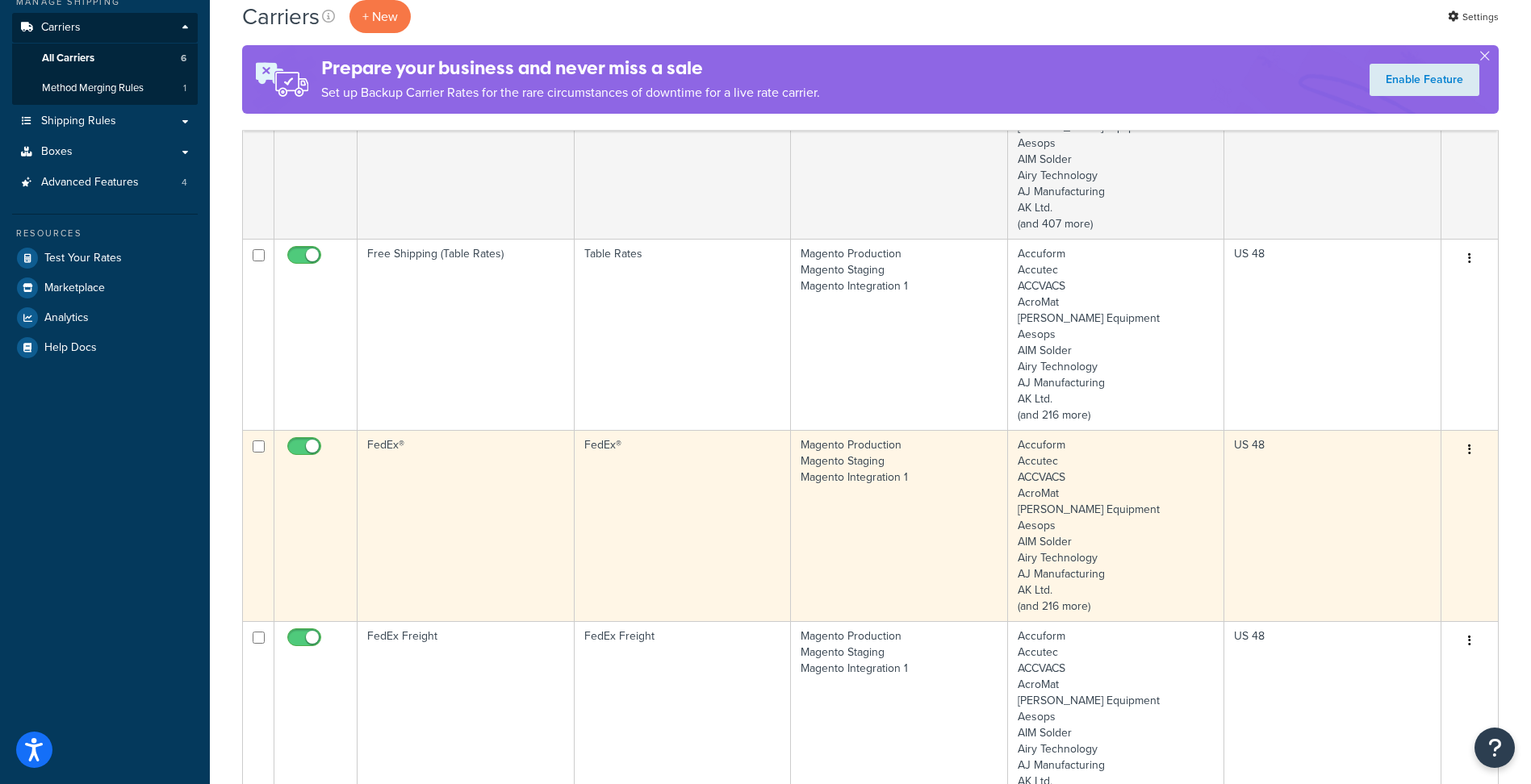
click at [480, 491] on td "FedEx®" at bounding box center [466, 526] width 217 height 191
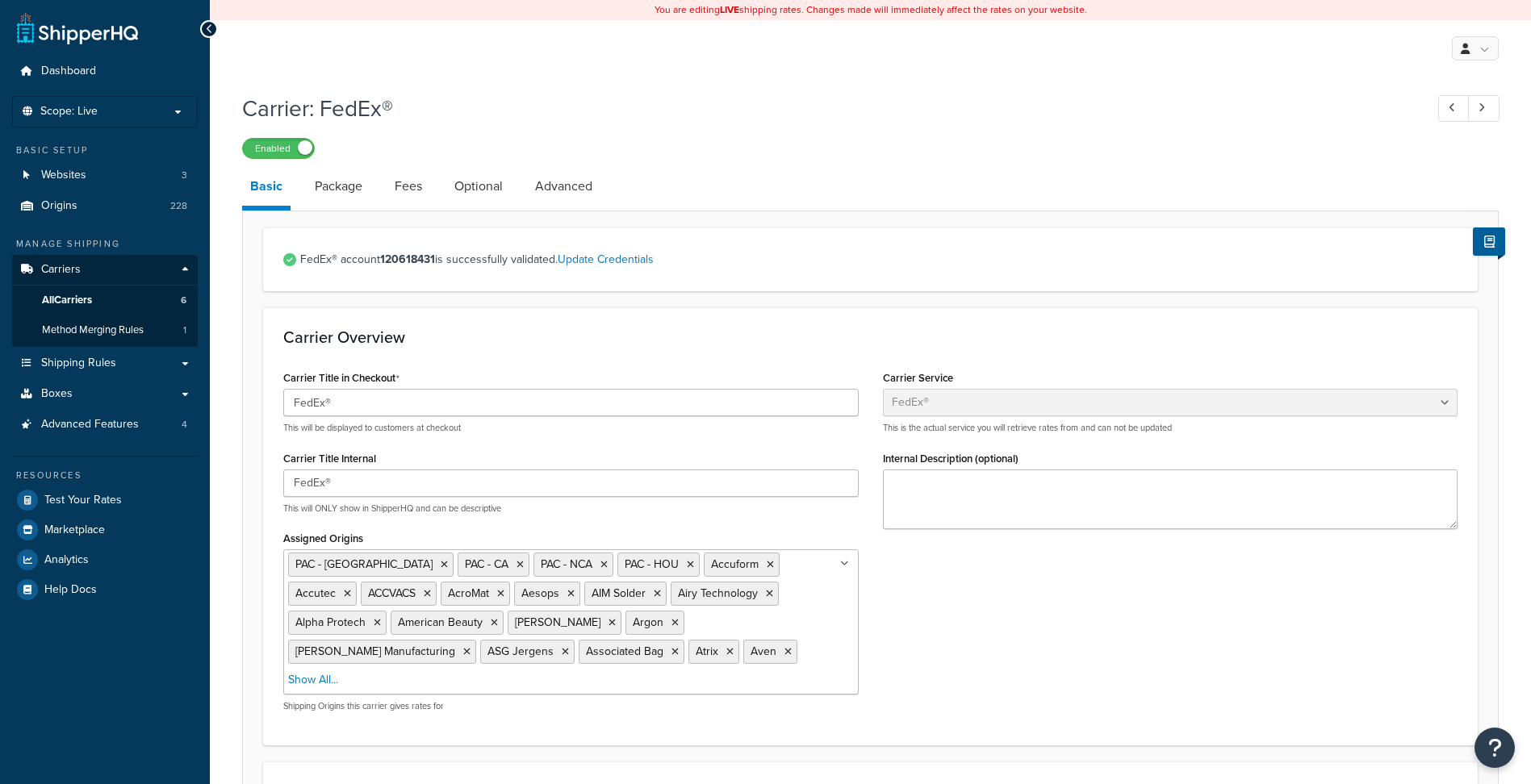
select select "fedEx"
select select "REGULAR_PICKUP"
select select "YOUR_PACKAGING"
click at [496, 191] on link "Optional" at bounding box center [478, 186] width 65 height 39
select select "business"
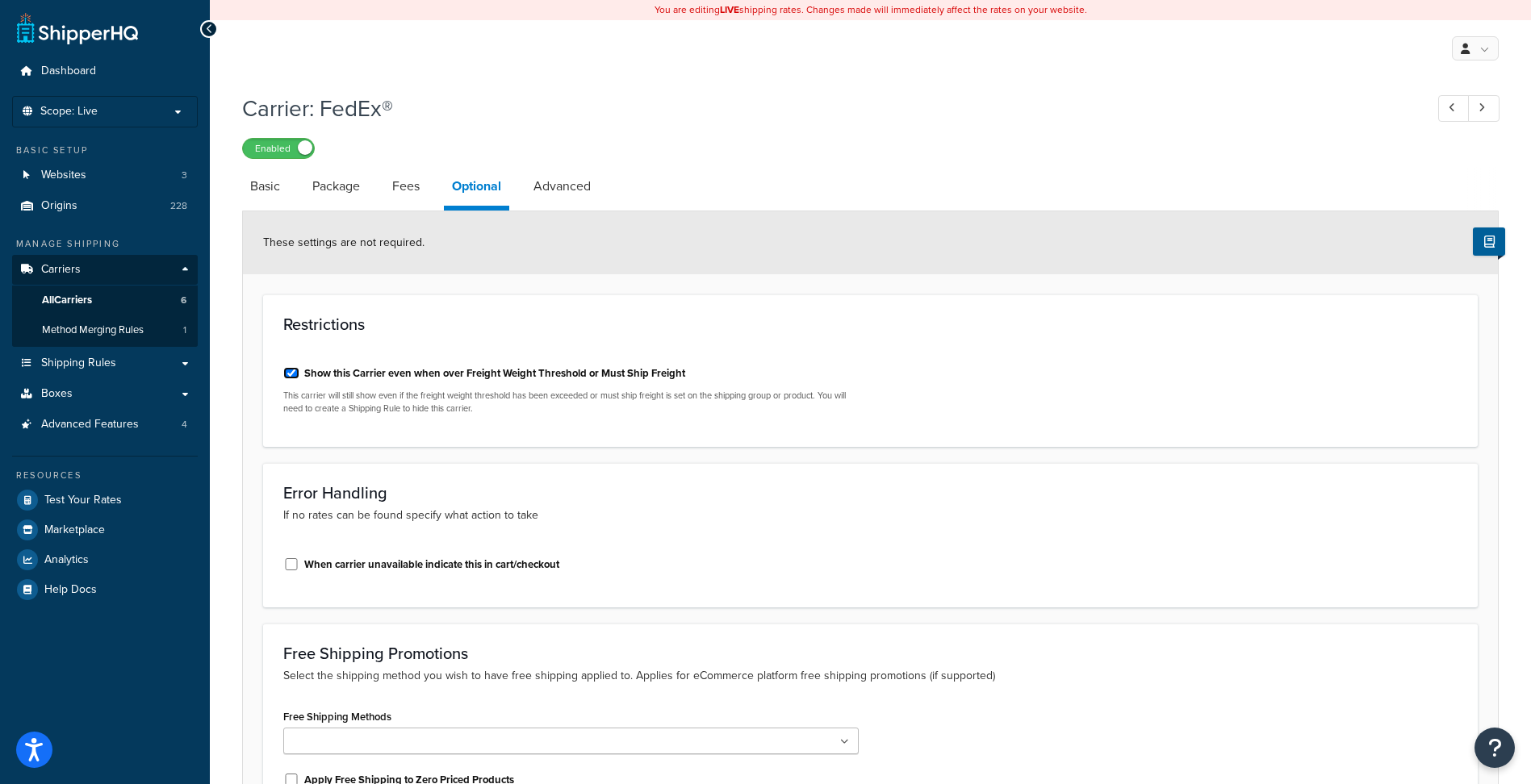
click at [287, 370] on input "Show this Carrier even when over Freight Weight Threshold or Must Ship Freight" at bounding box center [291, 373] width 16 height 13
checkbox input "false"
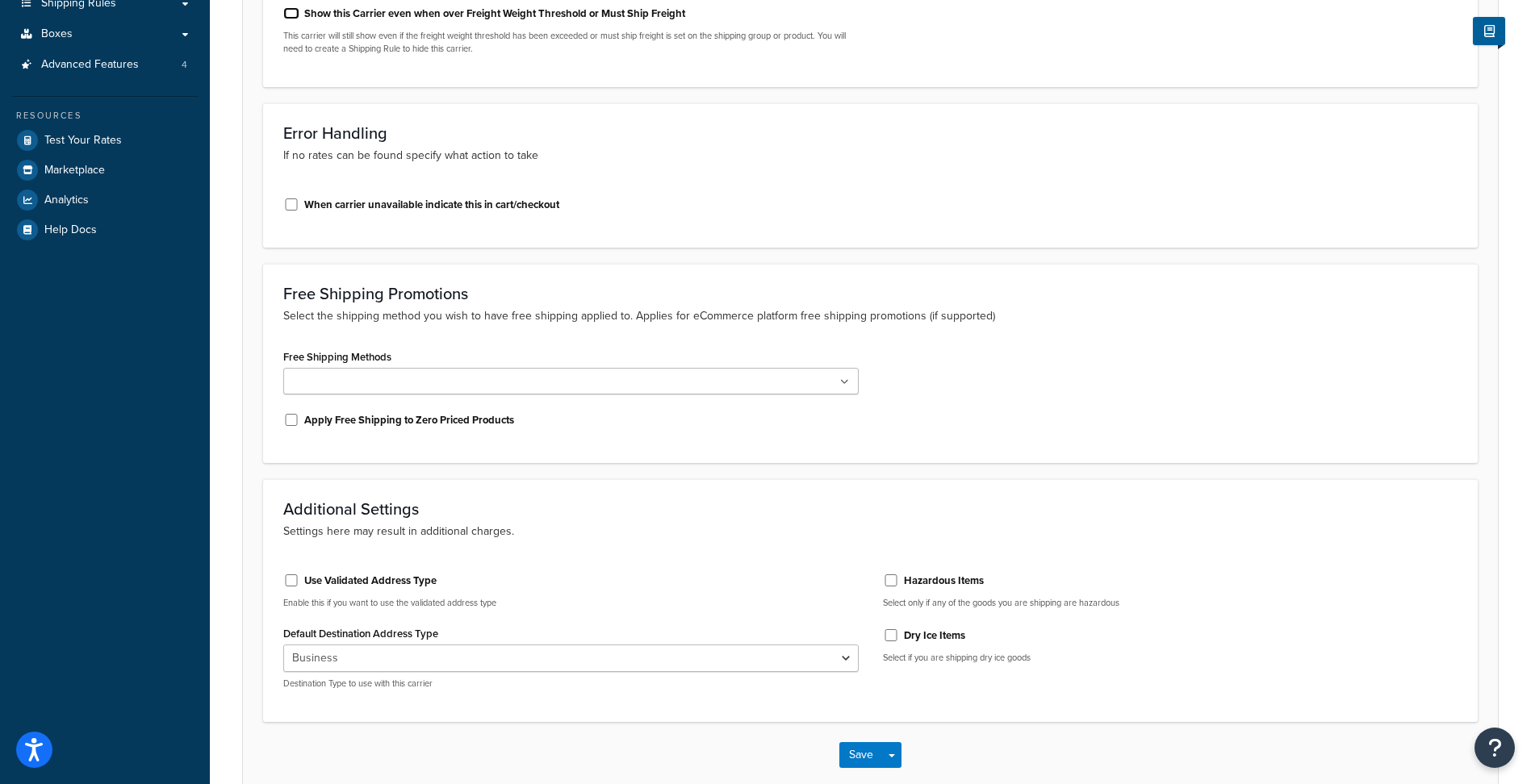
scroll to position [446, 0]
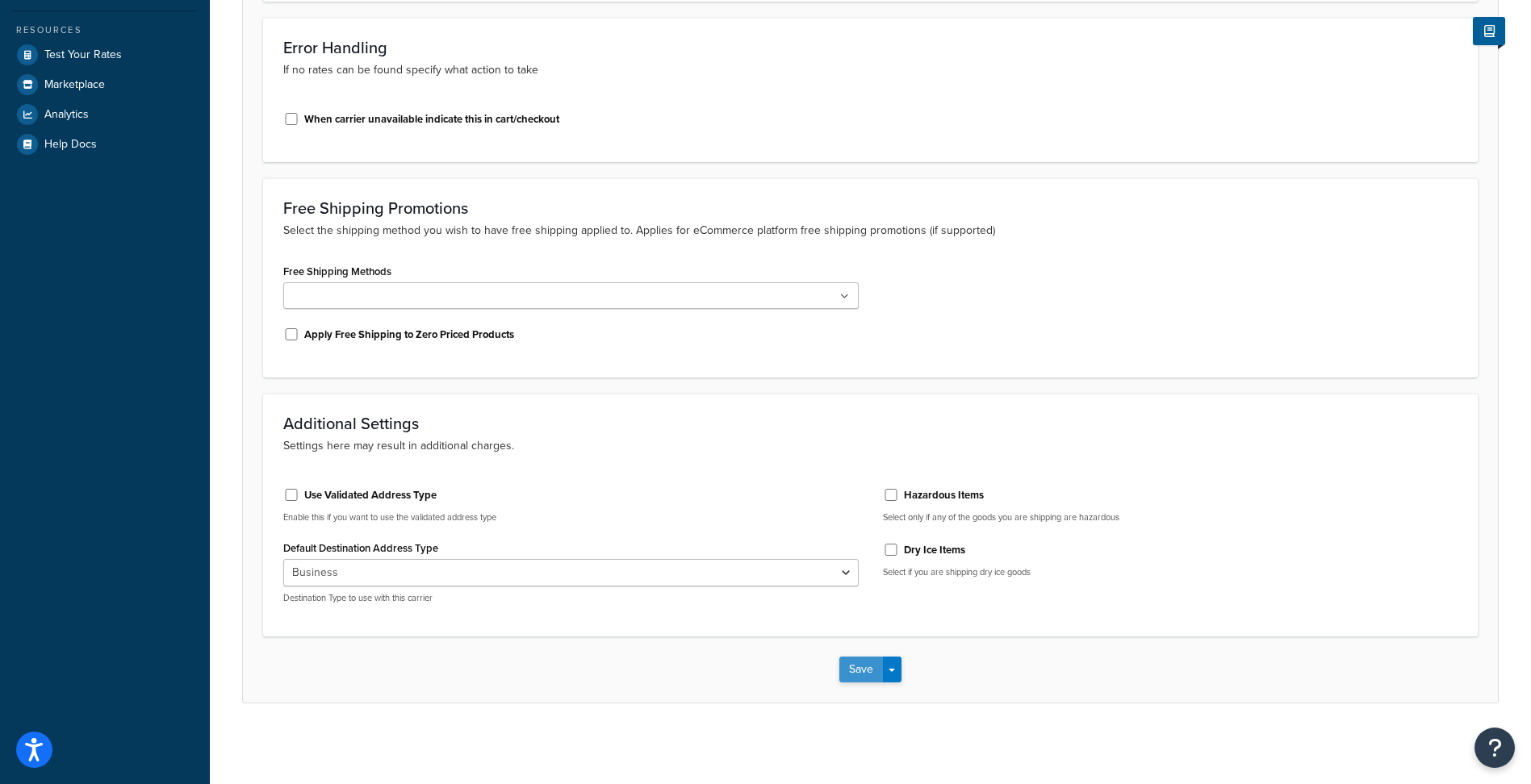
click at [860, 668] on button "Save" at bounding box center [861, 669] width 43 height 26
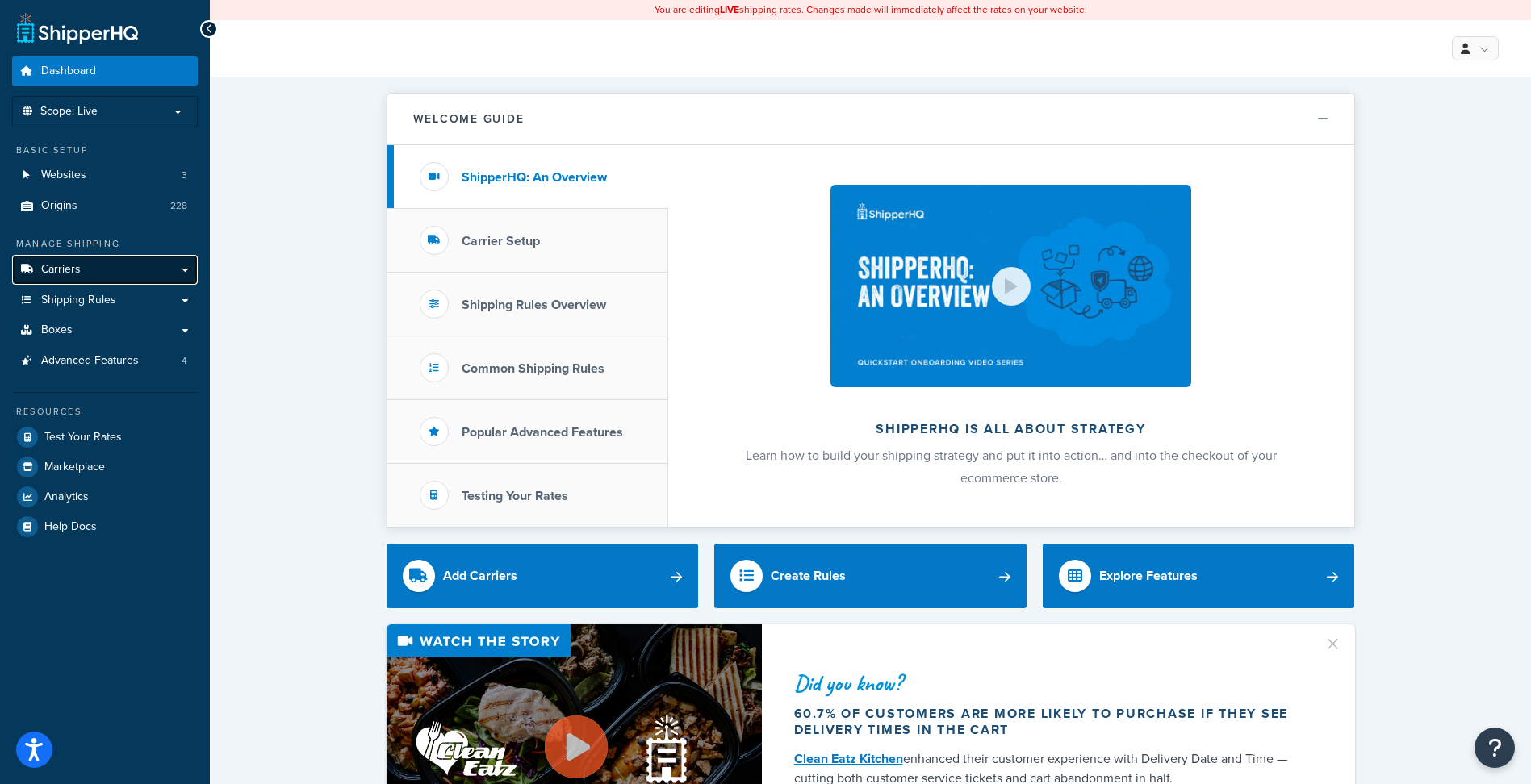
click at [67, 274] on span "Carriers" at bounding box center [61, 270] width 40 height 14
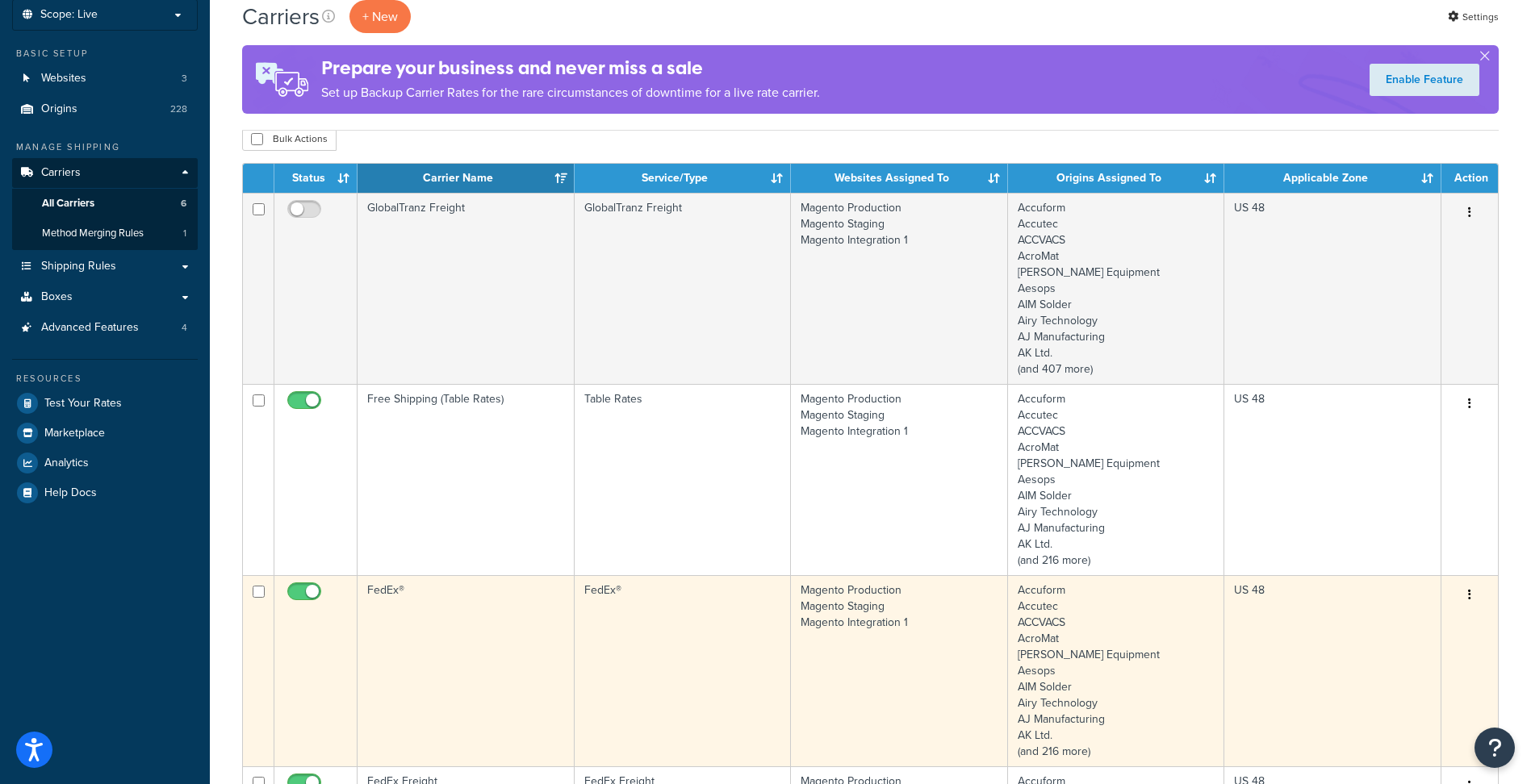
scroll to position [242, 0]
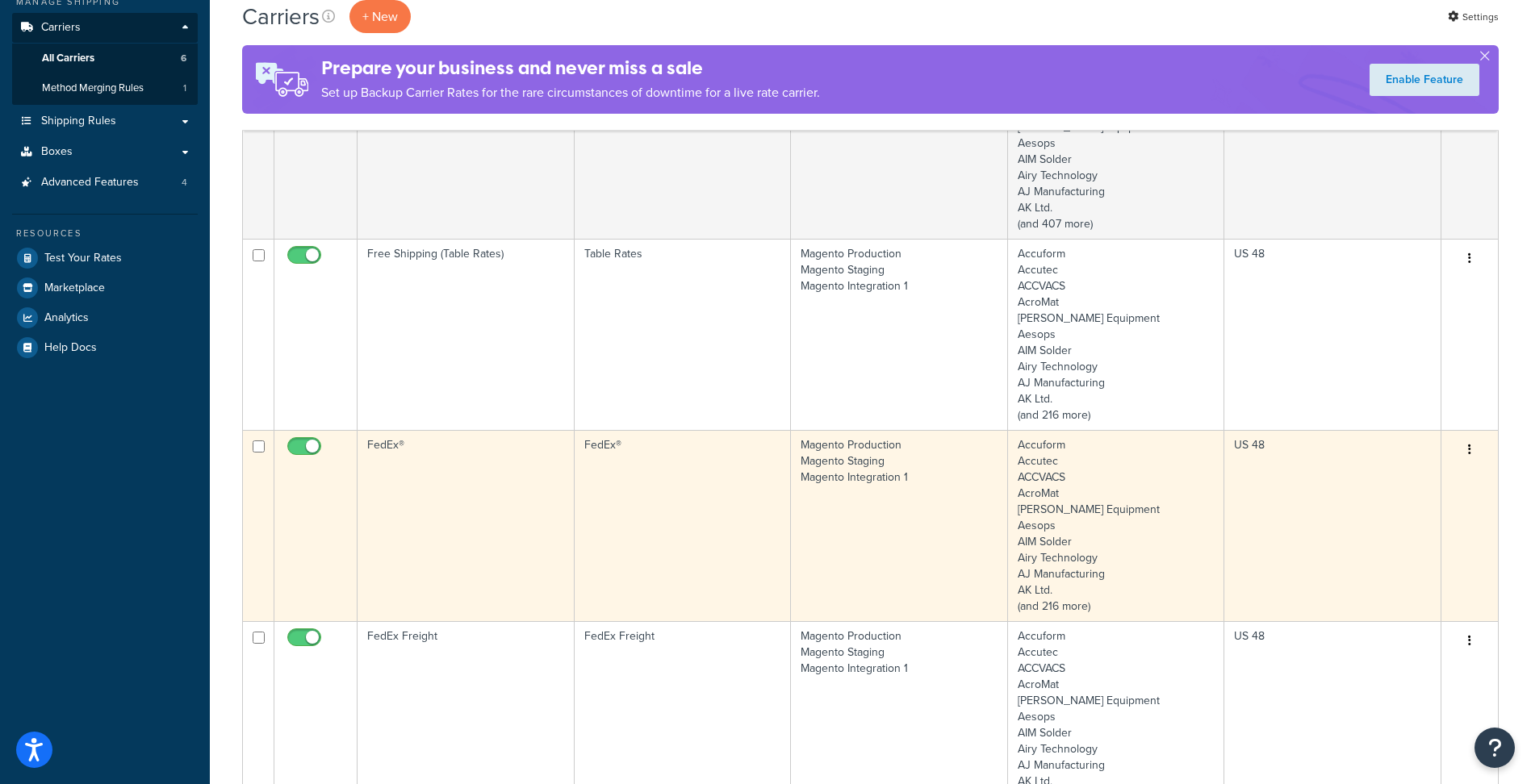
click at [451, 508] on td "FedEx®" at bounding box center [466, 526] width 217 height 191
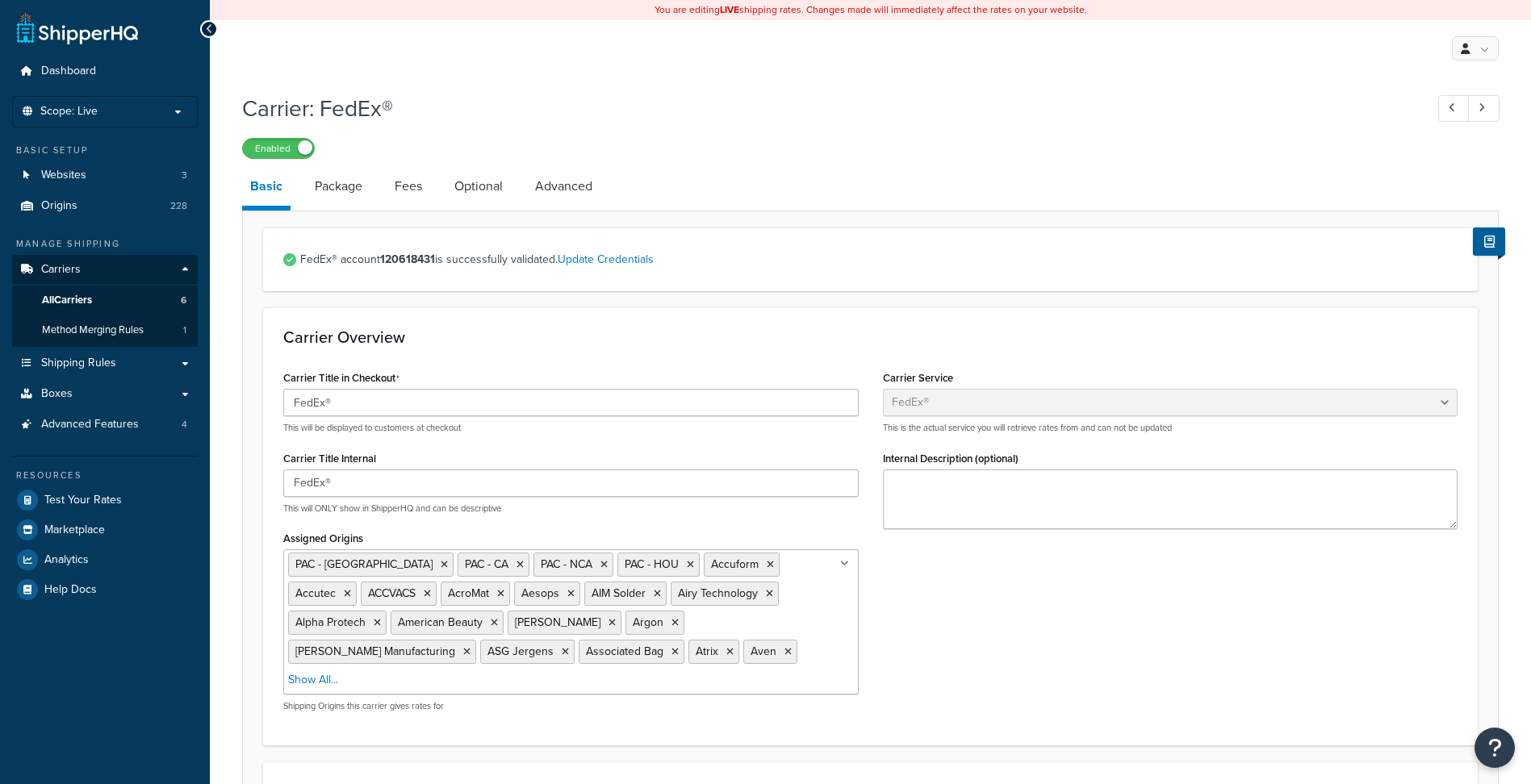
select select "fedEx"
select select "REGULAR_PICKUP"
select select "YOUR_PACKAGING"
drag, startPoint x: 487, startPoint y: 194, endPoint x: 495, endPoint y: 200, distance: 10.0
click at [487, 194] on link "Optional" at bounding box center [478, 186] width 65 height 39
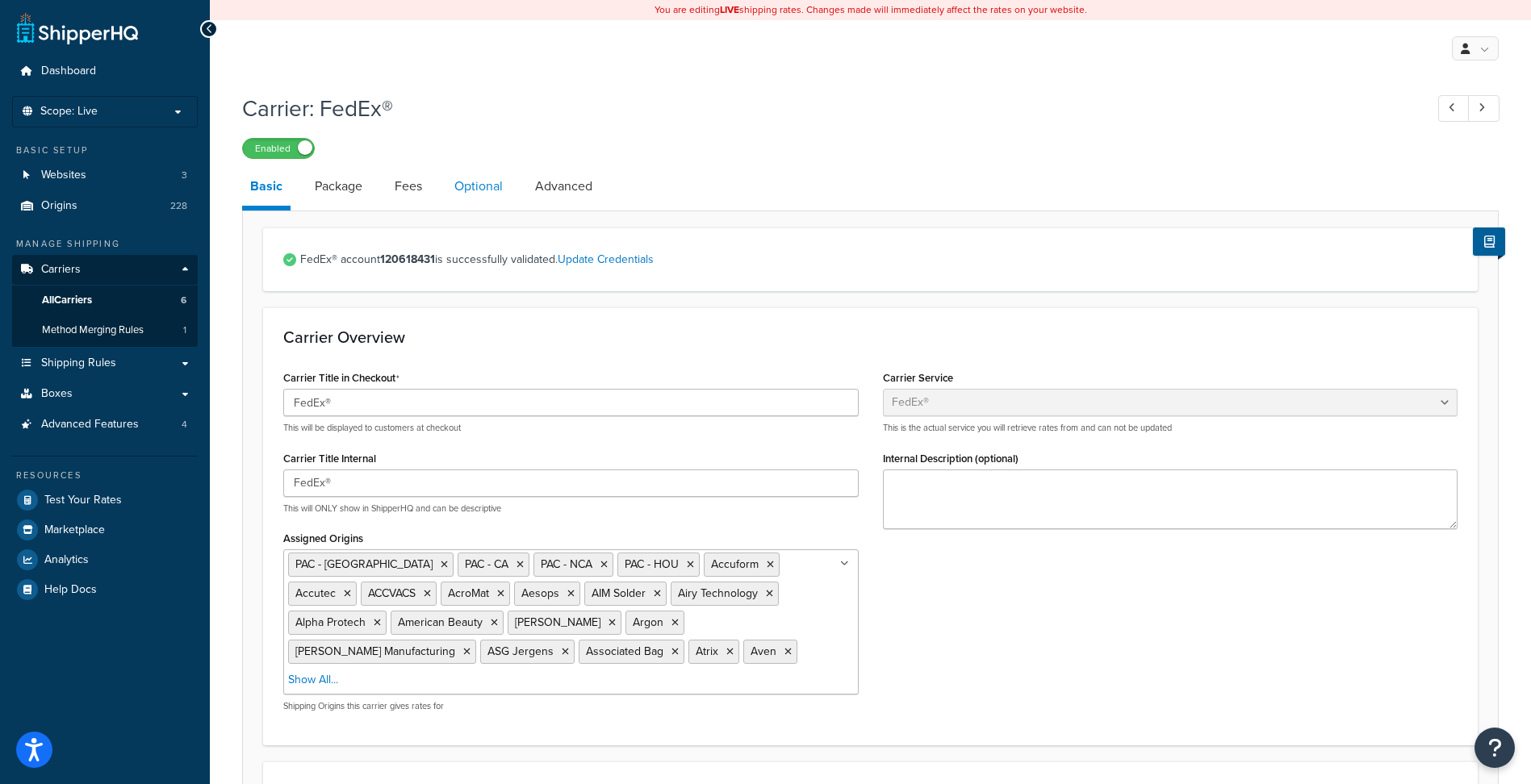
select select "business"
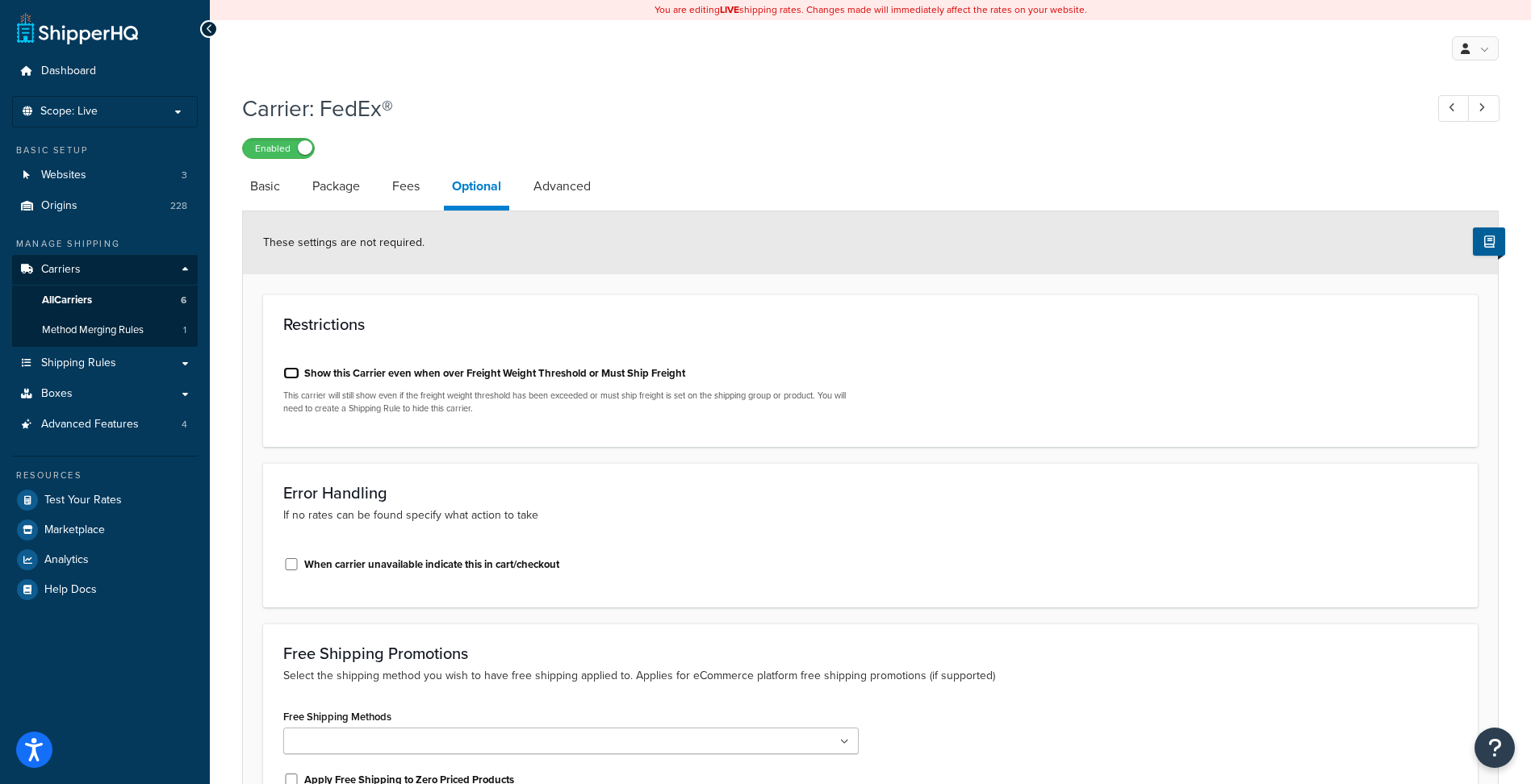
click at [285, 370] on input "Show this Carrier even when over Freight Weight Threshold or Must Ship Freight" at bounding box center [291, 373] width 16 height 13
checkbox input "true"
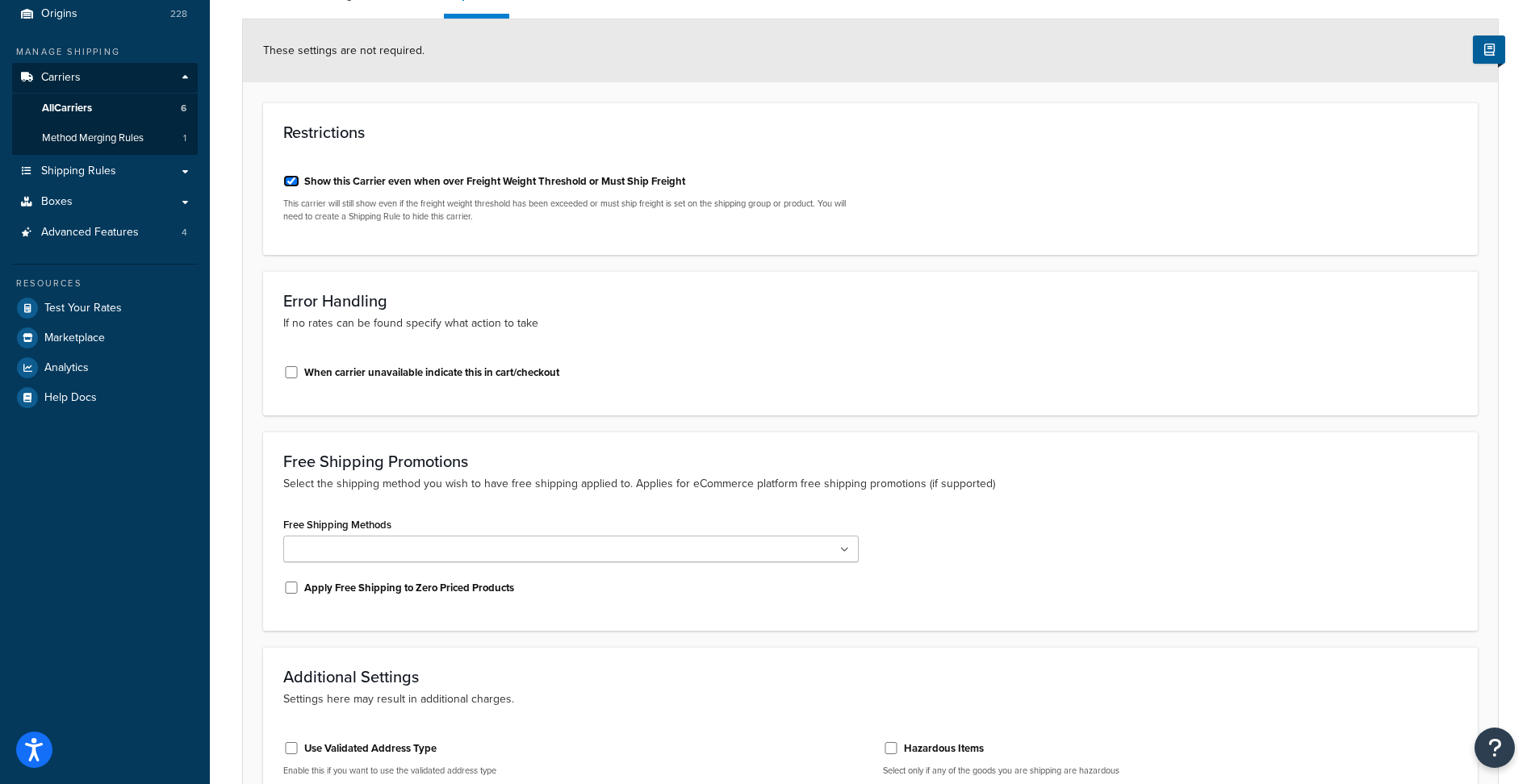
scroll to position [446, 0]
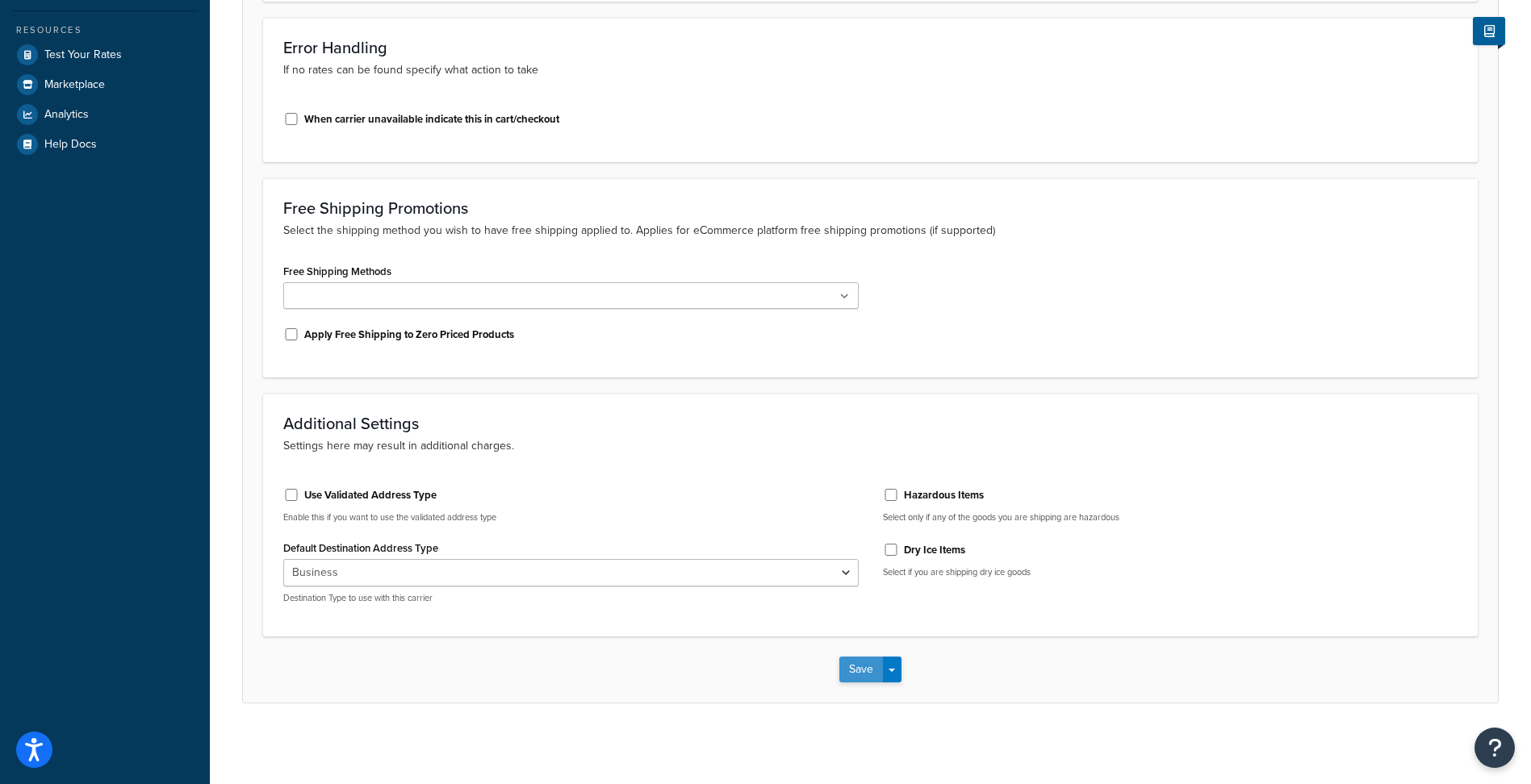
click at [857, 669] on button "Save" at bounding box center [861, 669] width 43 height 26
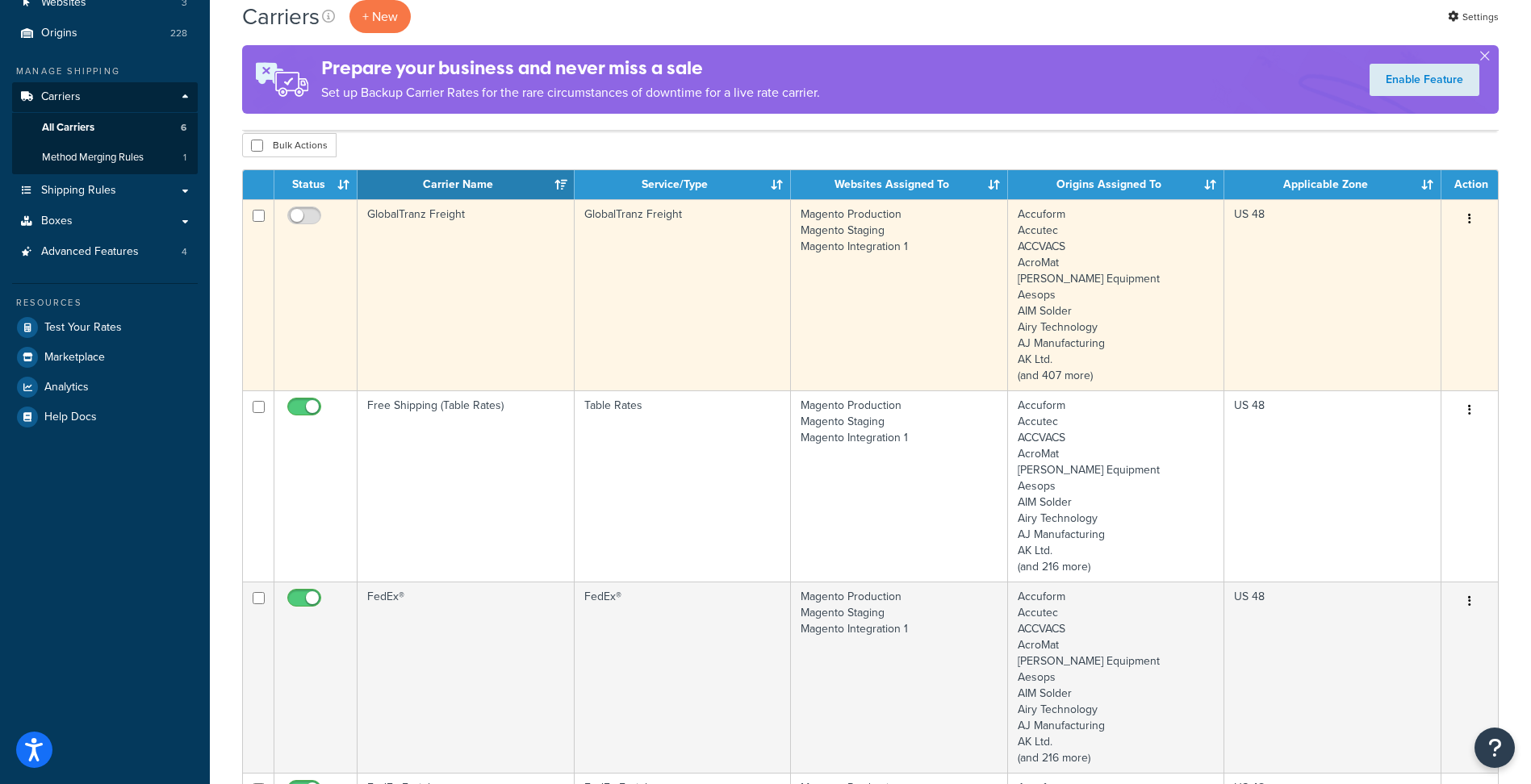
scroll to position [403, 0]
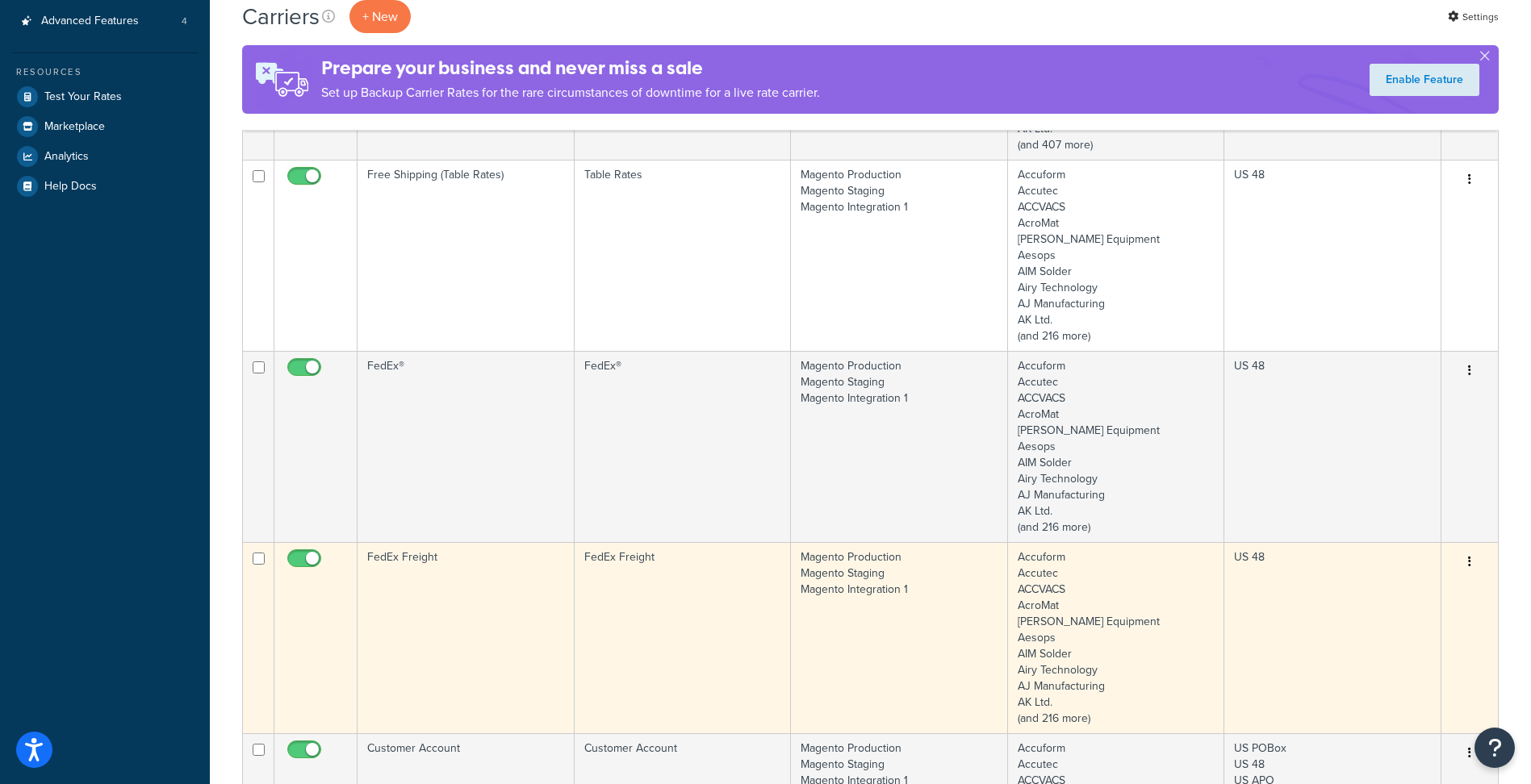
click at [461, 586] on td "FedEx Freight" at bounding box center [466, 637] width 217 height 191
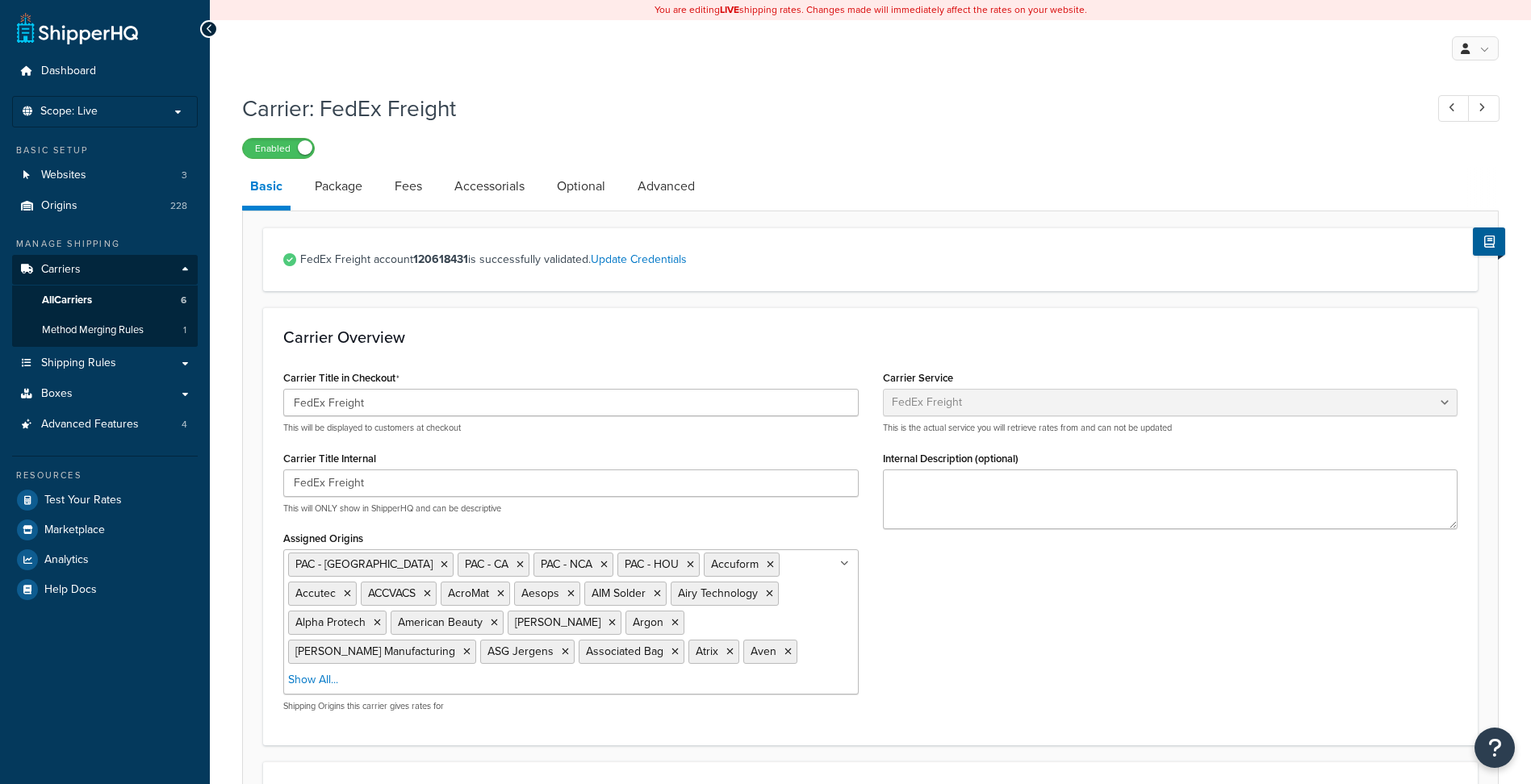
select select "fedExFreight"
click at [561, 193] on link "Optional" at bounding box center [581, 186] width 65 height 39
select select "175"
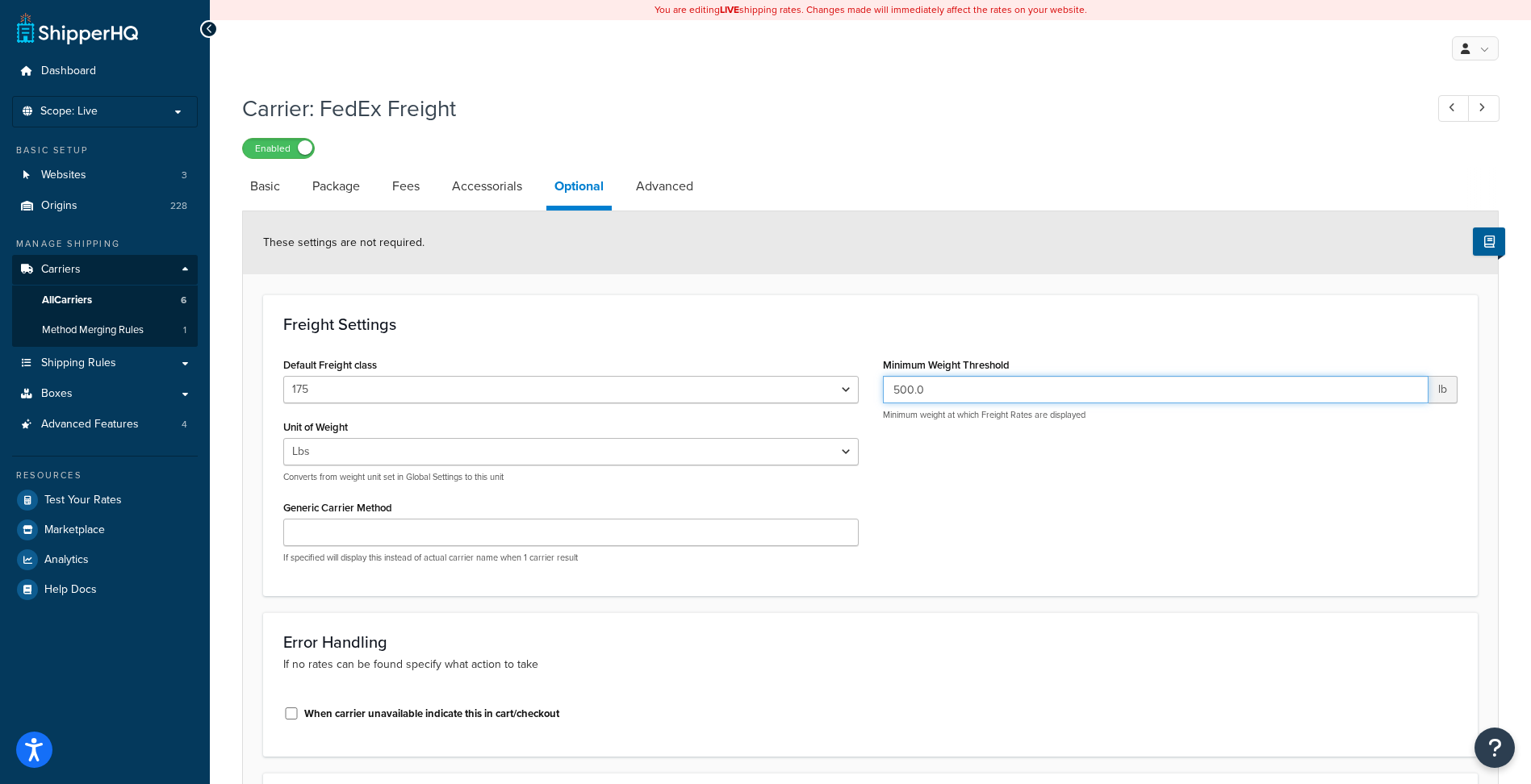
drag, startPoint x: 943, startPoint y: 381, endPoint x: 842, endPoint y: 379, distance: 101.0
click at [842, 379] on div "Default Freight class 50 55 60 65 70 77.5 85 92.5 100 110 125 150 175 200 250 3…" at bounding box center [870, 464] width 1198 height 223
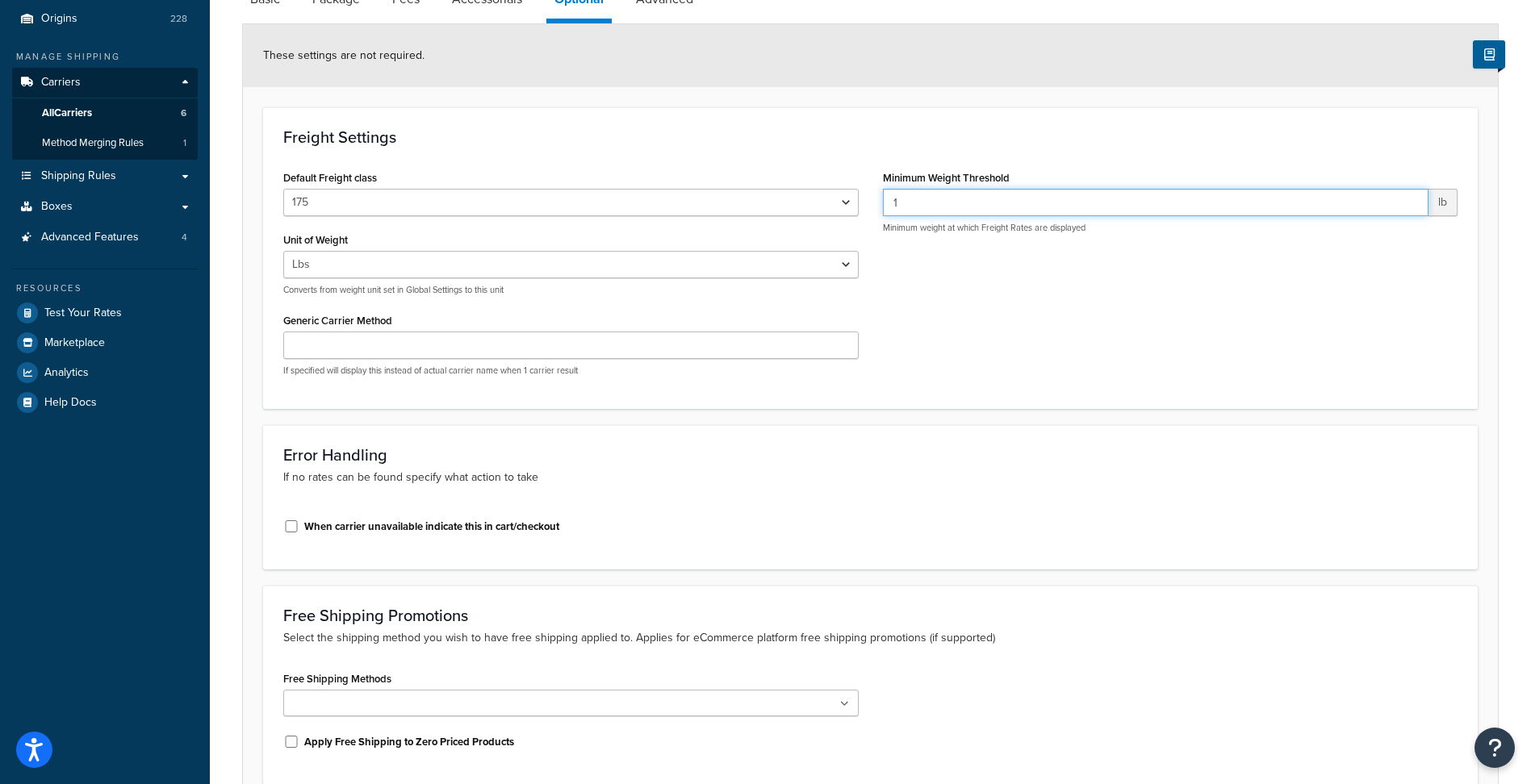
scroll to position [336, 0]
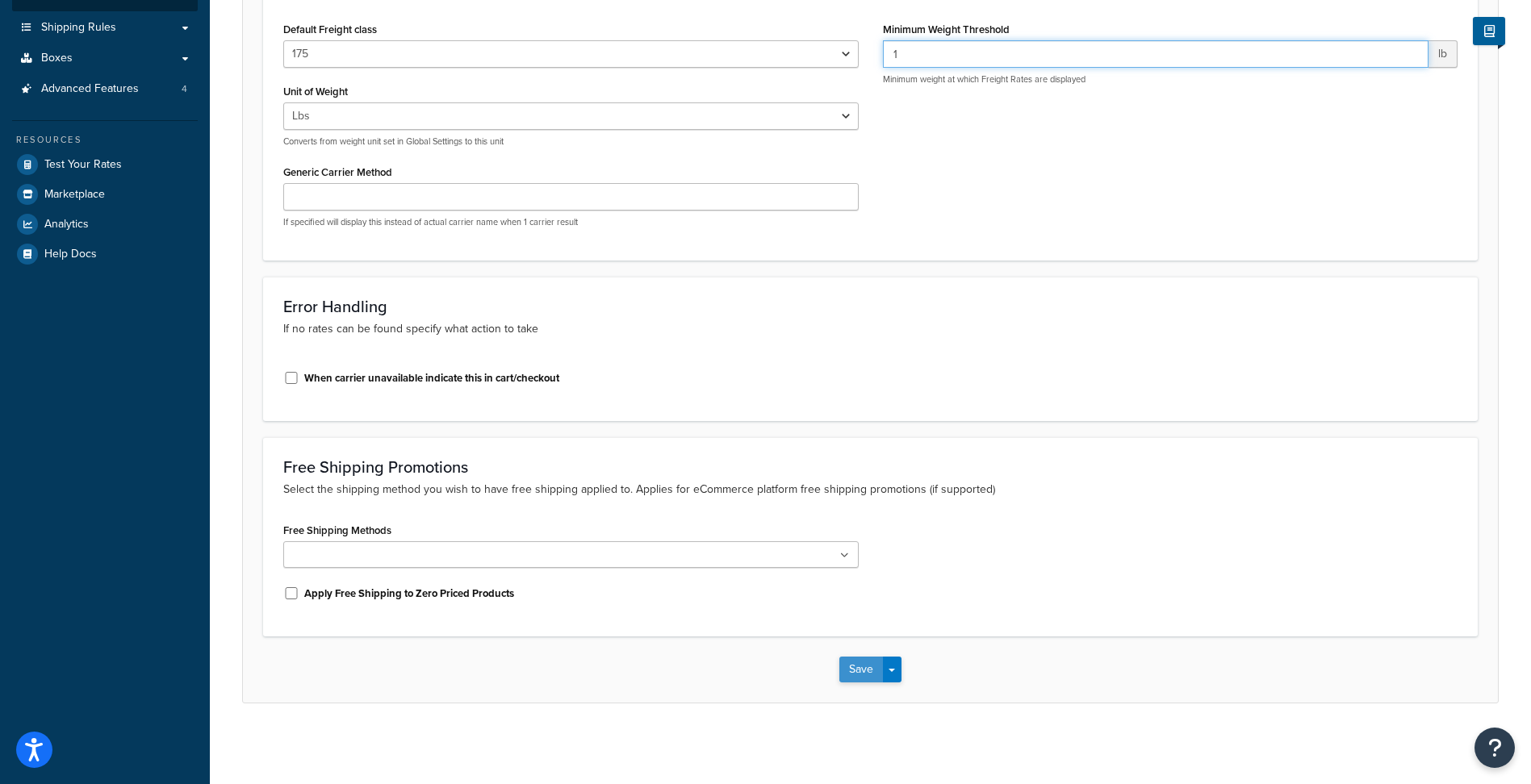
type input "1"
click at [870, 664] on button "Save" at bounding box center [861, 669] width 43 height 26
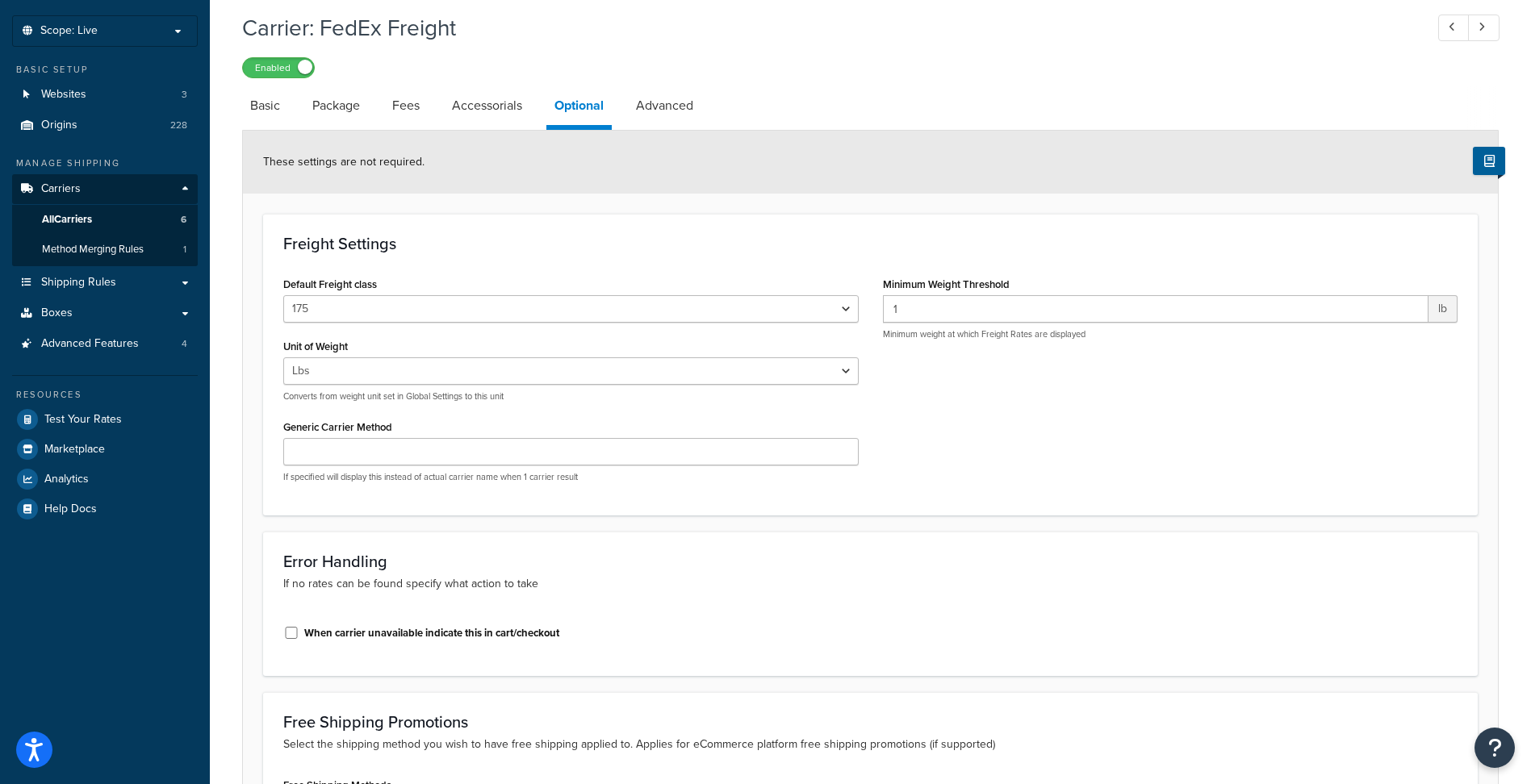
scroll to position [136, 0]
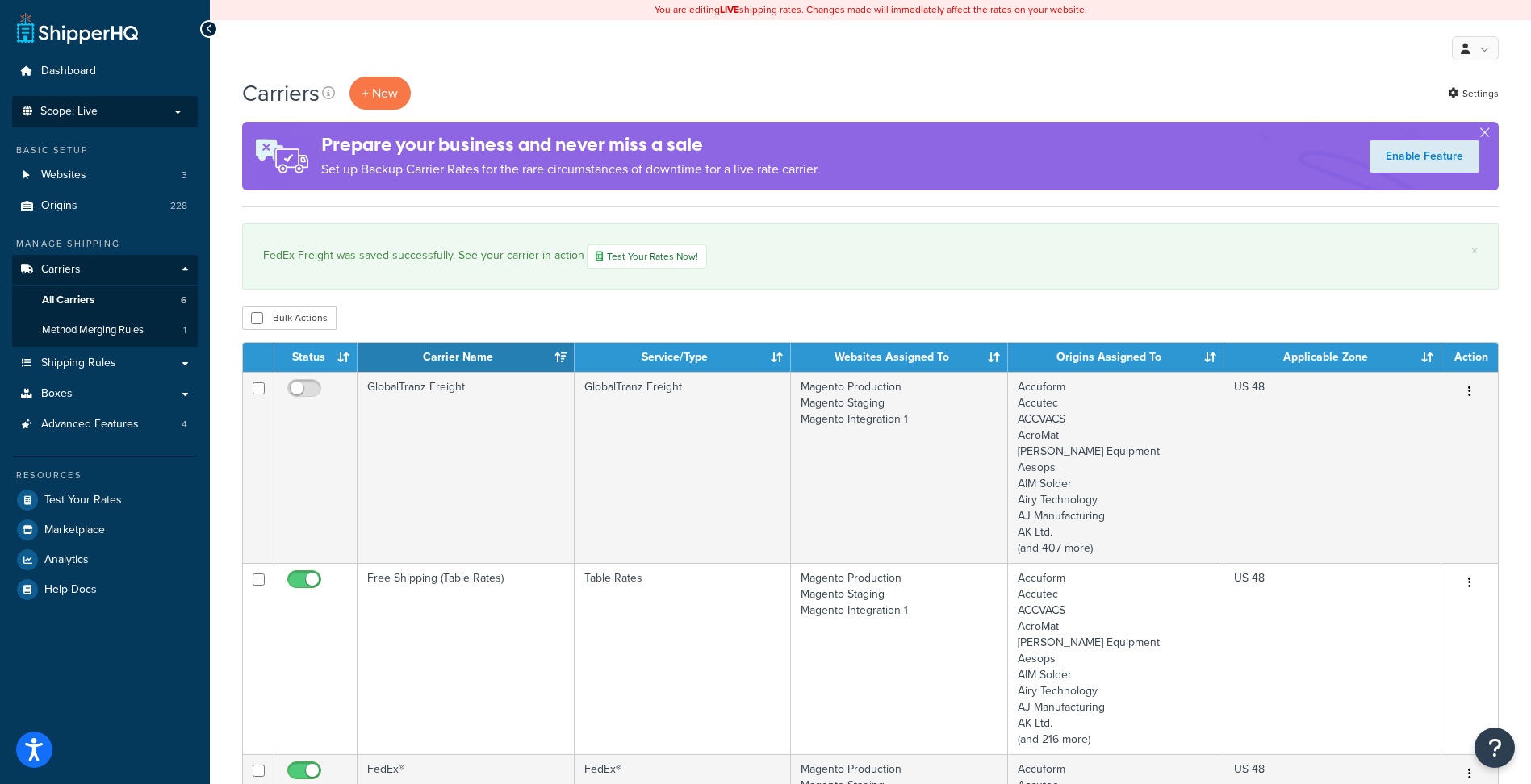
click at [171, 111] on p "Scope: Live" at bounding box center [104, 112] width 171 height 14
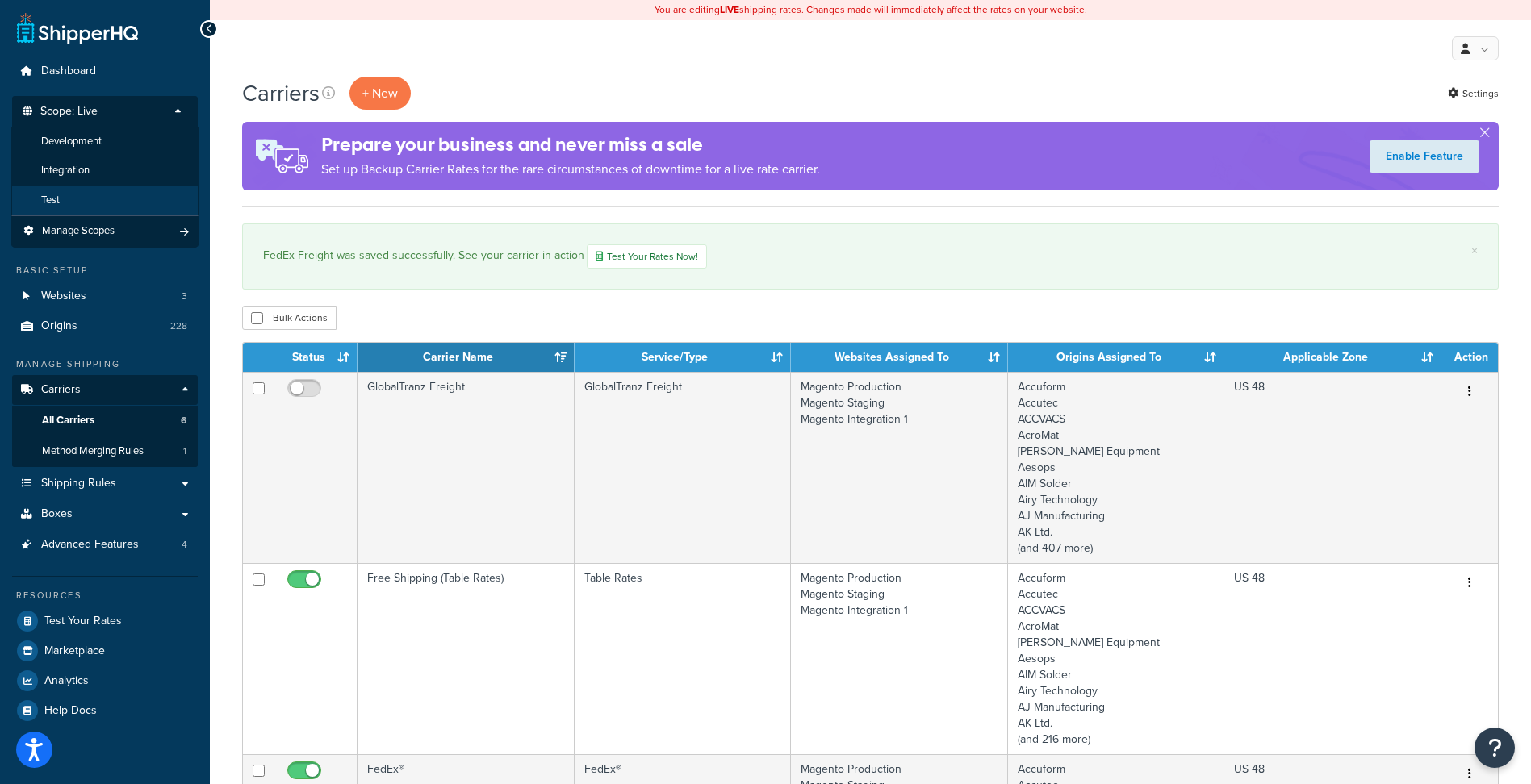
click at [99, 204] on li "Test" at bounding box center [105, 200] width 187 height 30
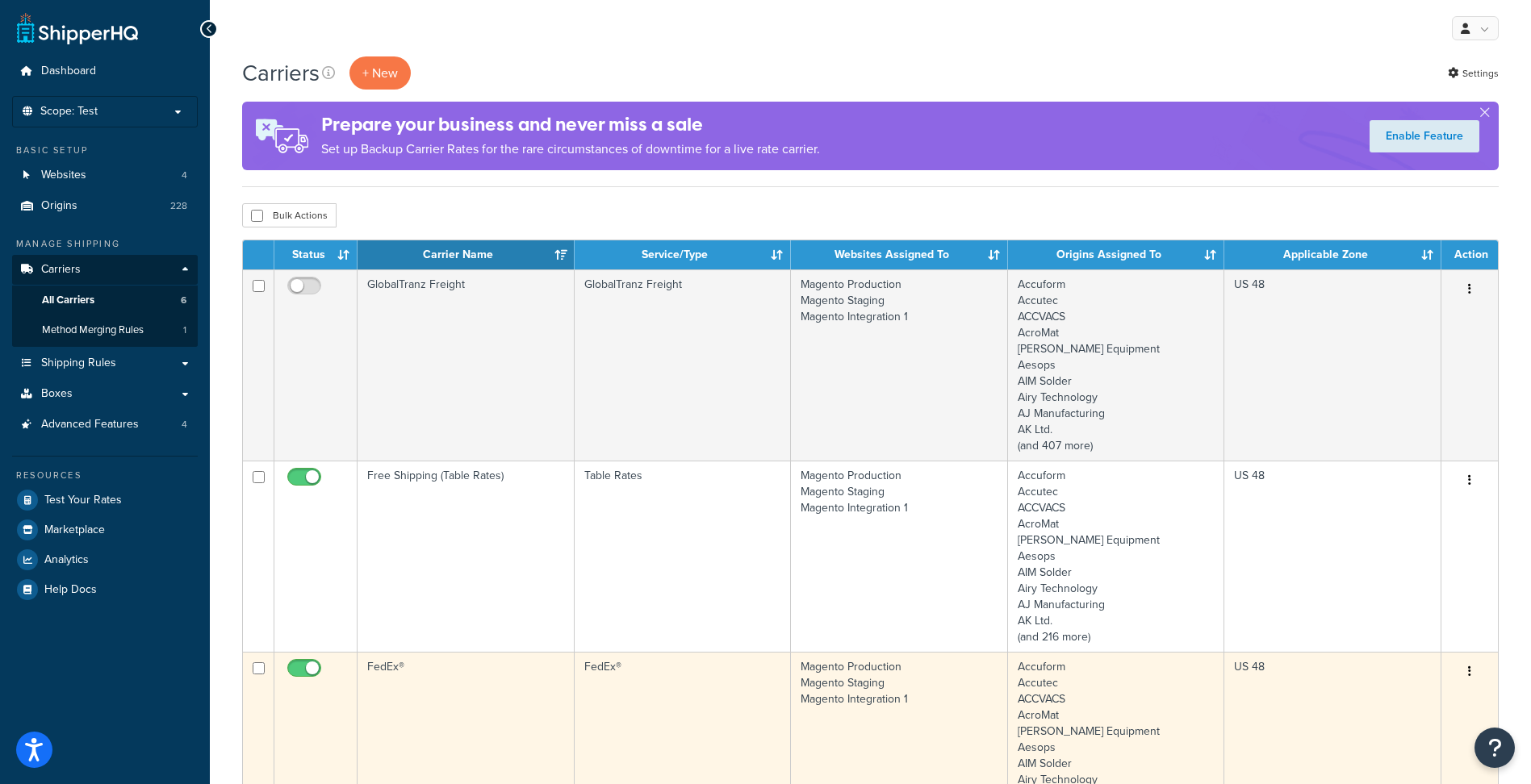
click at [478, 693] on td "FedEx®" at bounding box center [466, 747] width 217 height 191
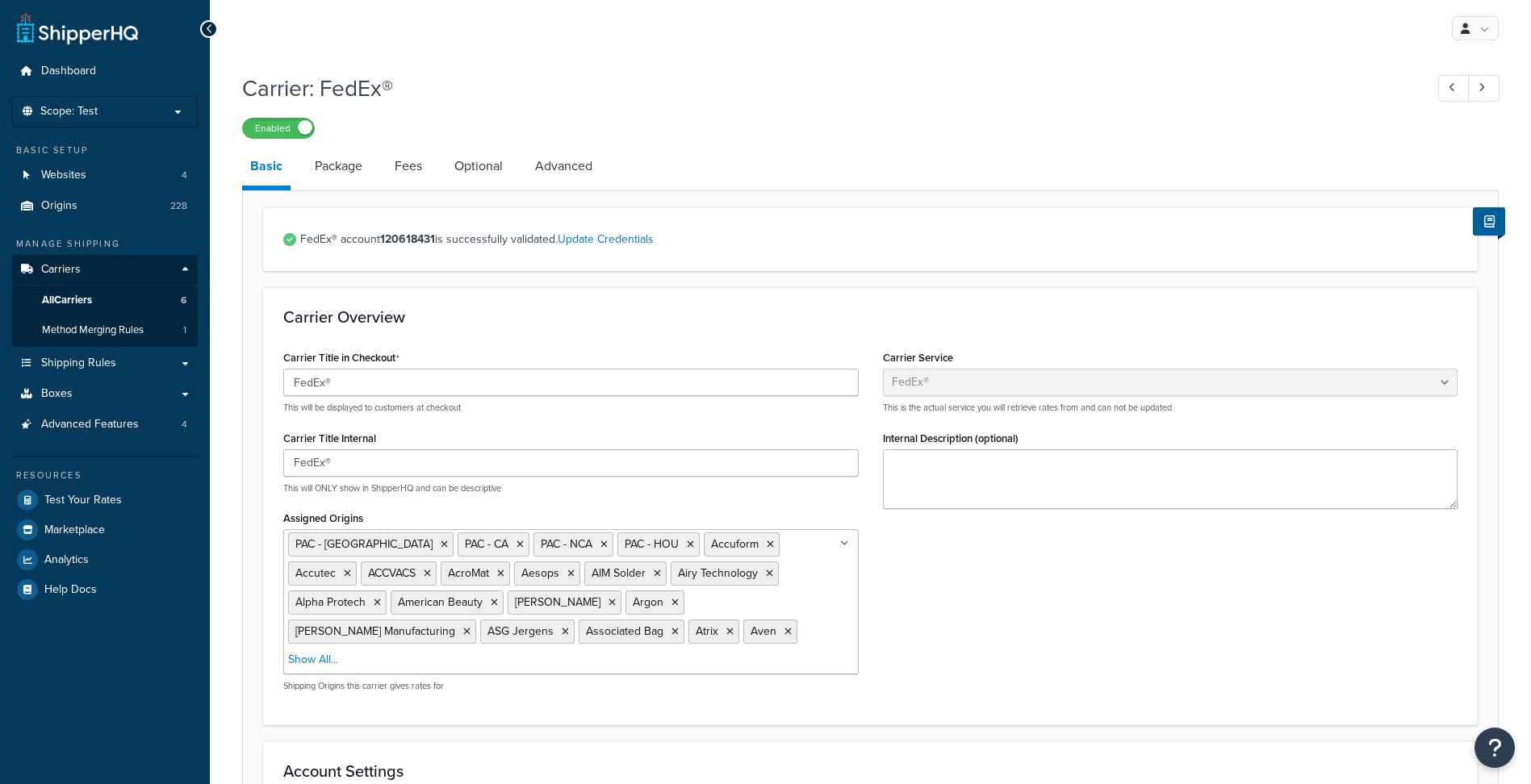
select select "fedEx"
select select "REGULAR_PICKUP"
select select "YOUR_PACKAGING"
click at [493, 171] on link "Optional" at bounding box center [478, 166] width 65 height 39
select select "business"
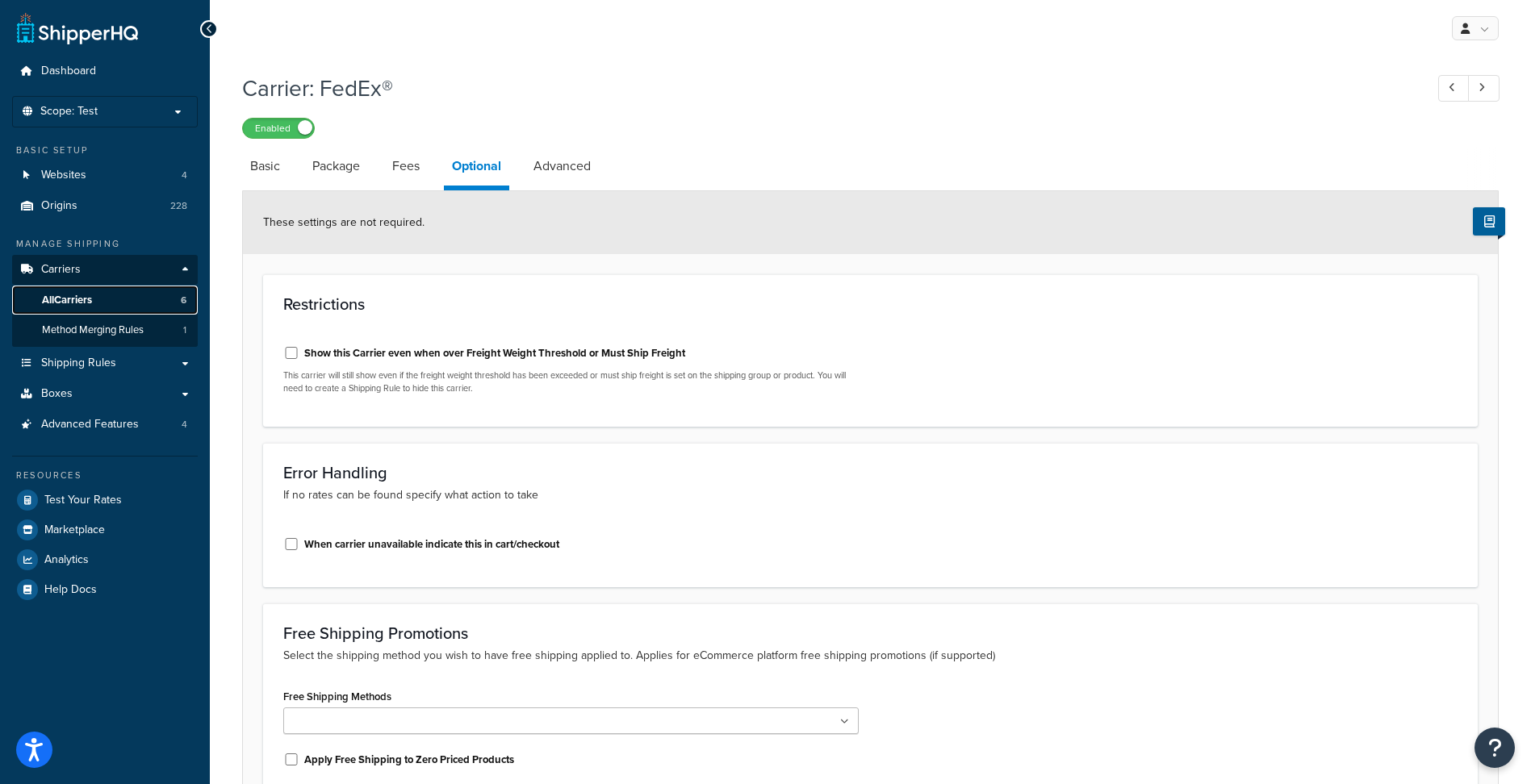
click at [99, 290] on link "All Carriers 6" at bounding box center [105, 300] width 185 height 30
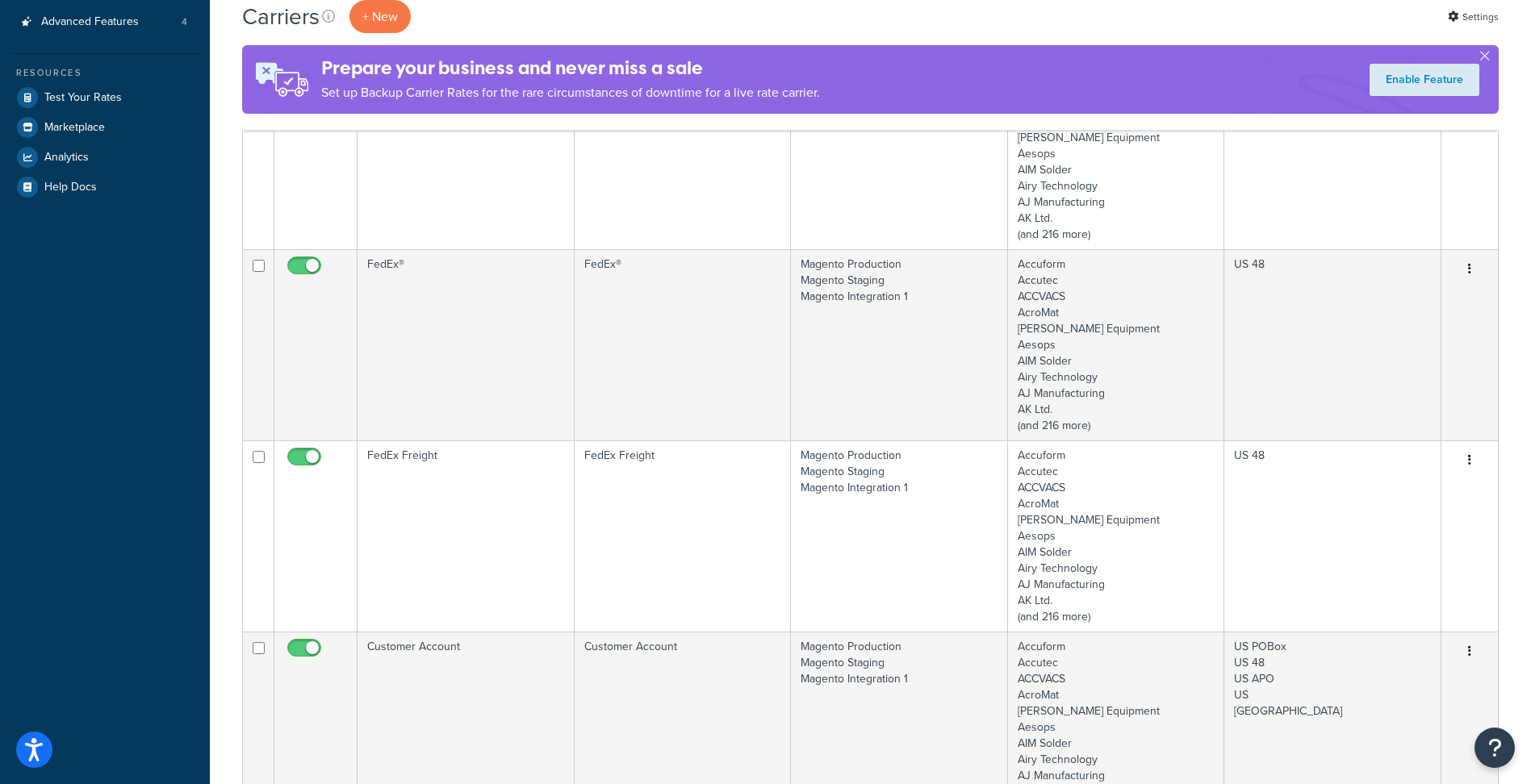
scroll to position [403, 0]
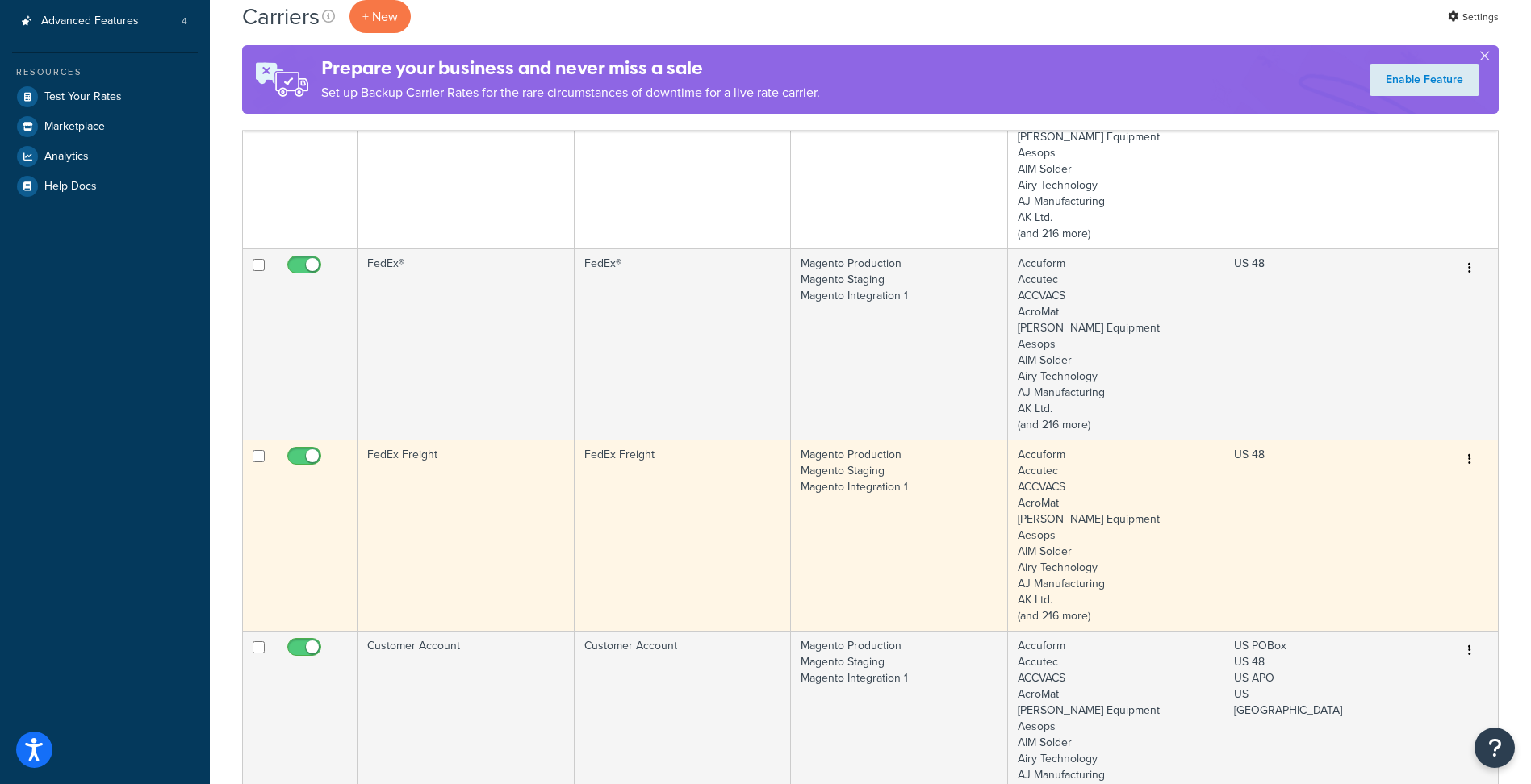
click at [464, 565] on td "FedEx Freight" at bounding box center [466, 535] width 217 height 191
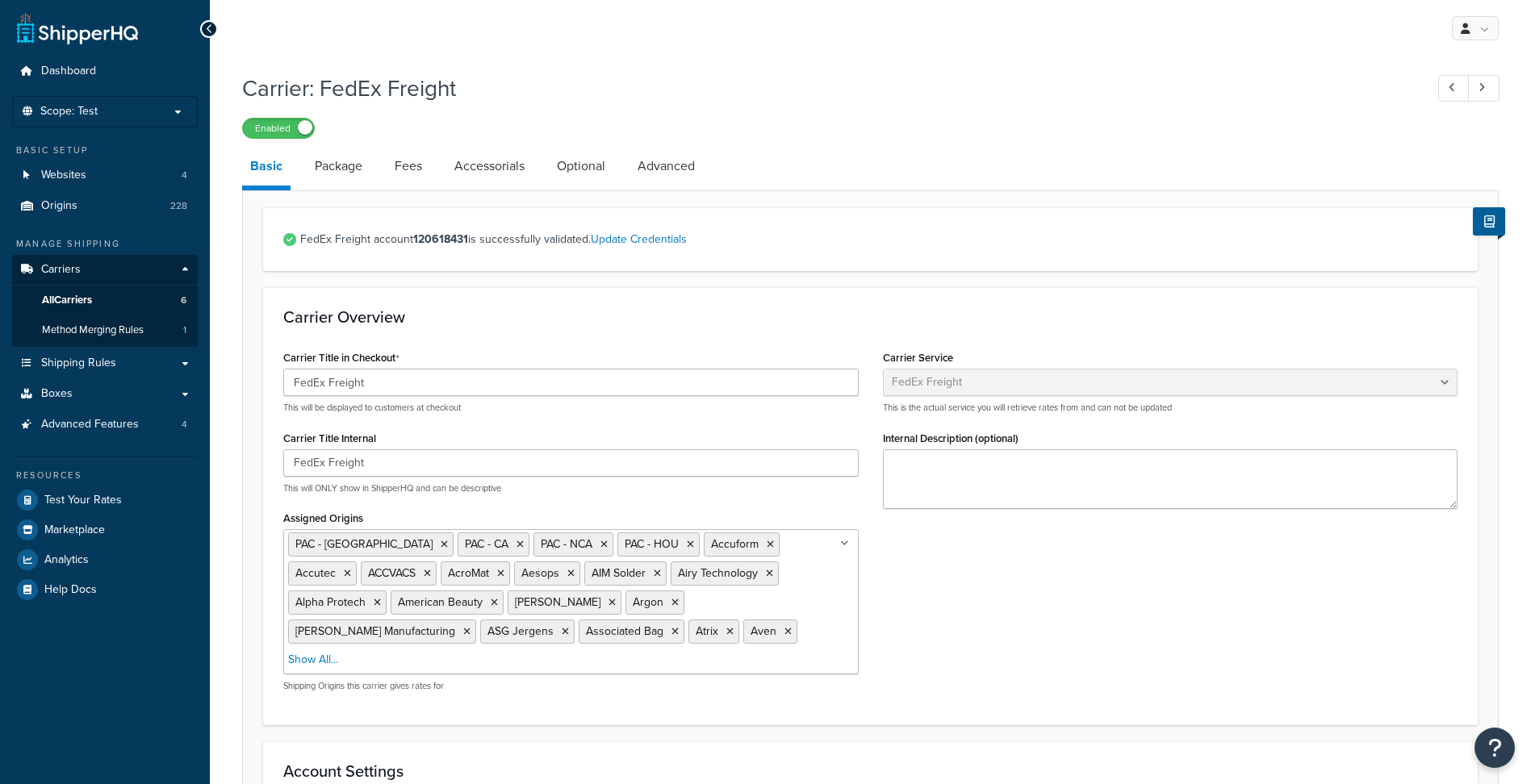
select select "fedExFreight"
click at [589, 173] on link "Optional" at bounding box center [581, 166] width 65 height 39
select select "175"
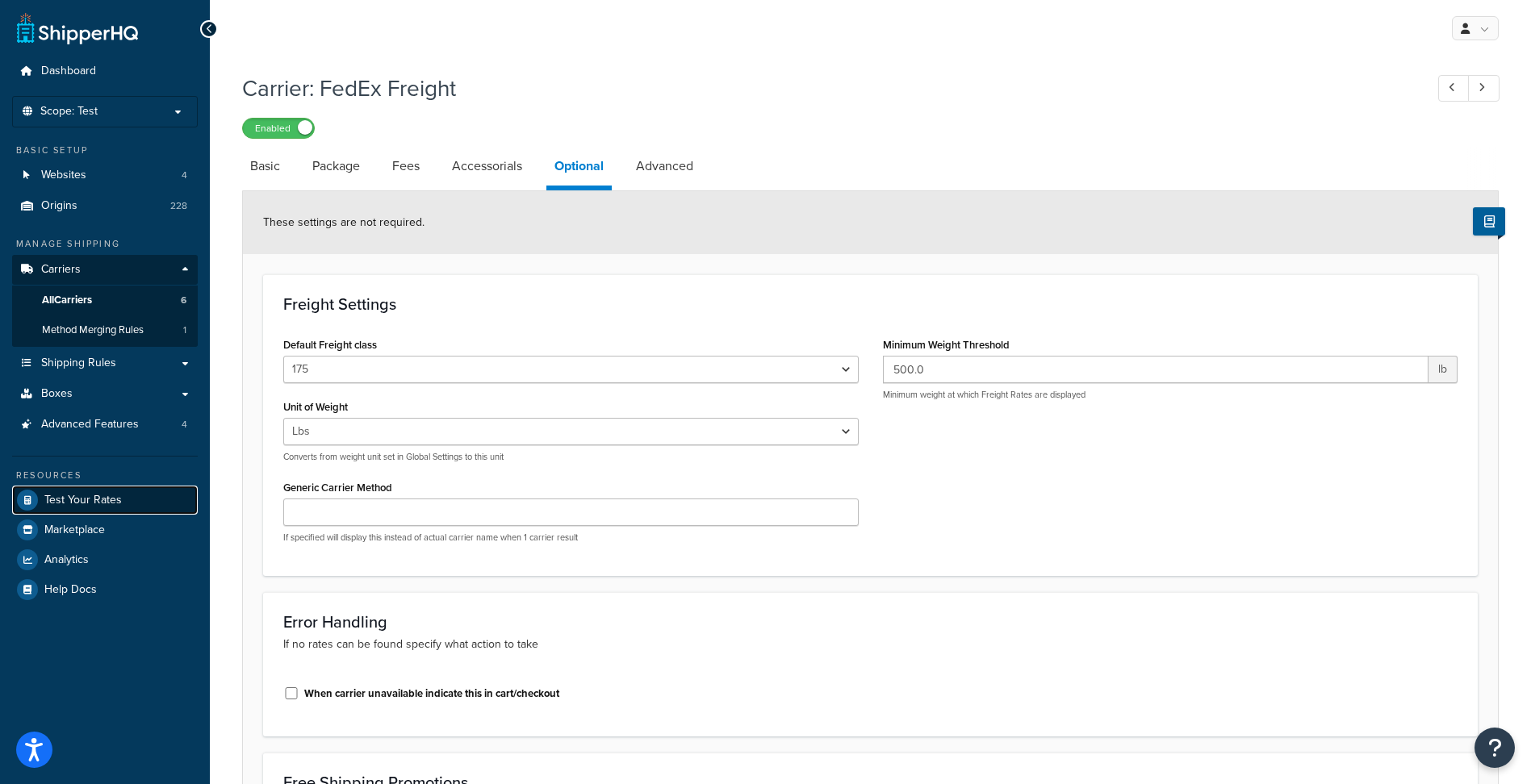
click at [116, 506] on span "Test Your Rates" at bounding box center [83, 500] width 77 height 14
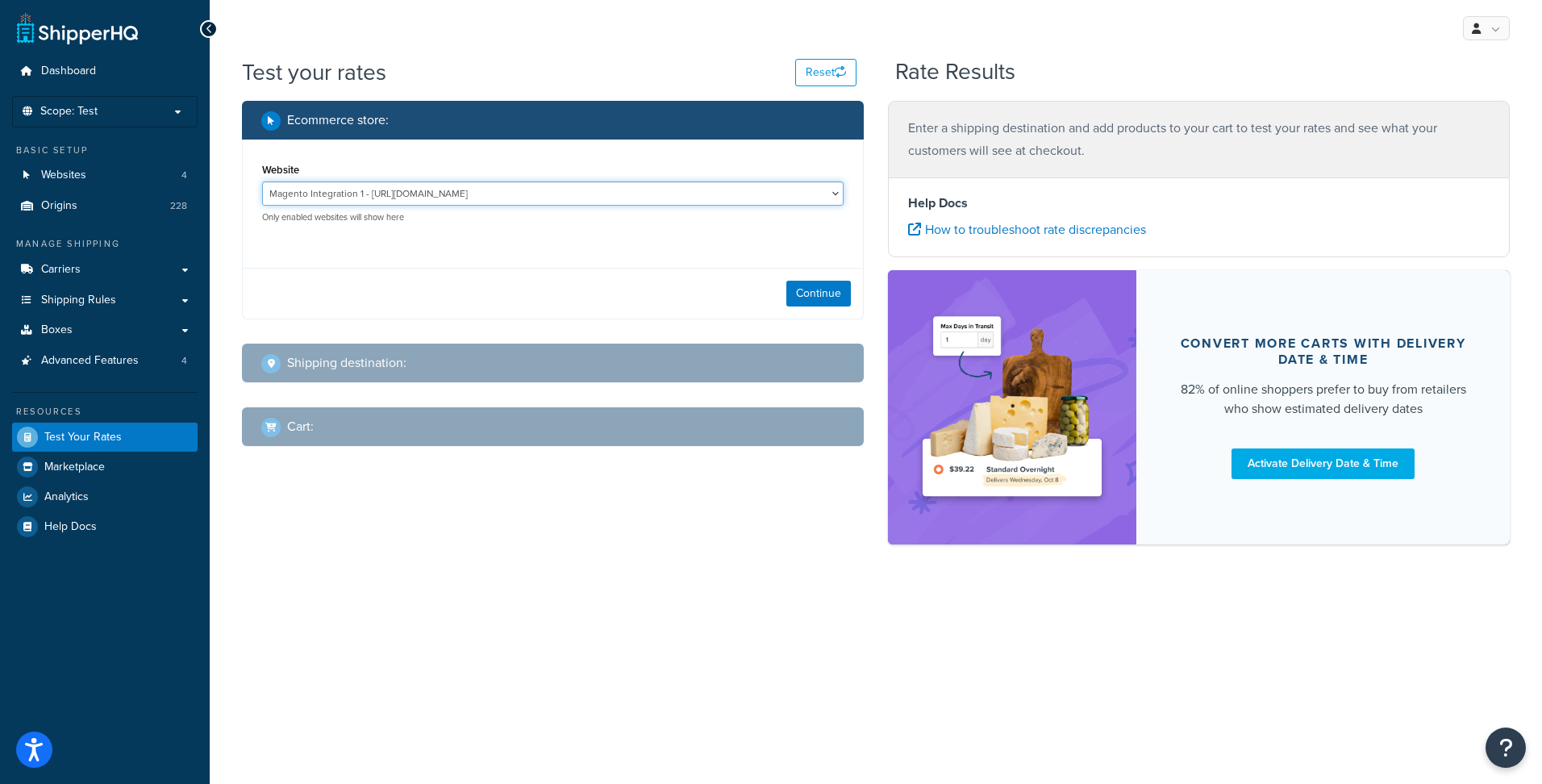
click at [615, 181] on select "Magento Integration 1 - [URL][DOMAIN_NAME] Magento Production - [URL][DOMAIN_NA…" at bounding box center [553, 193] width 582 height 24
select select "4d7f1bdc9ff80fdba1b86186808618a0"
click at [262, 181] on select "Magento Integration 1 - [URL][DOMAIN_NAME] Magento Production - [URL][DOMAIN_NA…" at bounding box center [553, 193] width 582 height 24
click at [802, 284] on button "Continue" at bounding box center [819, 293] width 65 height 26
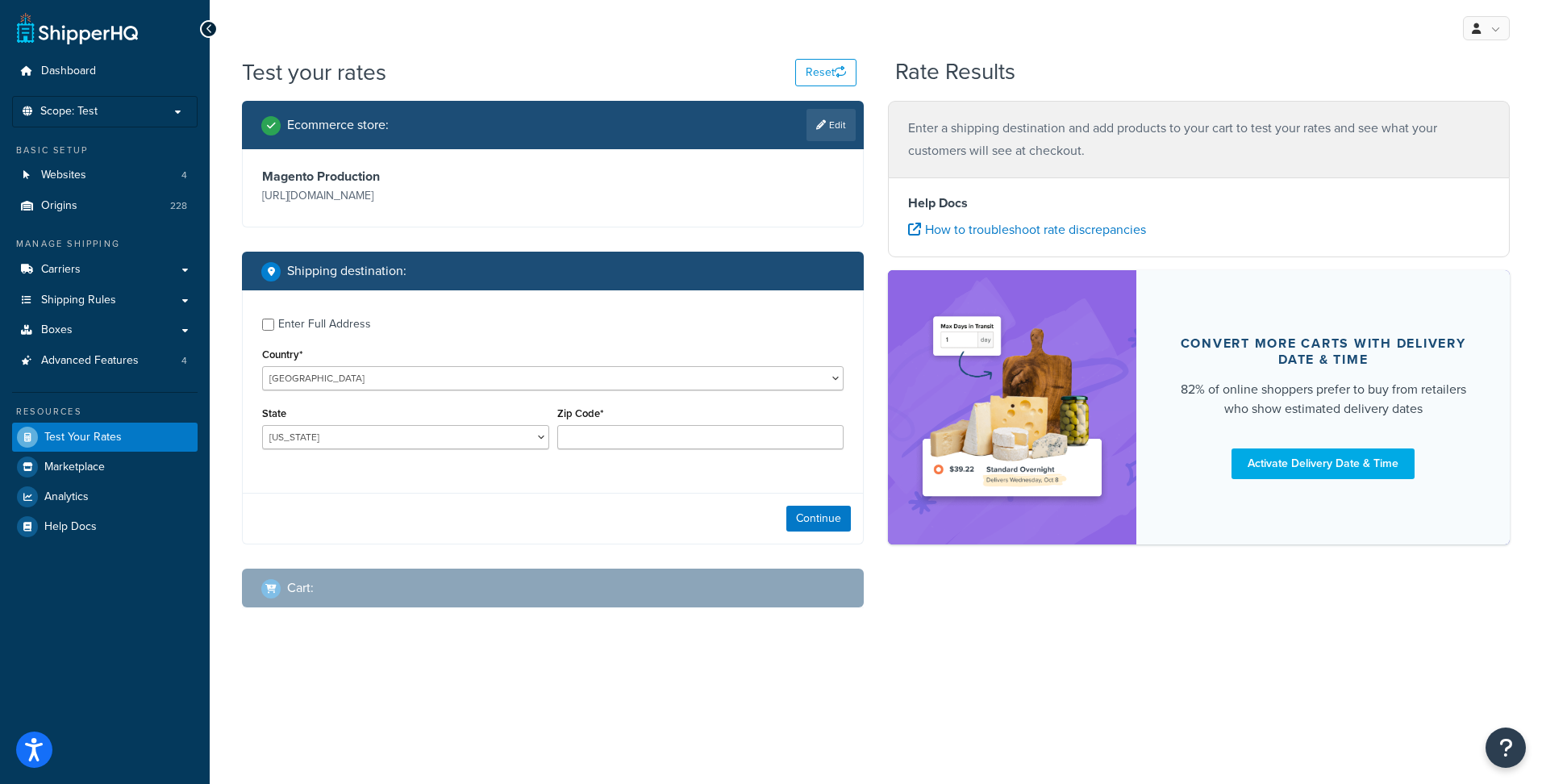
click at [330, 333] on div "Enter Full Address" at bounding box center [325, 324] width 93 height 22
click at [274, 331] on input "Enter Full Address" at bounding box center [268, 324] width 13 height 13
checkbox input "true"
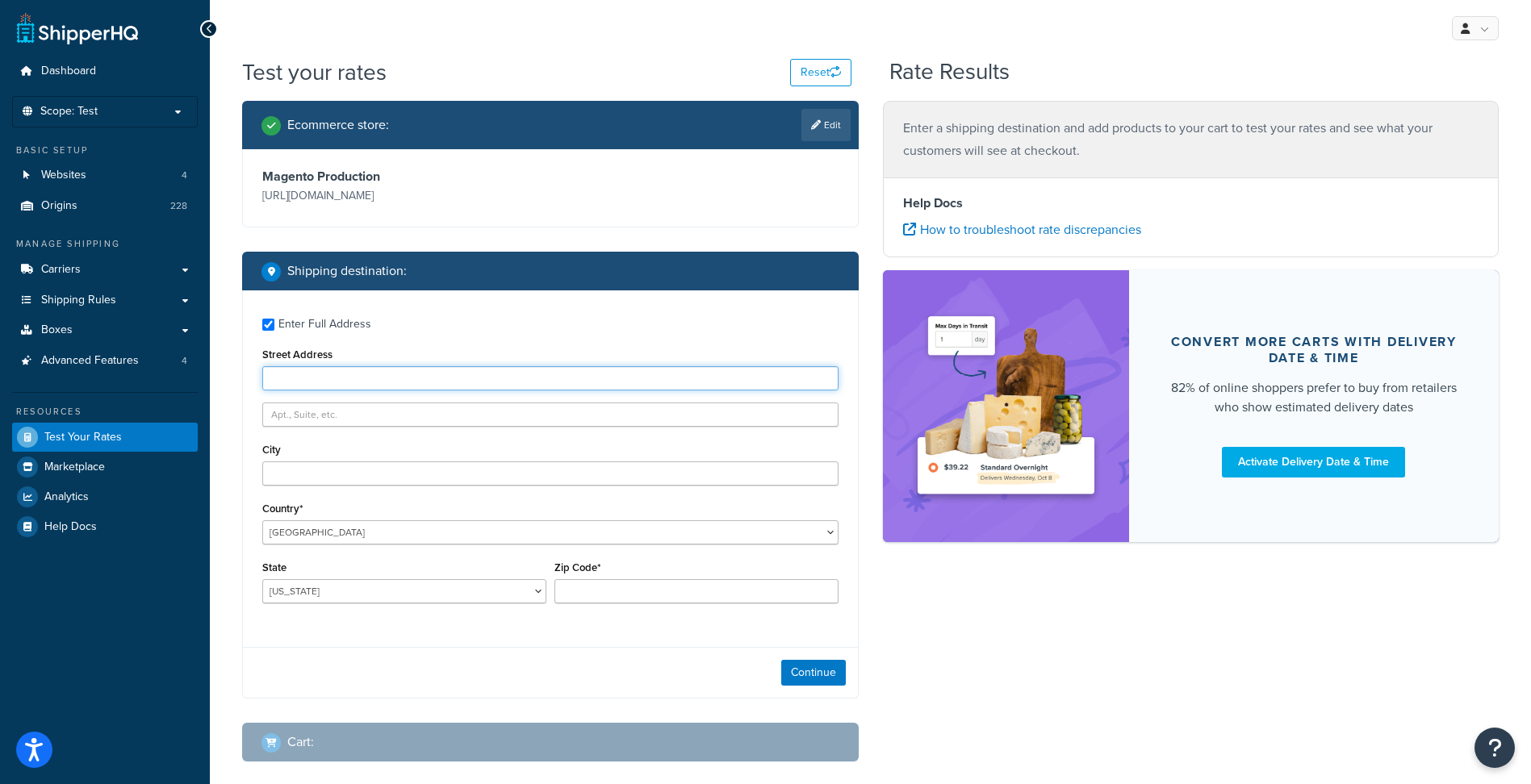
click at [323, 386] on input "Street Address" at bounding box center [550, 378] width 576 height 24
type input "[STREET_ADDRESS]"
select select "MN"
type input "55305"
click at [812, 678] on button "Continue" at bounding box center [813, 672] width 65 height 26
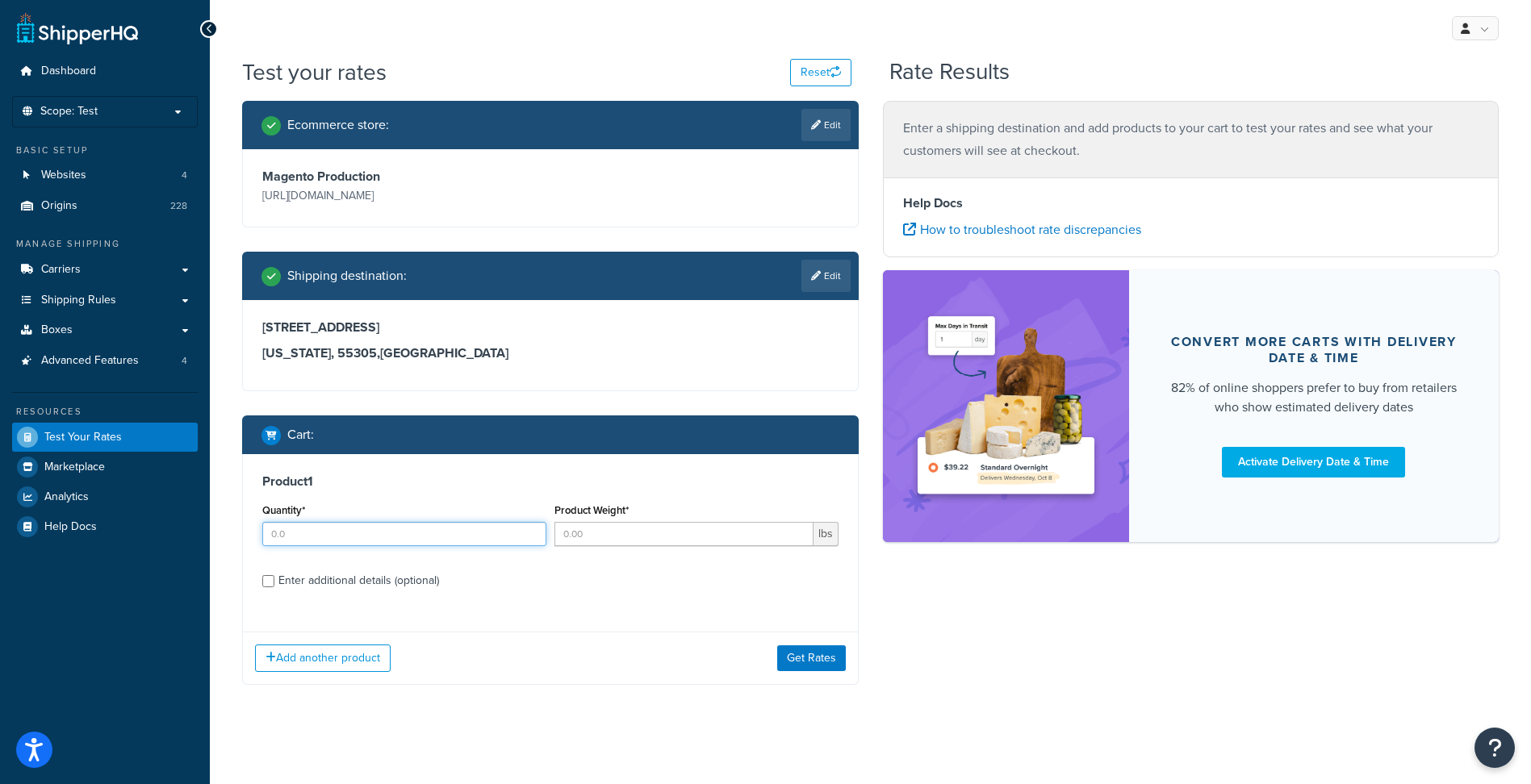
click at [382, 535] on input "Quantity*" at bounding box center [404, 533] width 284 height 24
type input "1"
click at [589, 545] on input "Product Weight*" at bounding box center [684, 533] width 260 height 24
type input "122"
click at [400, 581] on div "Enter additional details (optional)" at bounding box center [359, 581] width 160 height 22
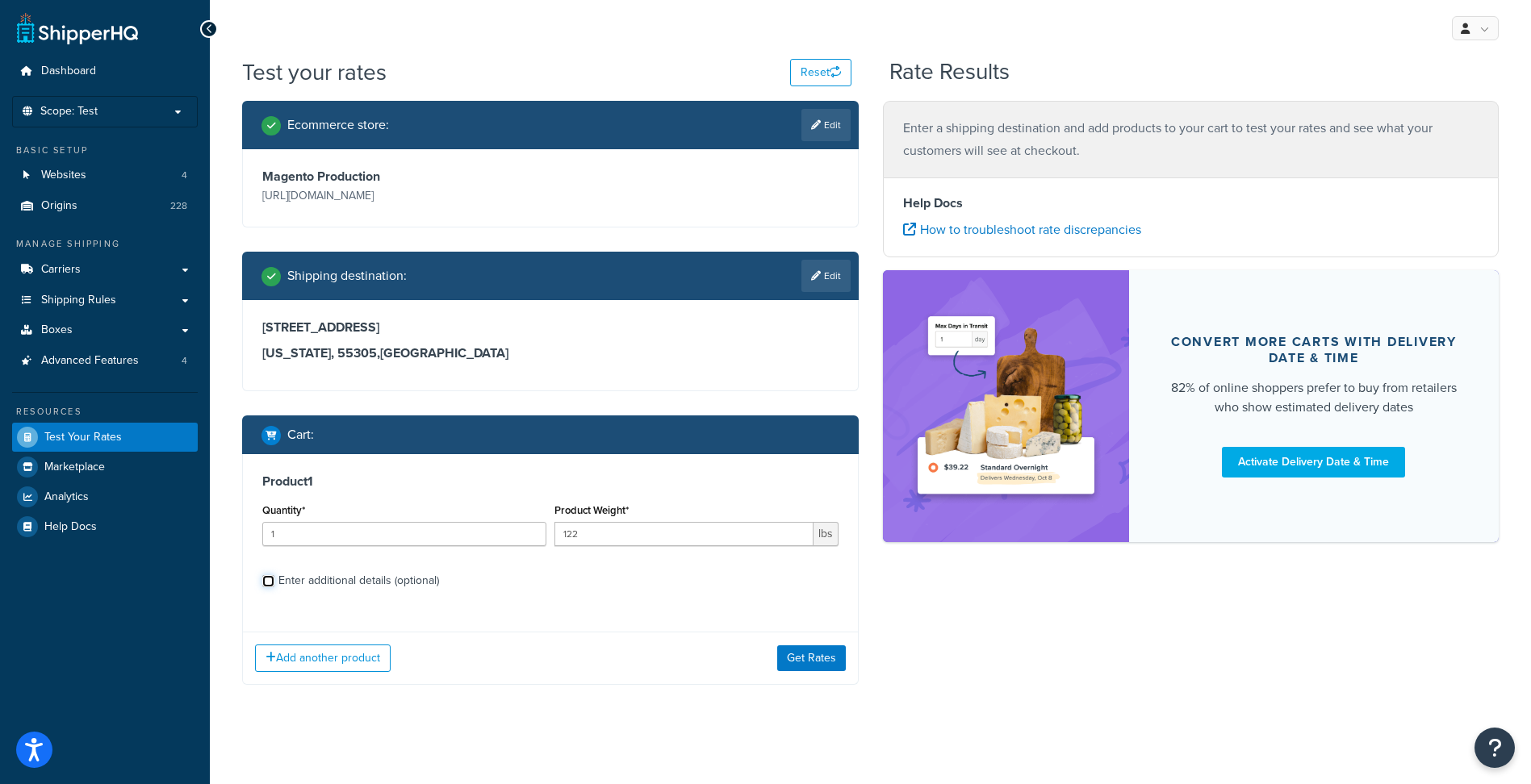
click at [274, 581] on input "Enter additional details (optional)" at bounding box center [268, 581] width 13 height 13
checkbox input "true"
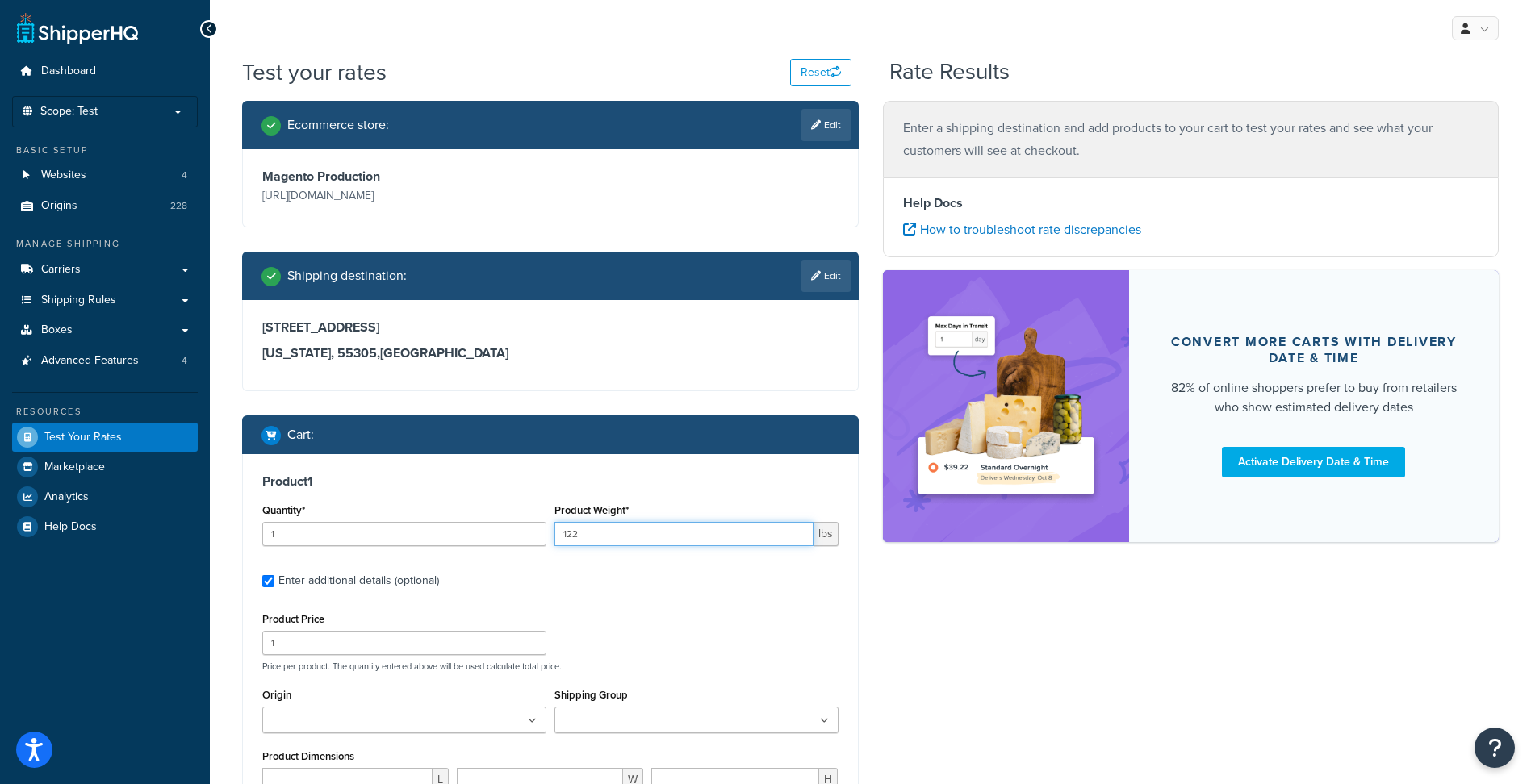
click at [588, 535] on input "122" at bounding box center [684, 533] width 260 height 24
type input "133"
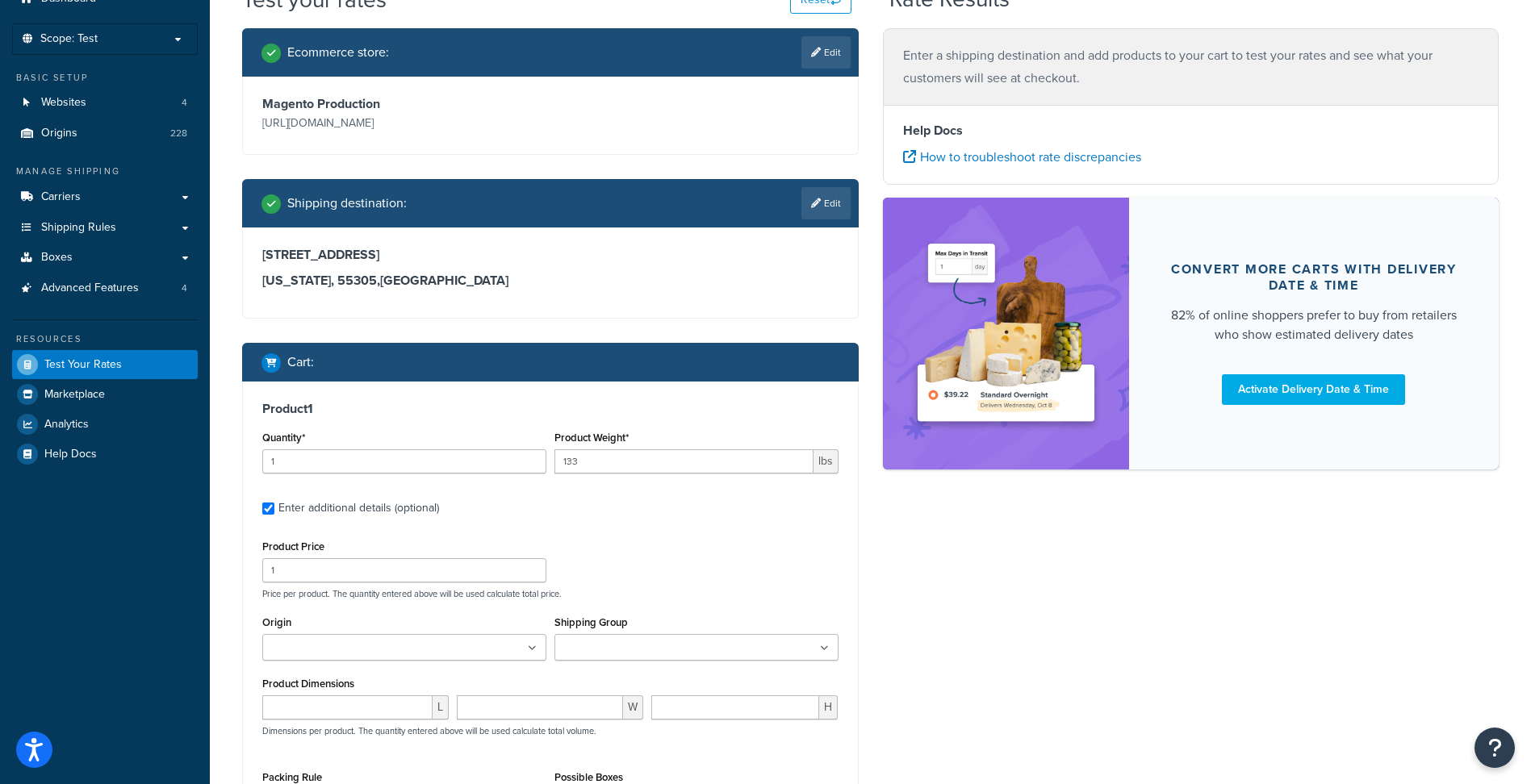
scroll to position [161, 0]
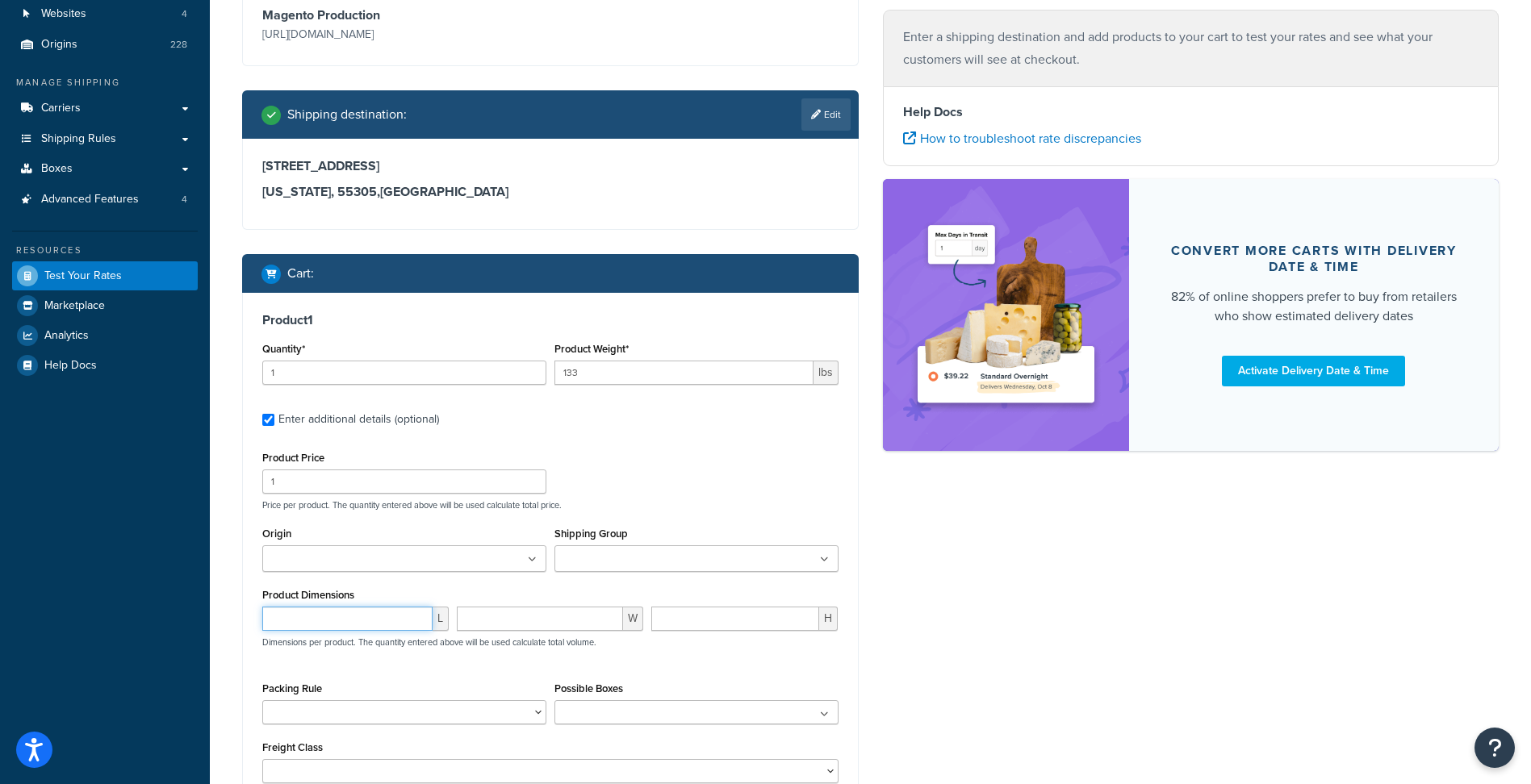
click at [368, 614] on input "number" at bounding box center [347, 618] width 171 height 24
type input "74"
click at [497, 620] on input "number" at bounding box center [539, 618] width 166 height 24
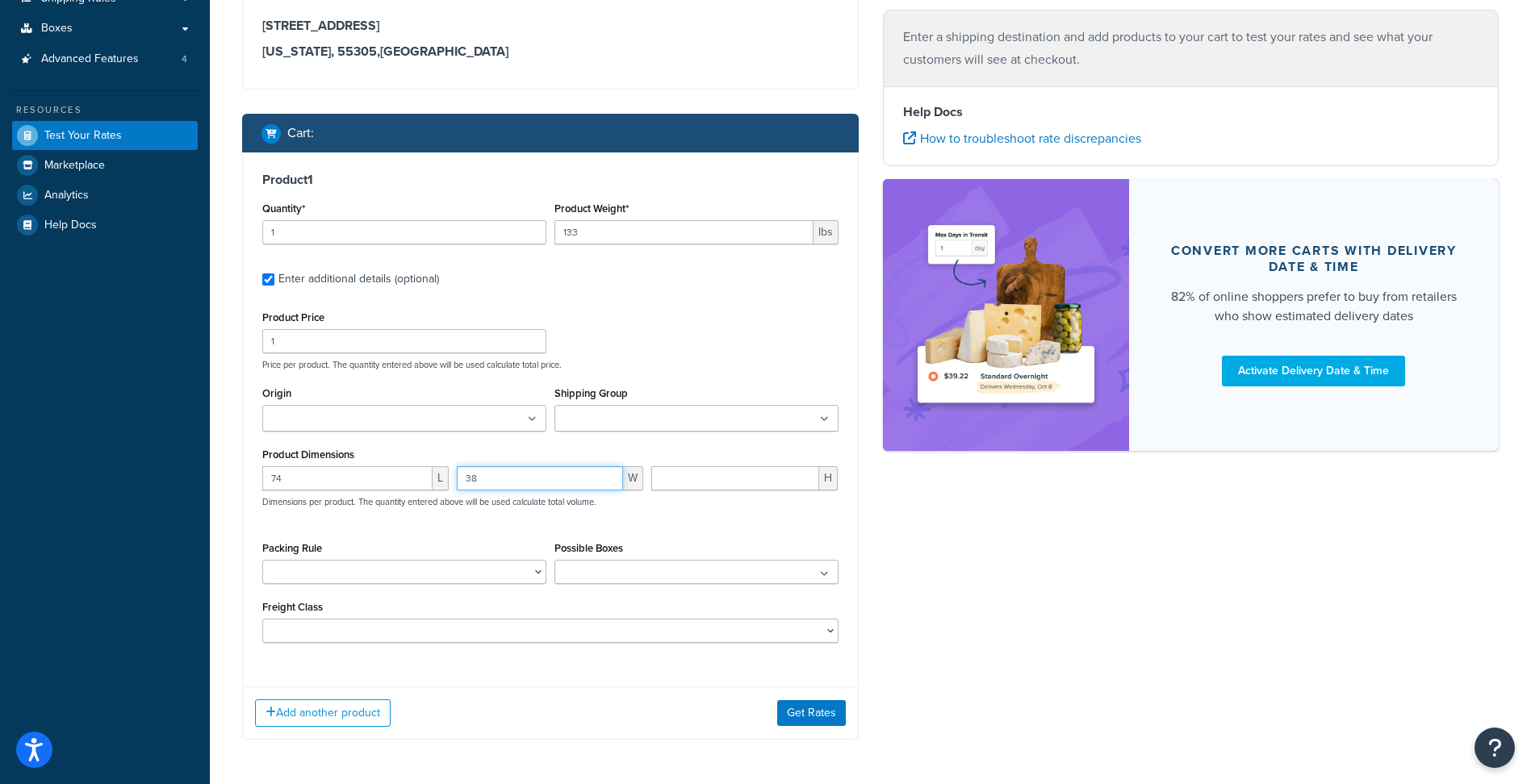
scroll to position [323, 0]
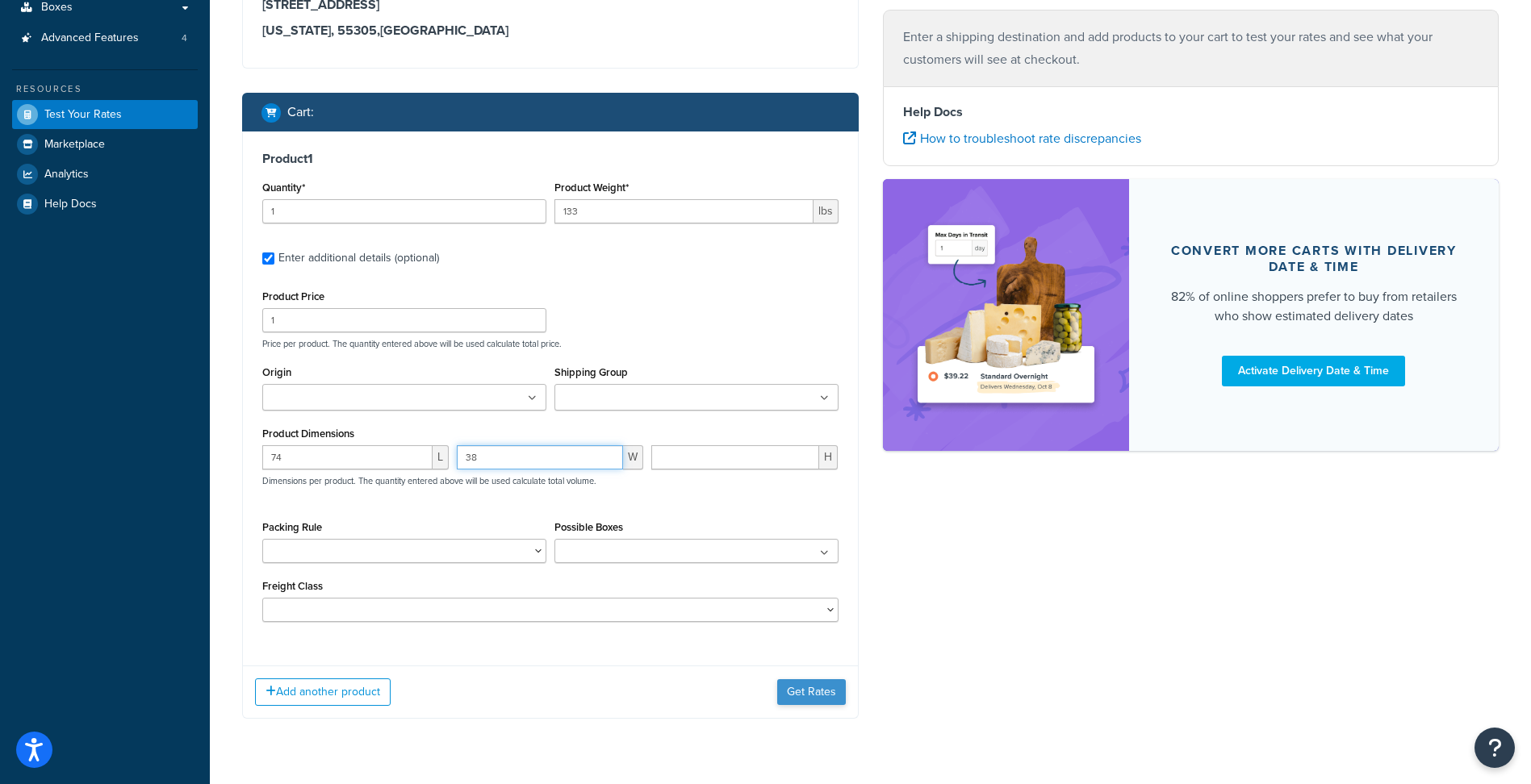
type input "38"
click at [807, 687] on button "Get Rates" at bounding box center [811, 691] width 68 height 26
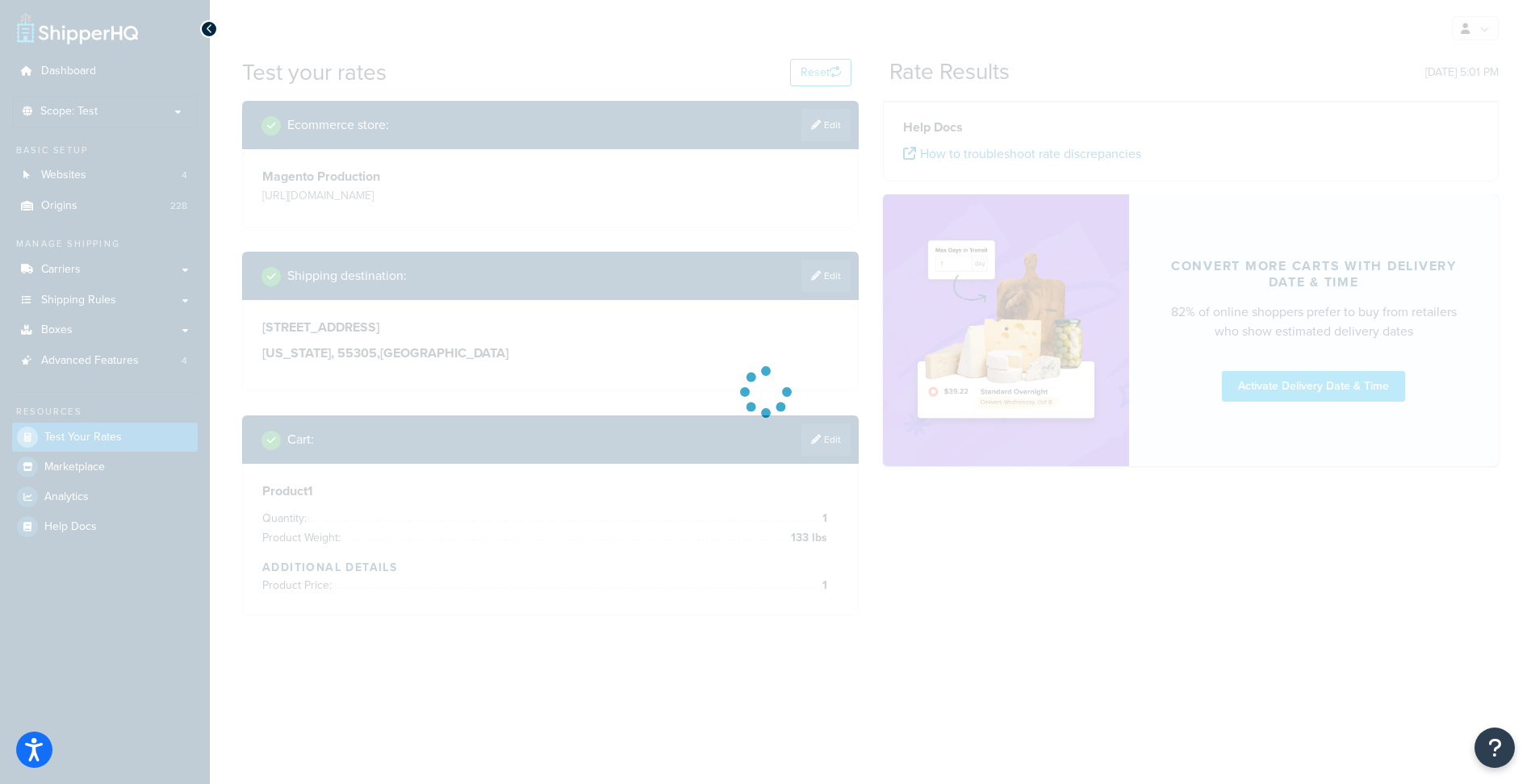
scroll to position [0, 0]
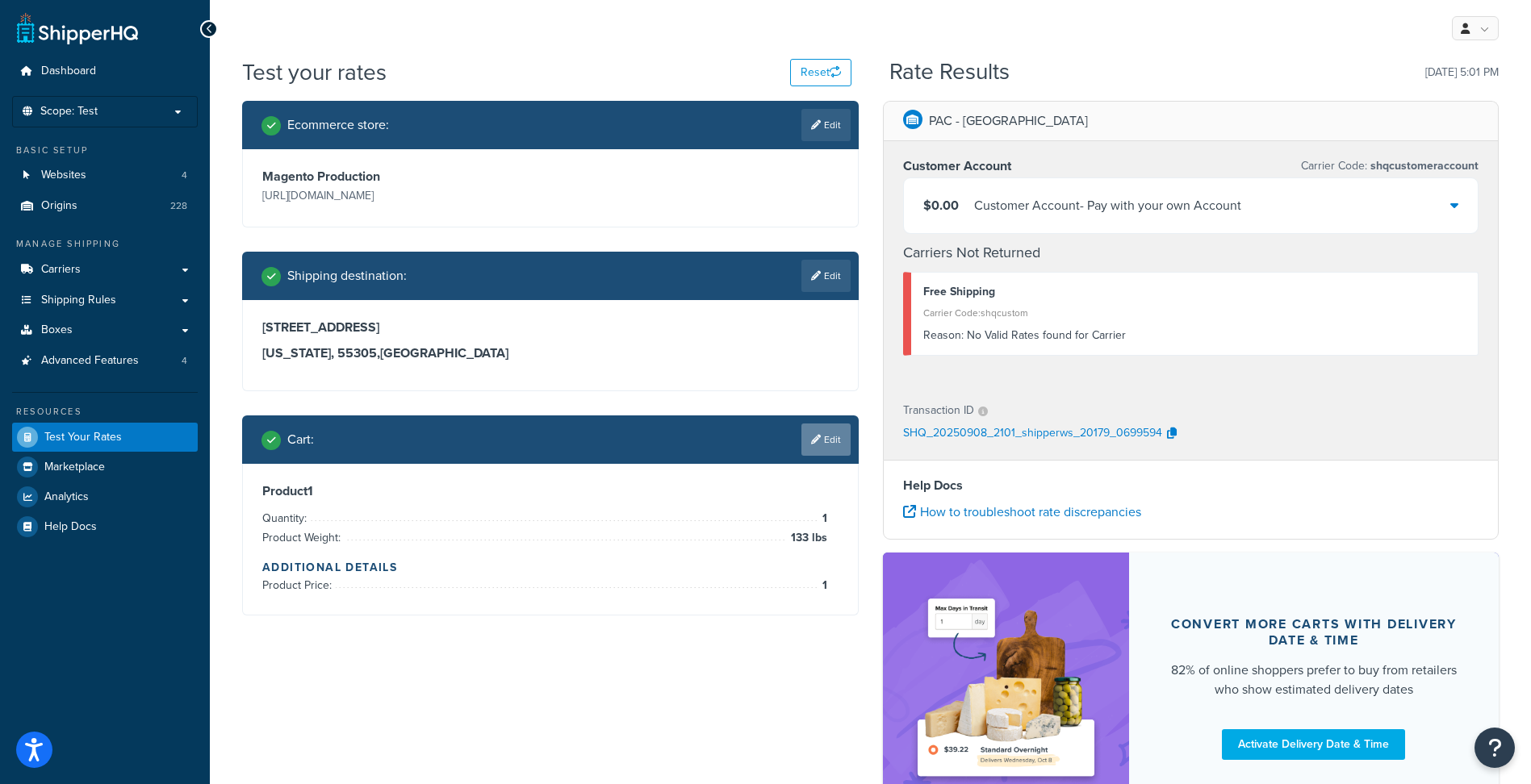
click at [819, 445] on link "Edit" at bounding box center [826, 439] width 49 height 32
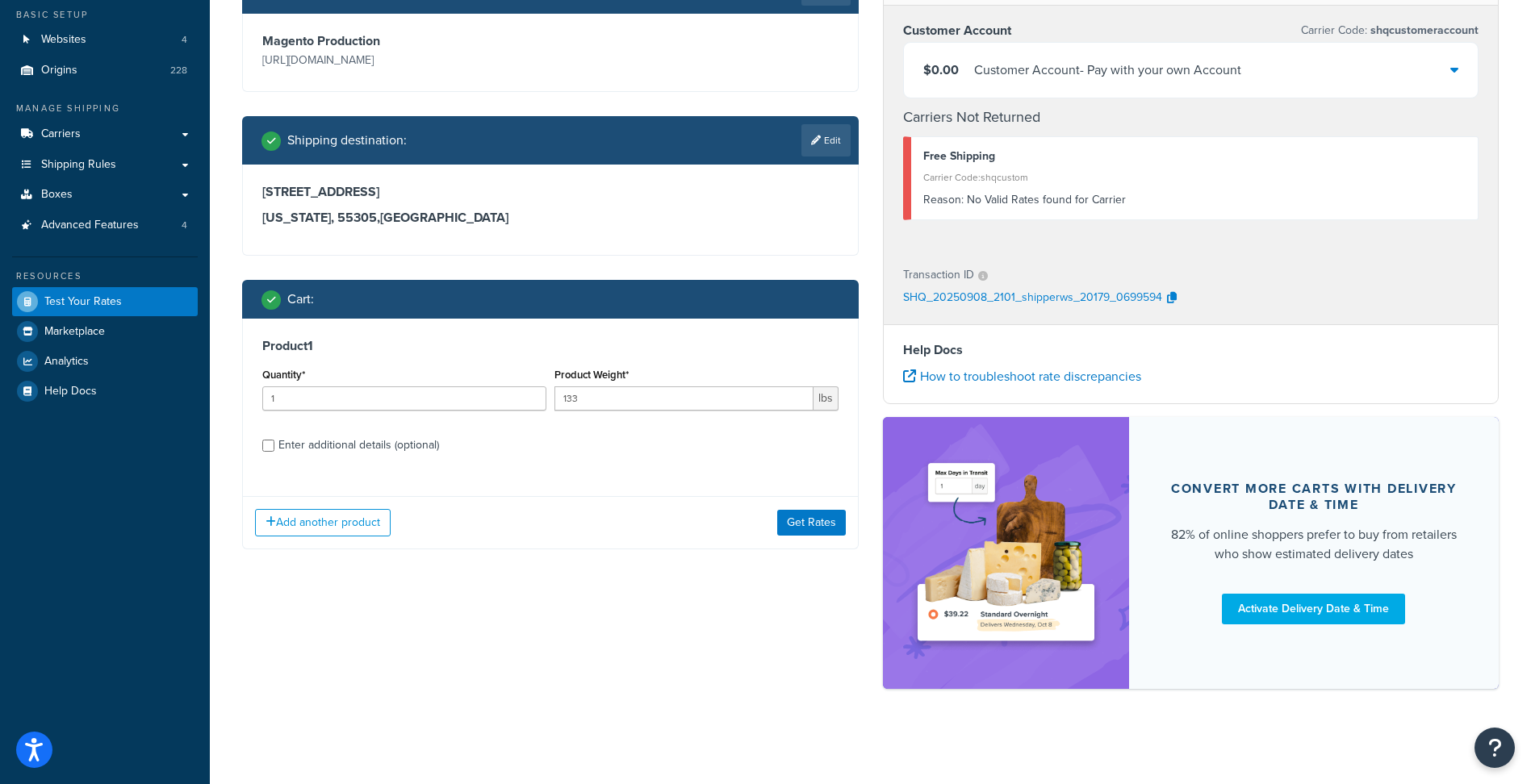
scroll to position [137, 0]
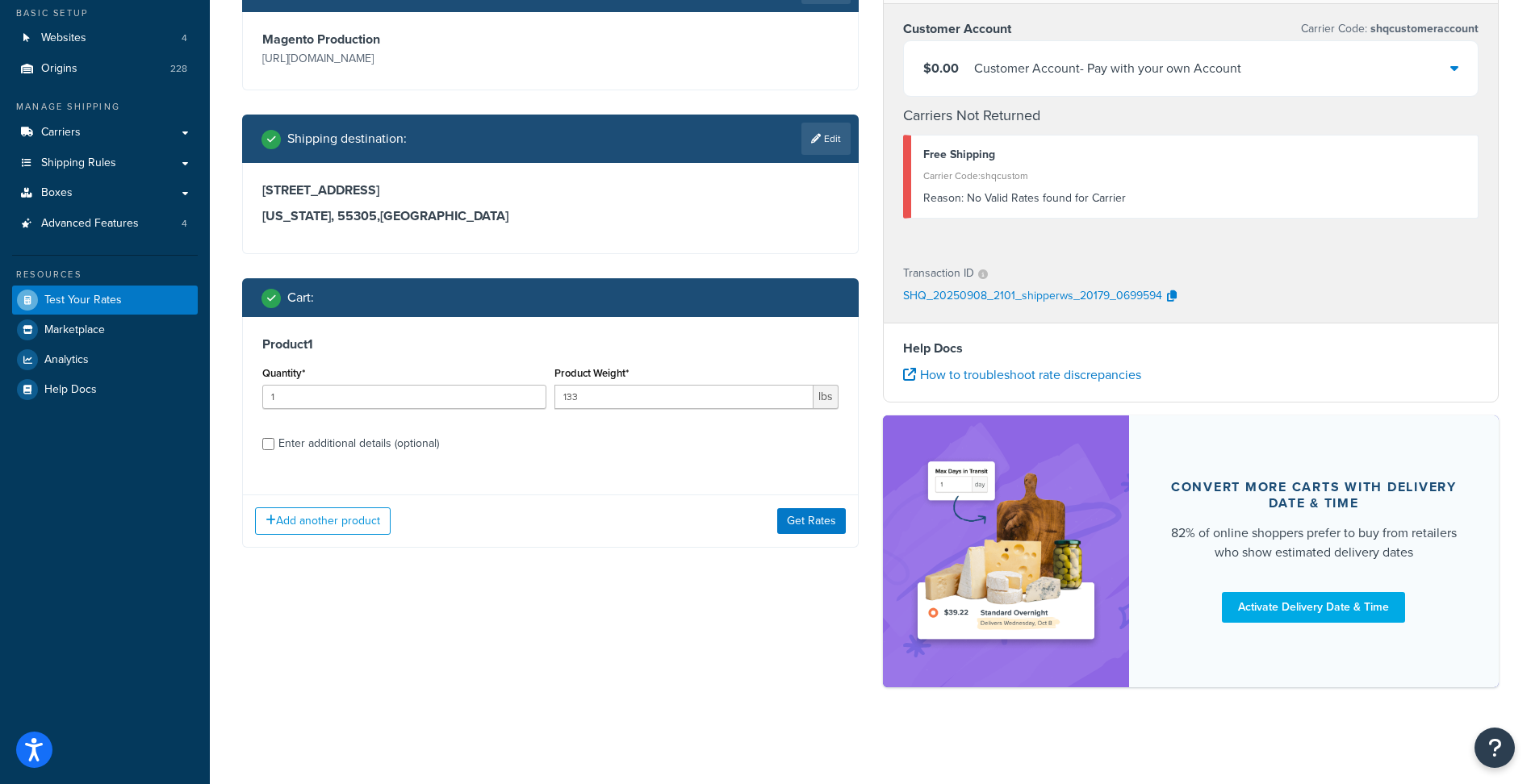
click at [412, 445] on div "Enter additional details (optional)" at bounding box center [359, 443] width 160 height 22
click at [274, 445] on input "Enter additional details (optional)" at bounding box center [268, 444] width 13 height 13
checkbox input "true"
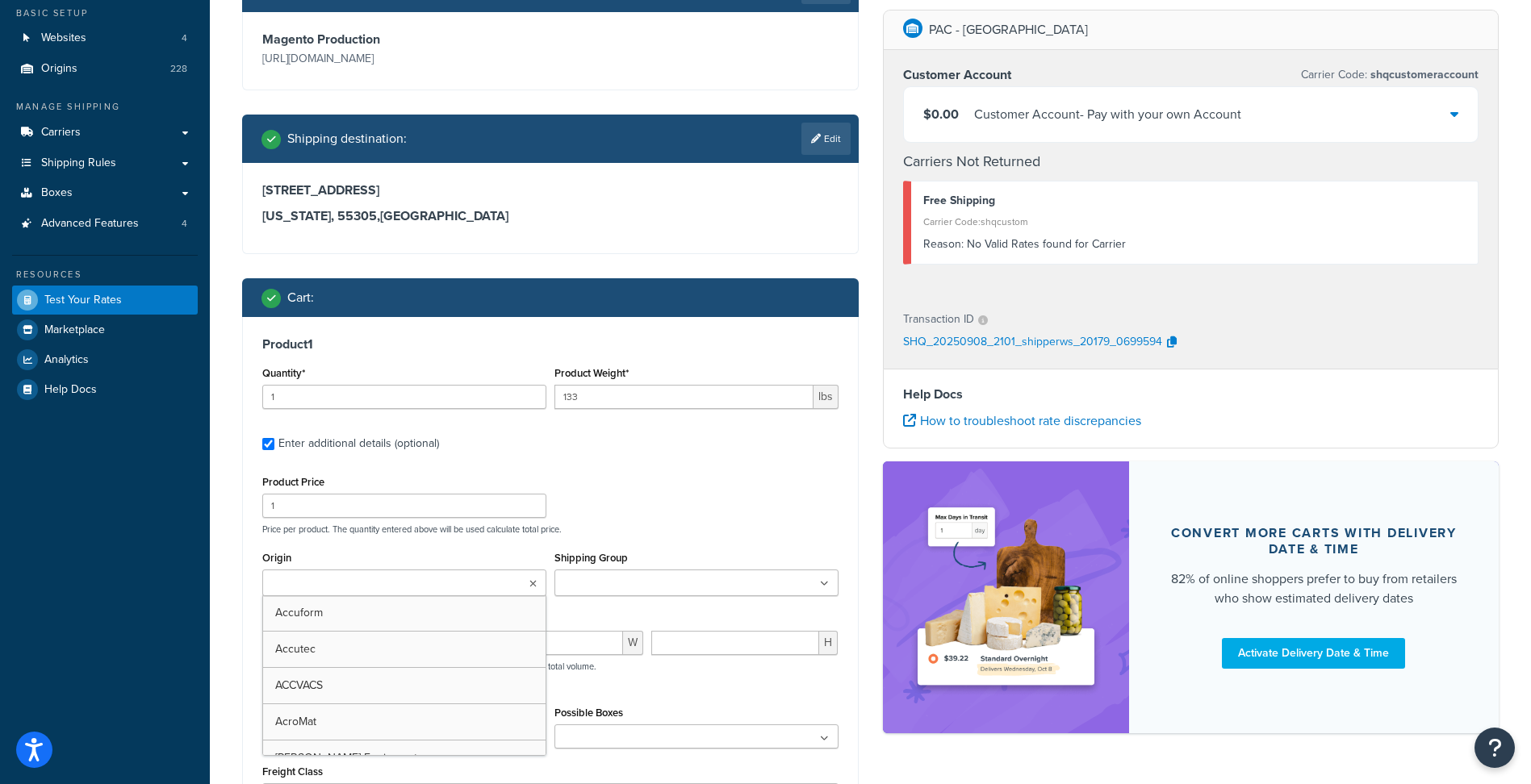
click at [423, 581] on ul at bounding box center [404, 583] width 284 height 27
click at [223, 605] on div "Test your rates Reset Rate Results [DATE] 5:01 PM Ecommerce store : Edit Magent…" at bounding box center [869, 440] width 1321 height 1041
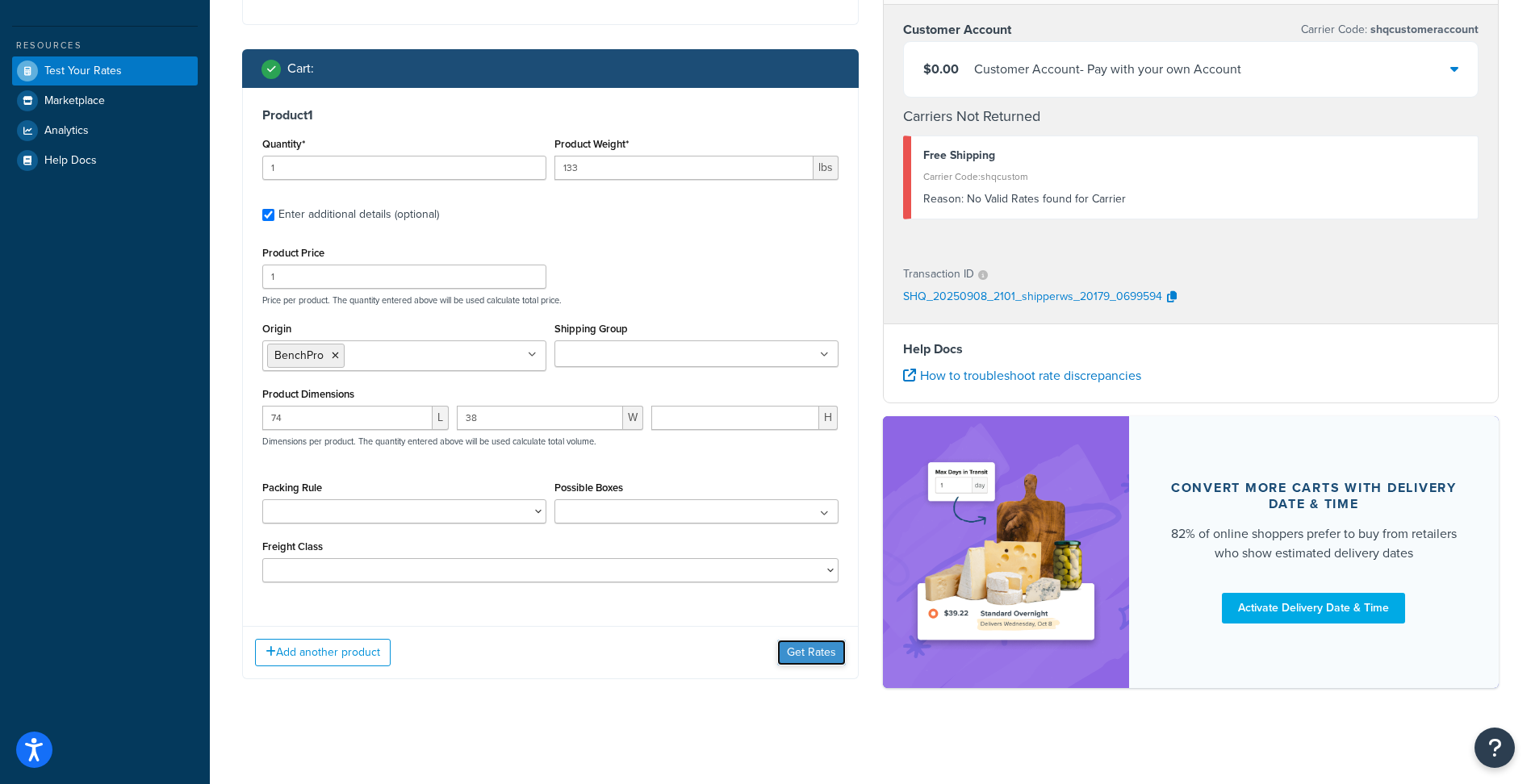
click at [799, 655] on button "Get Rates" at bounding box center [811, 652] width 68 height 26
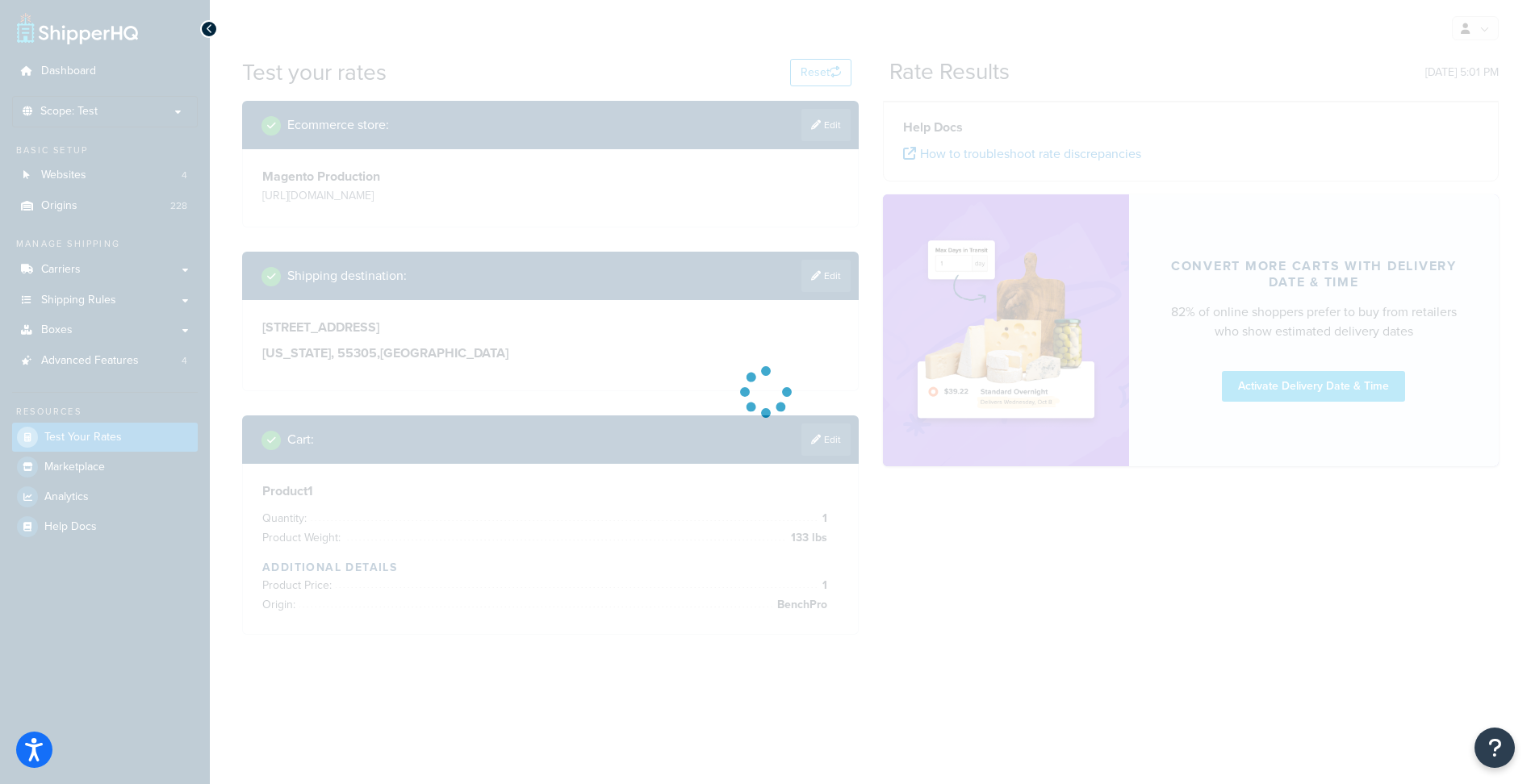
scroll to position [0, 0]
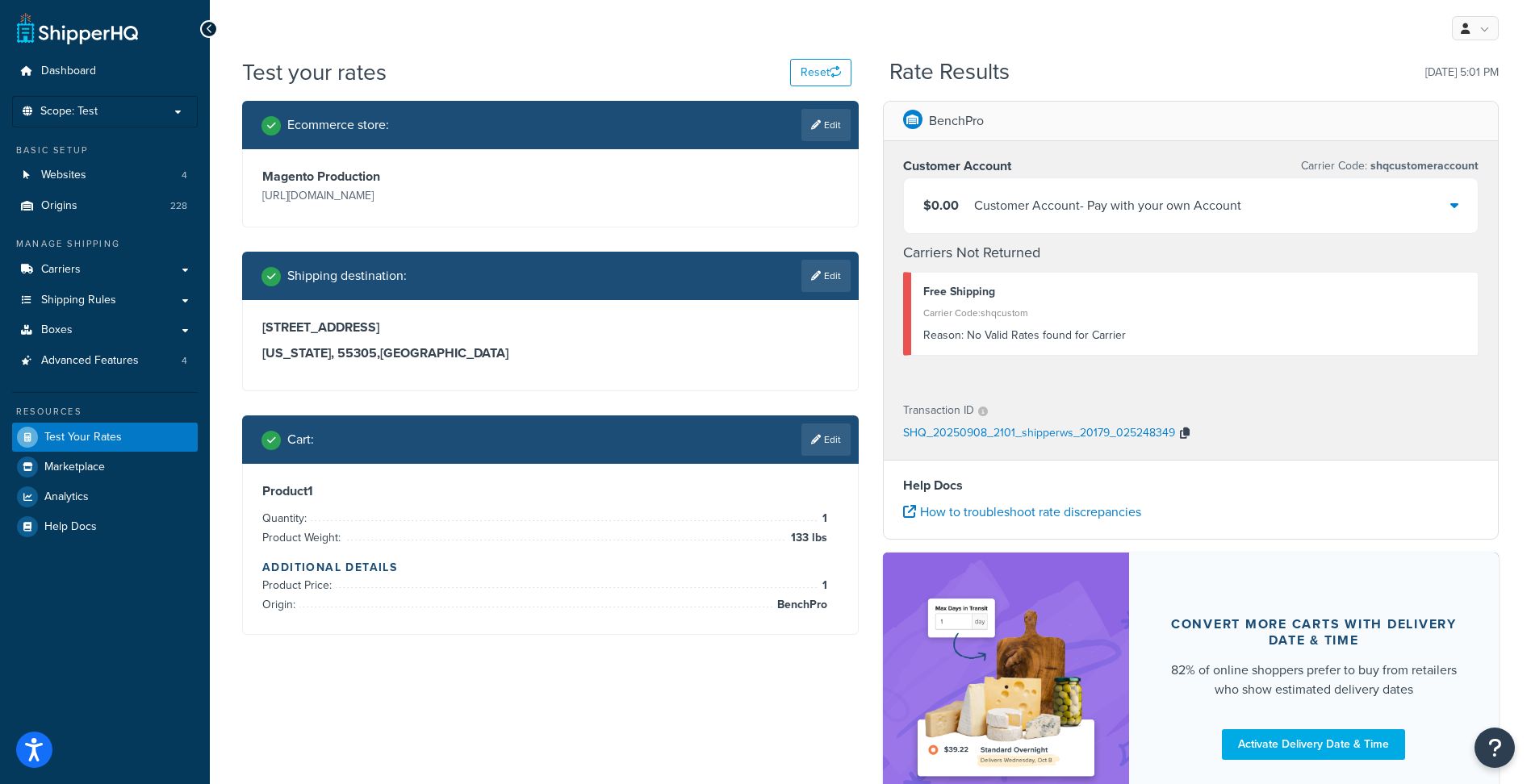
click at [1180, 432] on icon "button" at bounding box center [1185, 433] width 10 height 12
click at [831, 441] on link "Edit" at bounding box center [826, 439] width 49 height 32
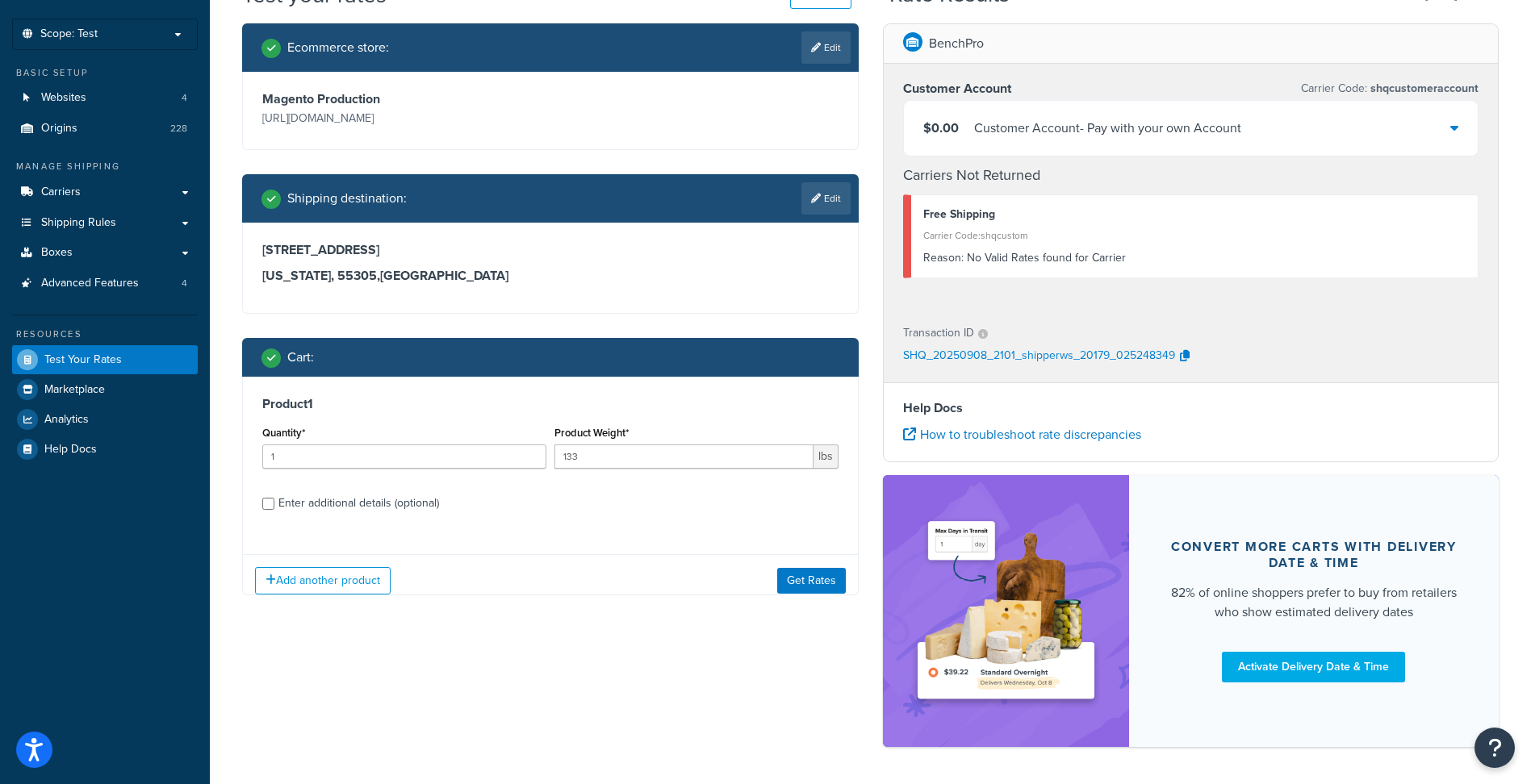
scroll to position [137, 0]
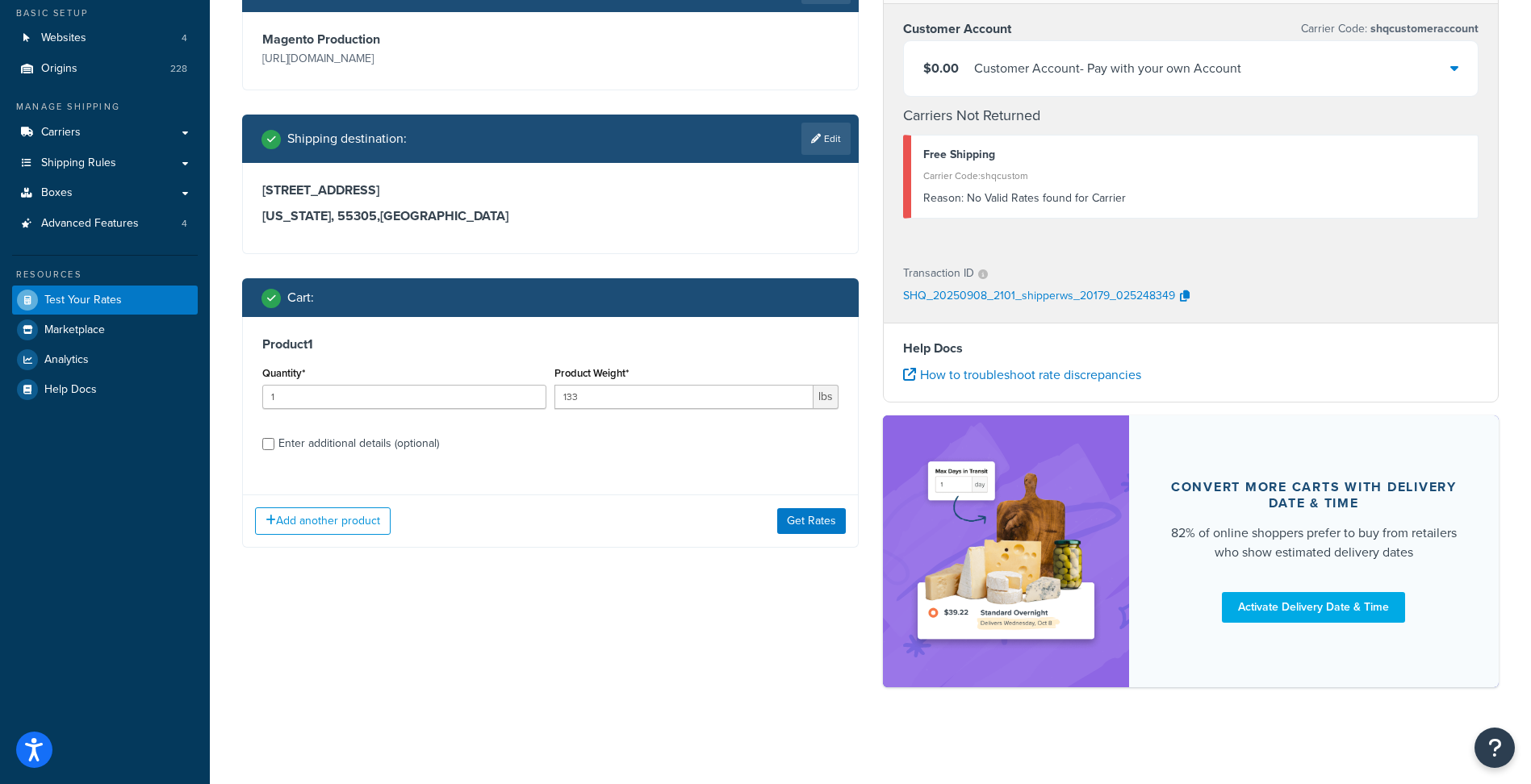
click at [387, 439] on div "Enter additional details (optional)" at bounding box center [359, 443] width 160 height 22
click at [274, 439] on input "Enter additional details (optional)" at bounding box center [268, 444] width 13 height 13
checkbox input "true"
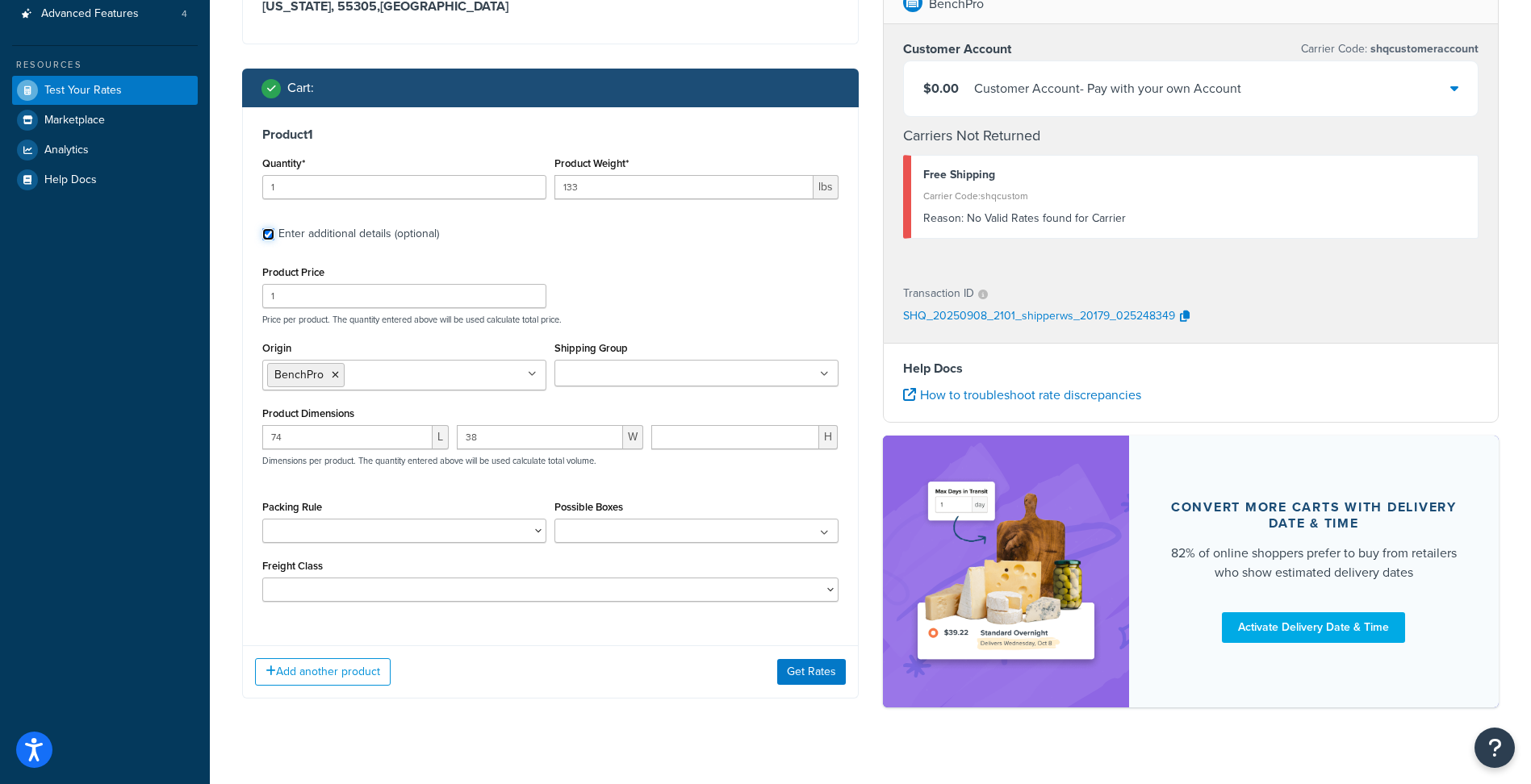
scroll to position [351, 0]
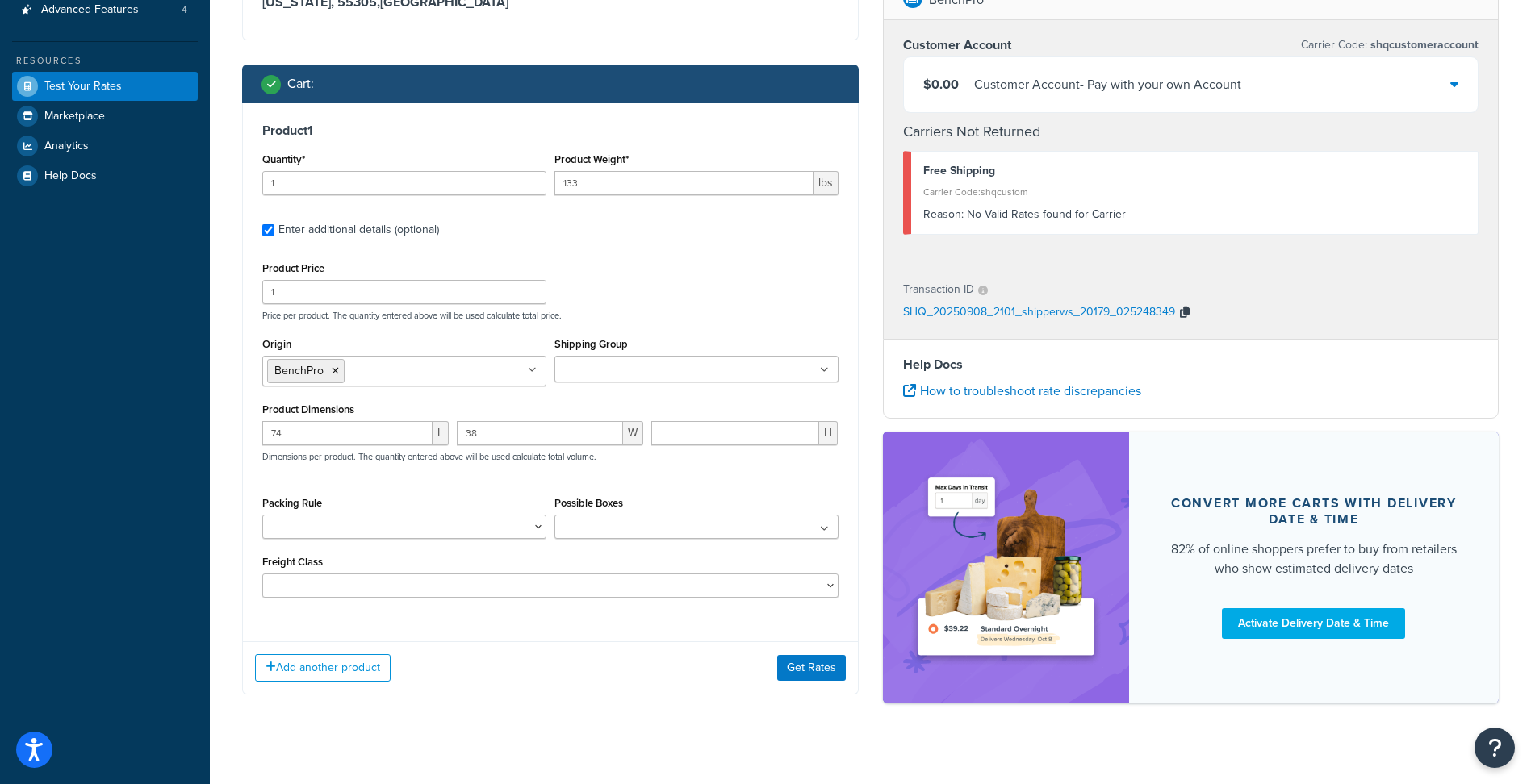
click at [1187, 310] on icon "button" at bounding box center [1185, 312] width 10 height 12
